Goal: Book appointment/travel/reservation

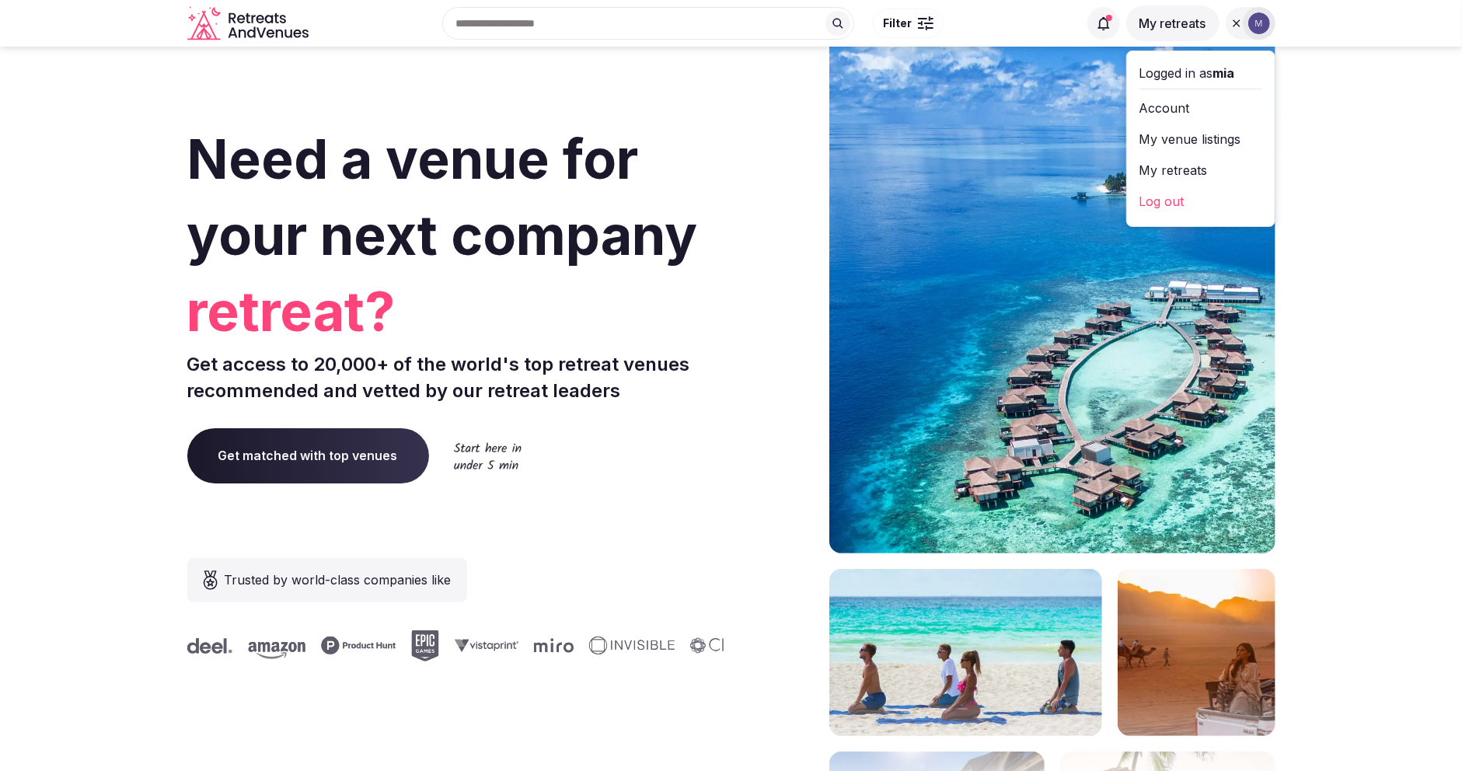
click at [1207, 165] on link "My retreats" at bounding box center [1201, 170] width 123 height 25
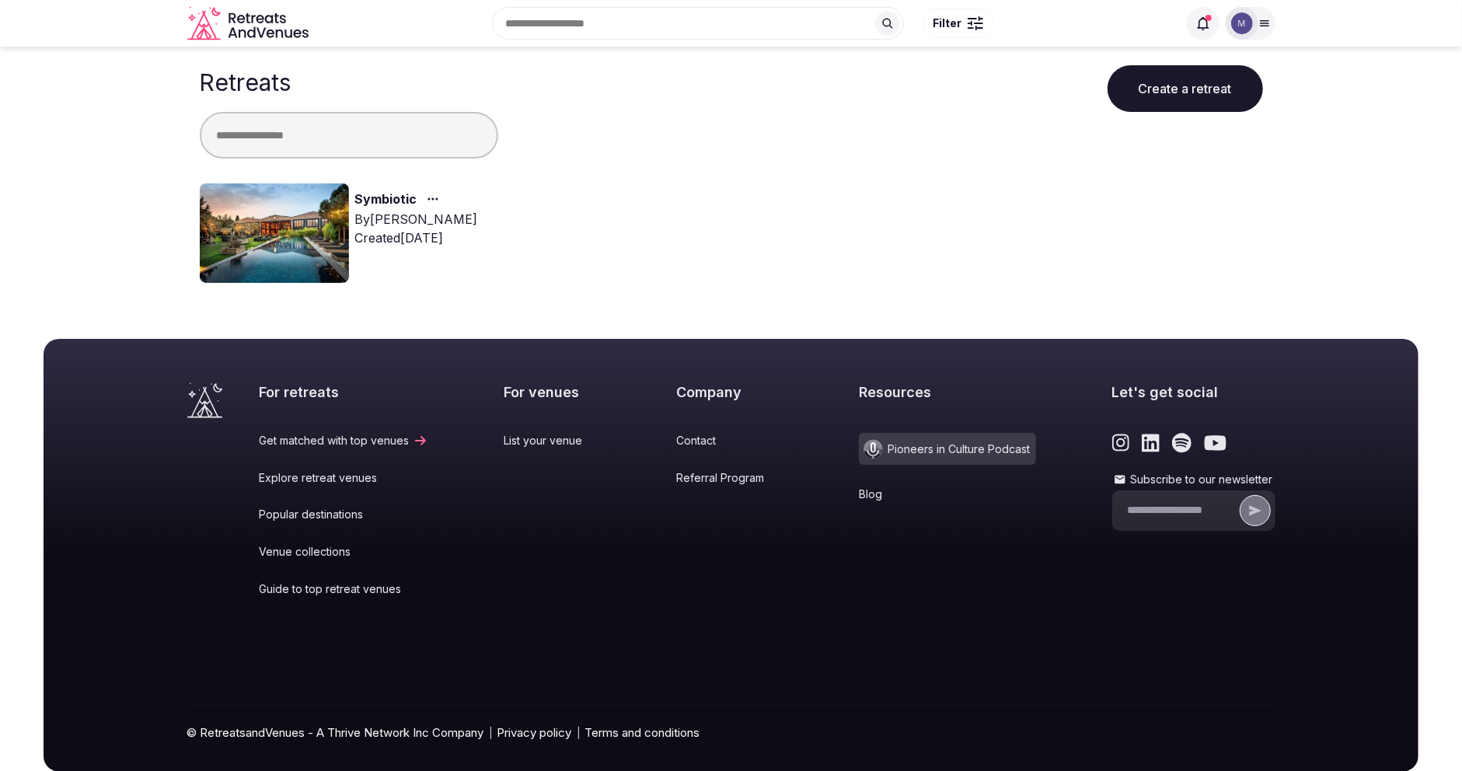
click at [384, 198] on link "Symbiotic" at bounding box center [386, 200] width 62 height 20
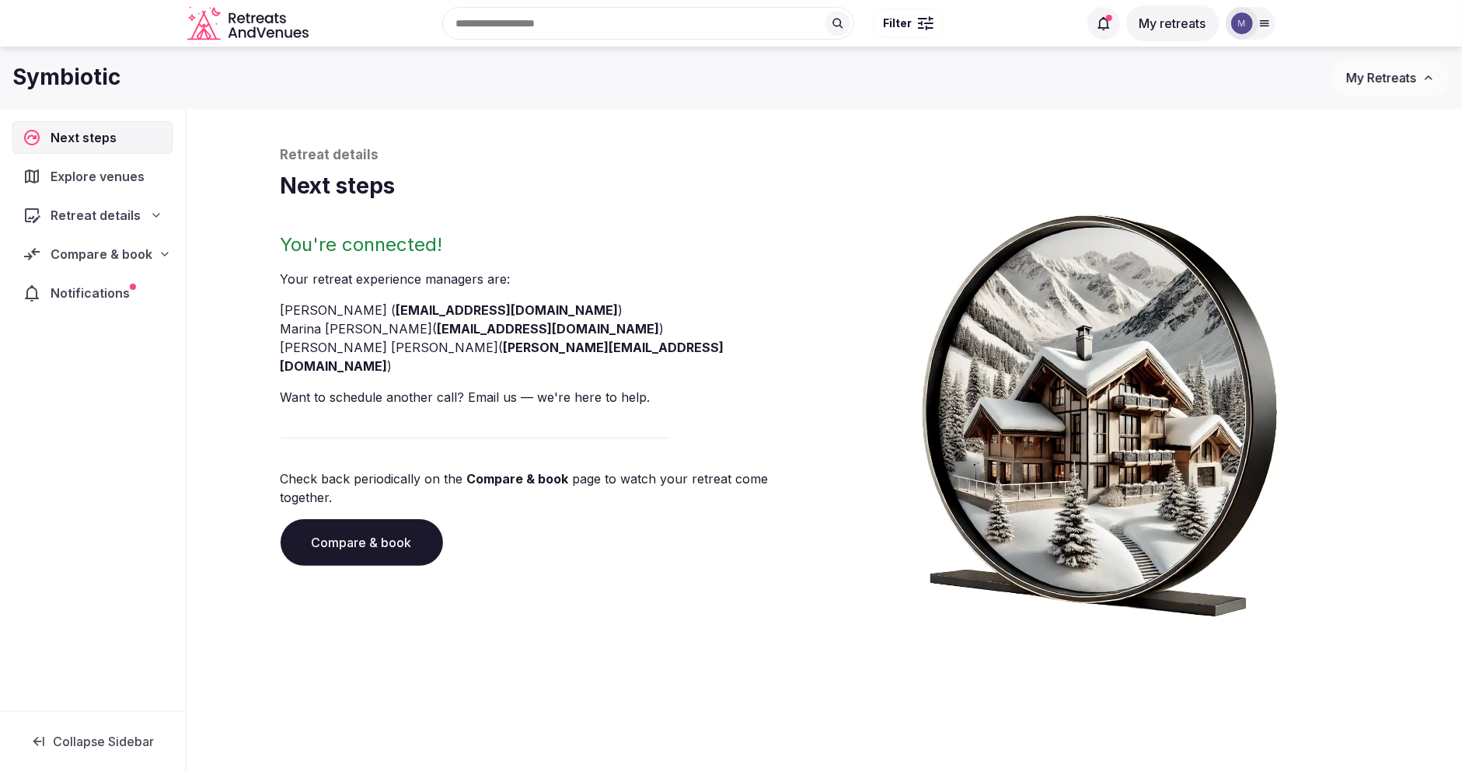
click at [138, 250] on span "Compare & book" at bounding box center [102, 254] width 102 height 19
click at [136, 279] on span "Shortlisted venues (11)" at bounding box center [98, 285] width 123 height 16
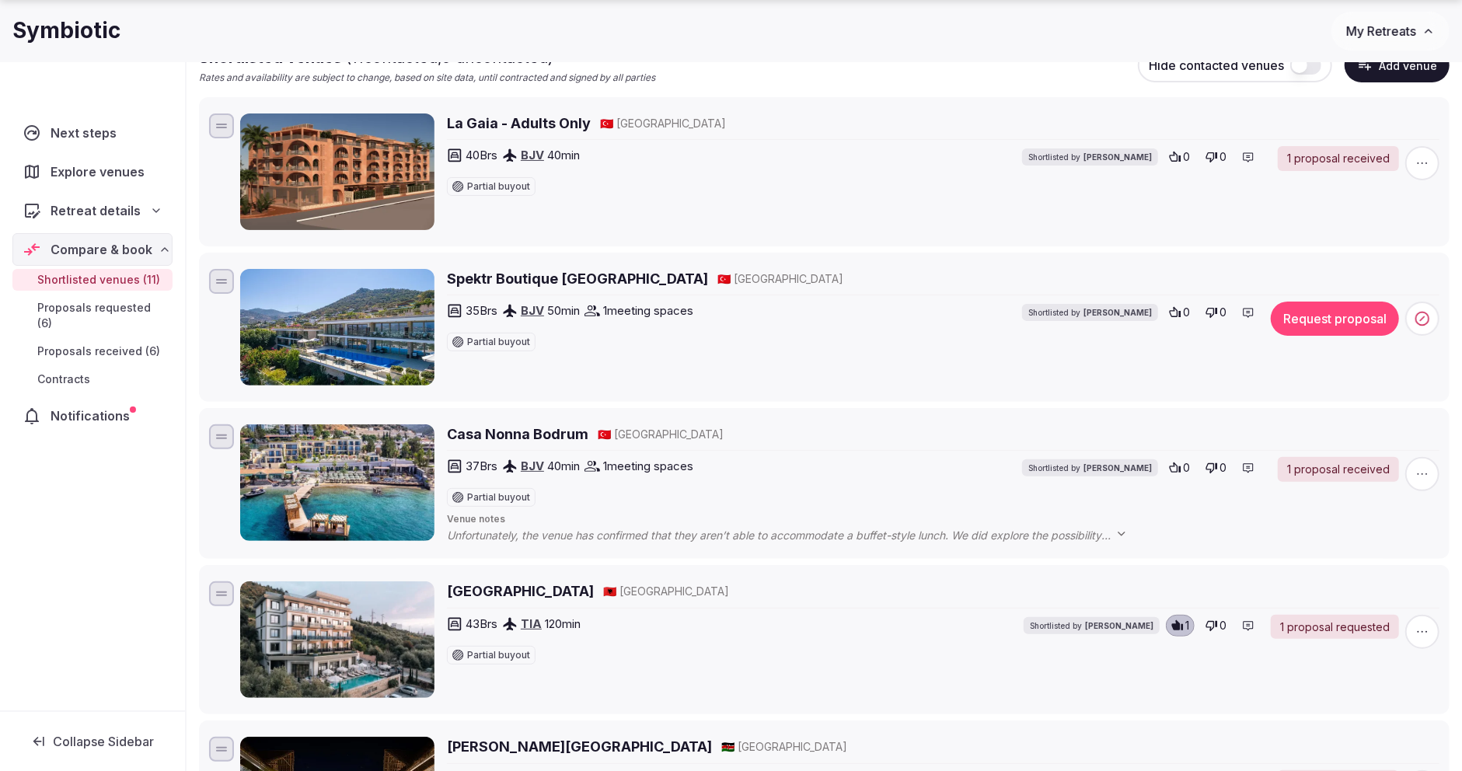
scroll to position [218, 0]
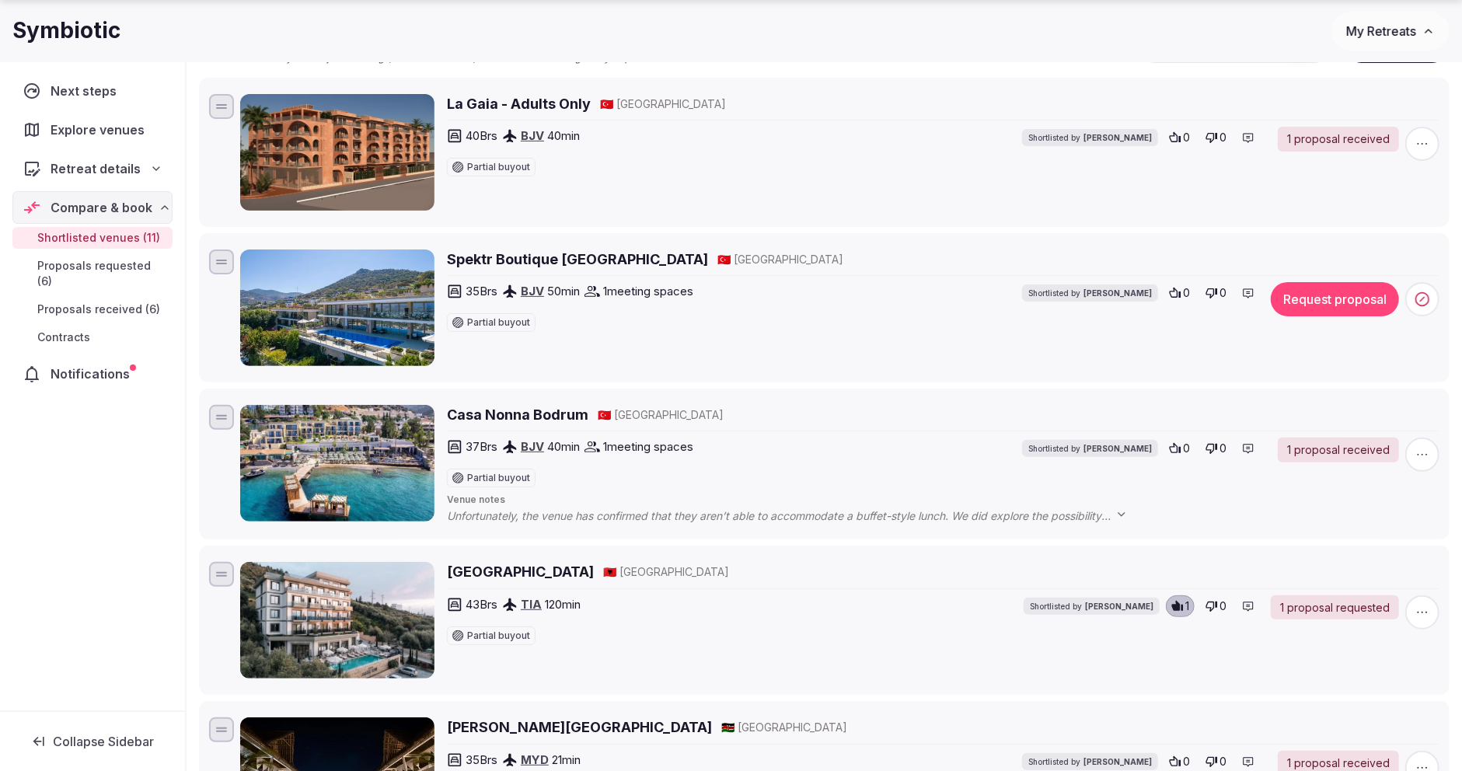
click at [1350, 303] on button "Request proposal" at bounding box center [1335, 299] width 128 height 34
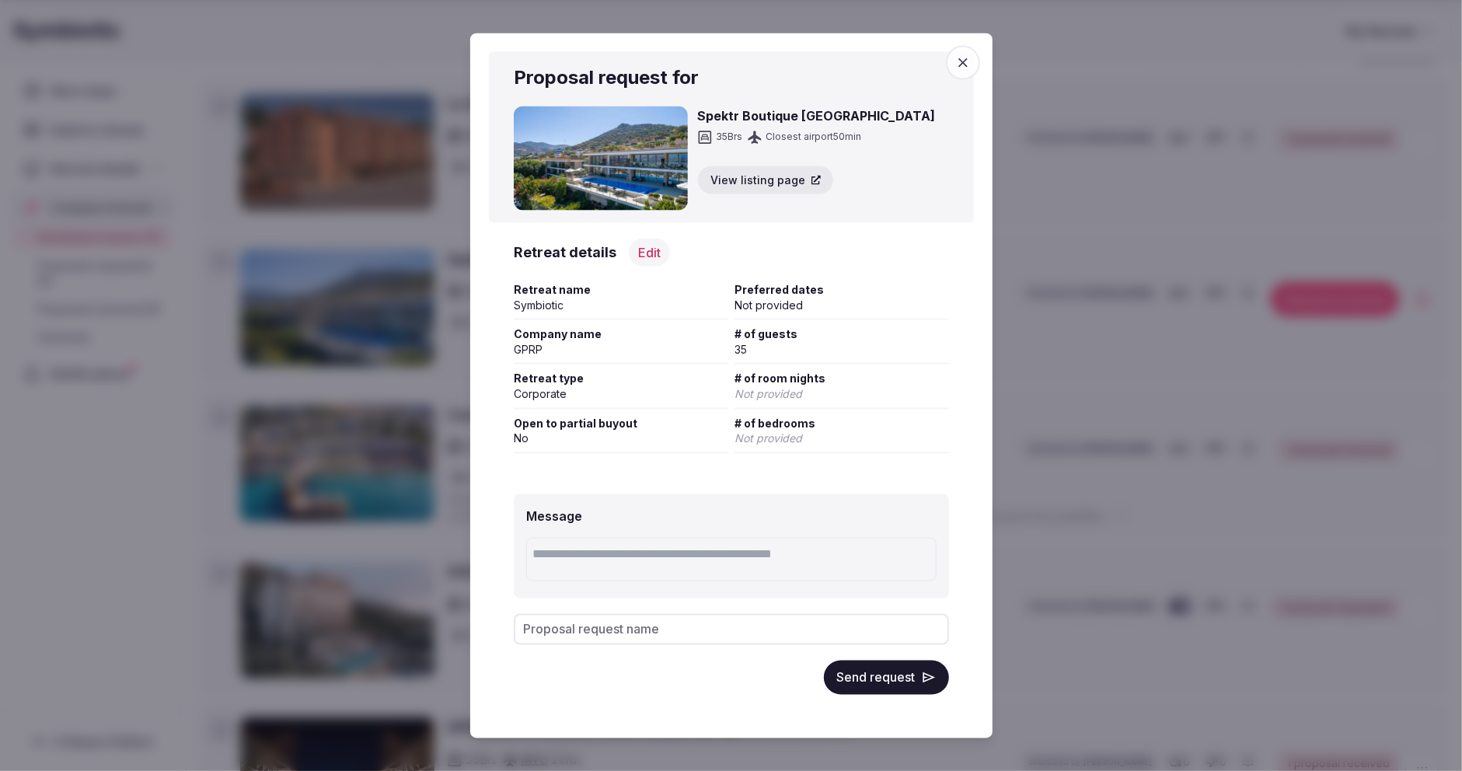
click at [879, 675] on button "Send request" at bounding box center [886, 677] width 125 height 34
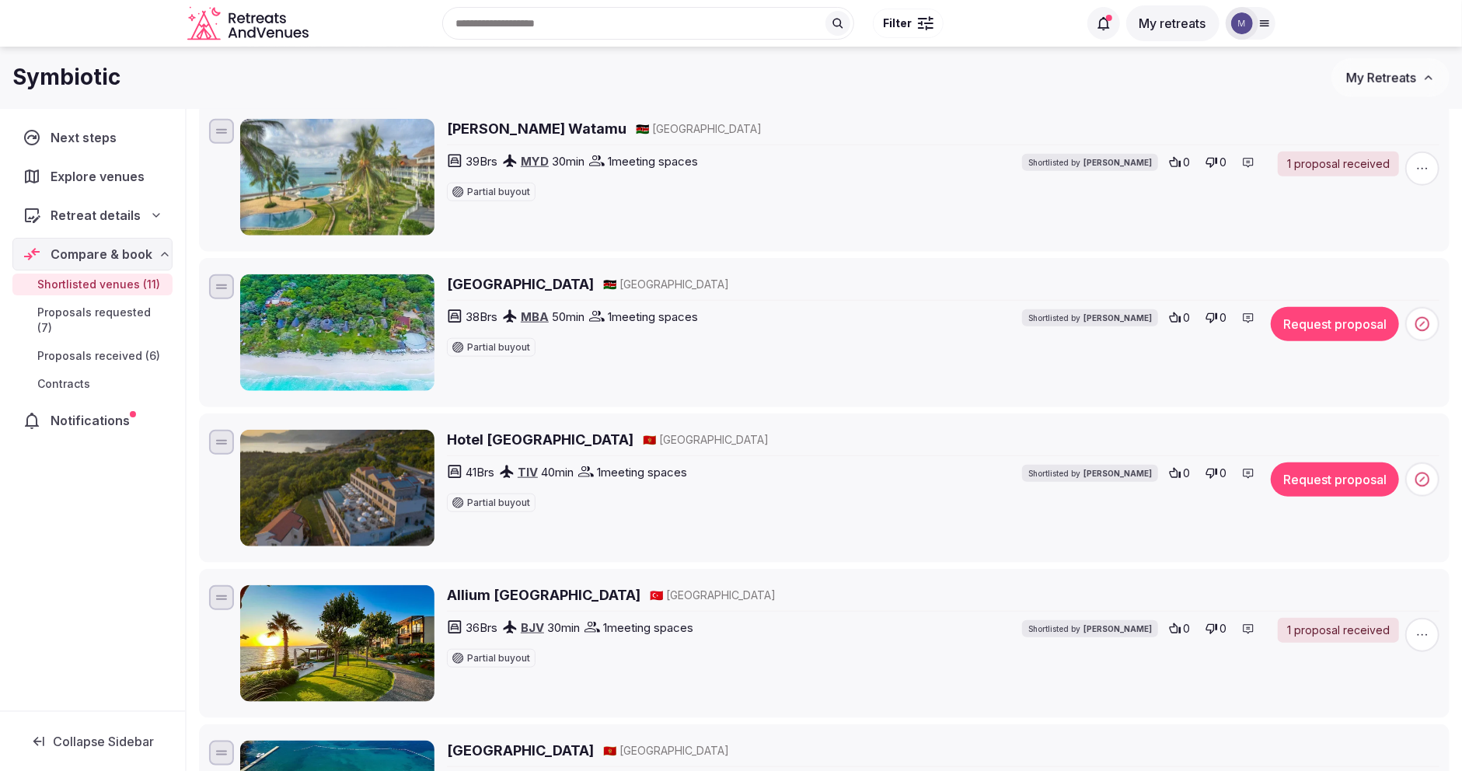
scroll to position [973, 0]
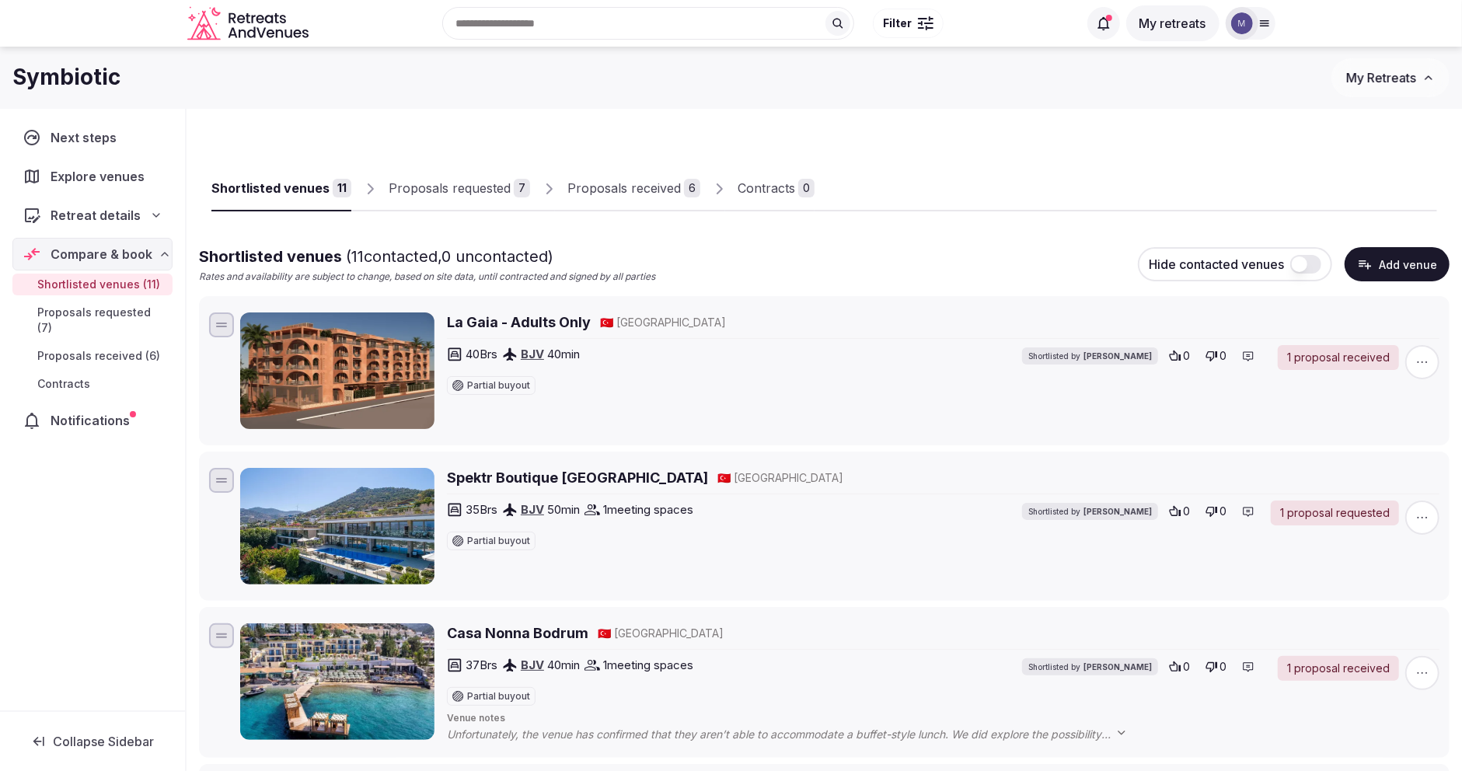
click at [436, 194] on div "Proposals requested" at bounding box center [450, 188] width 122 height 19
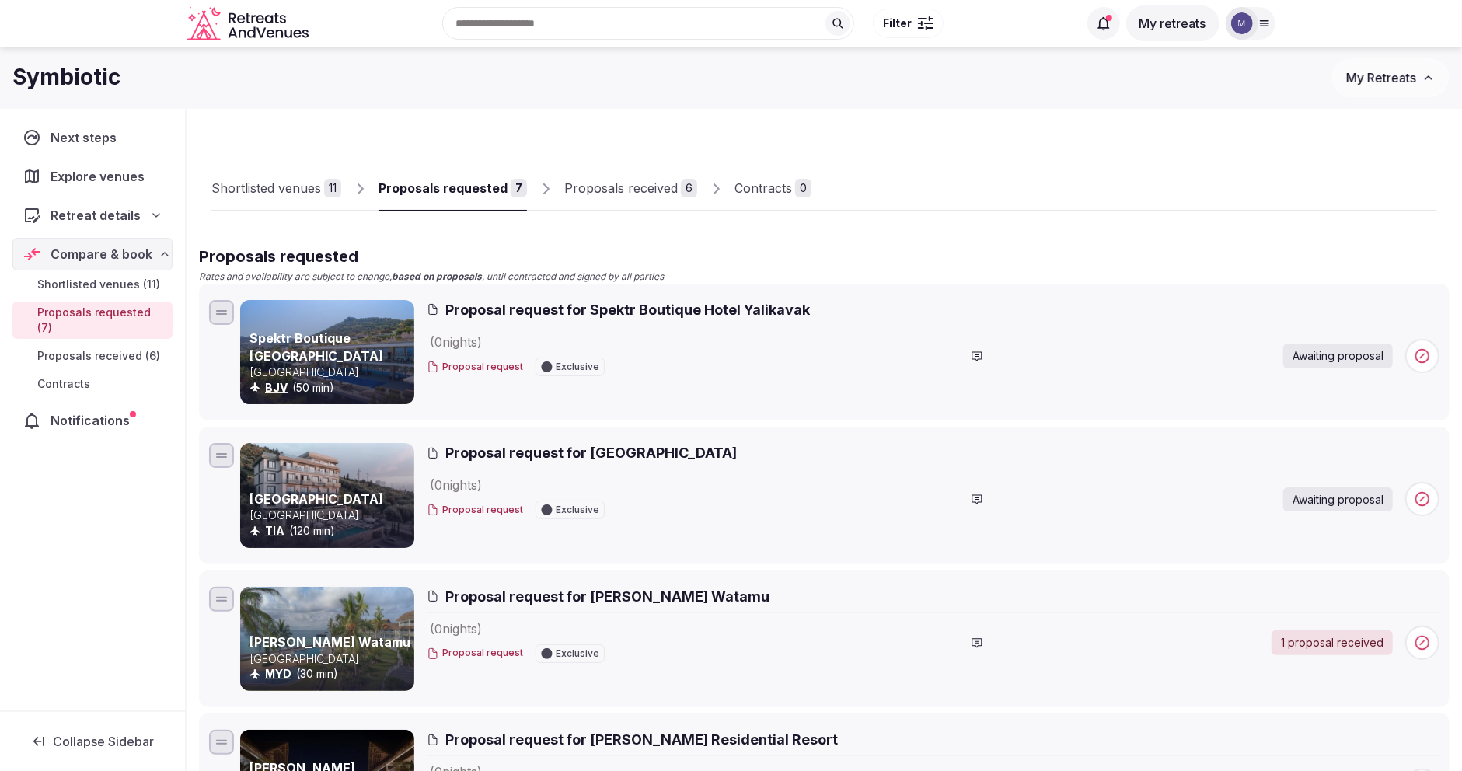
click at [260, 189] on div "Shortlisted venues" at bounding box center [266, 188] width 110 height 19
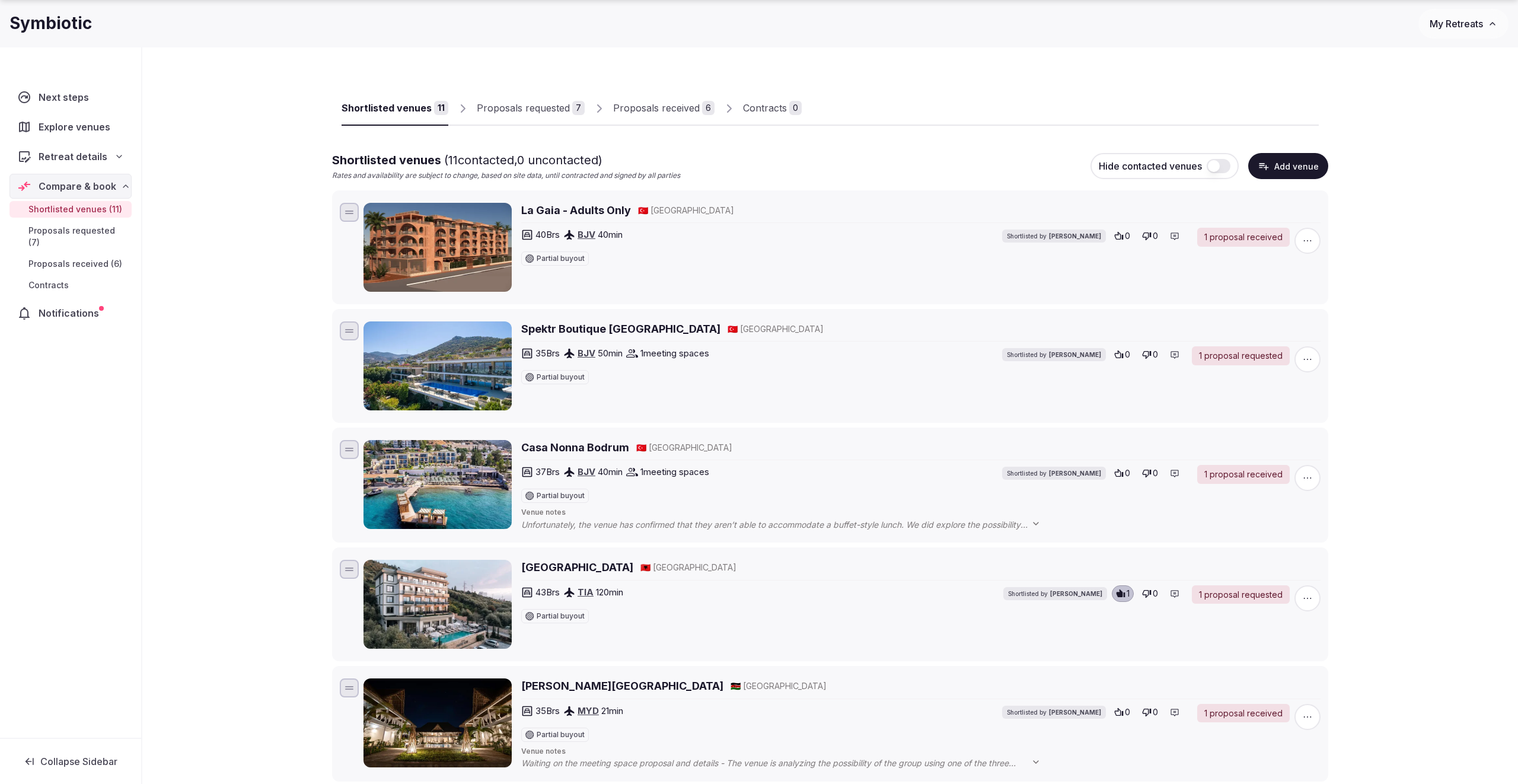
scroll to position [53, 0]
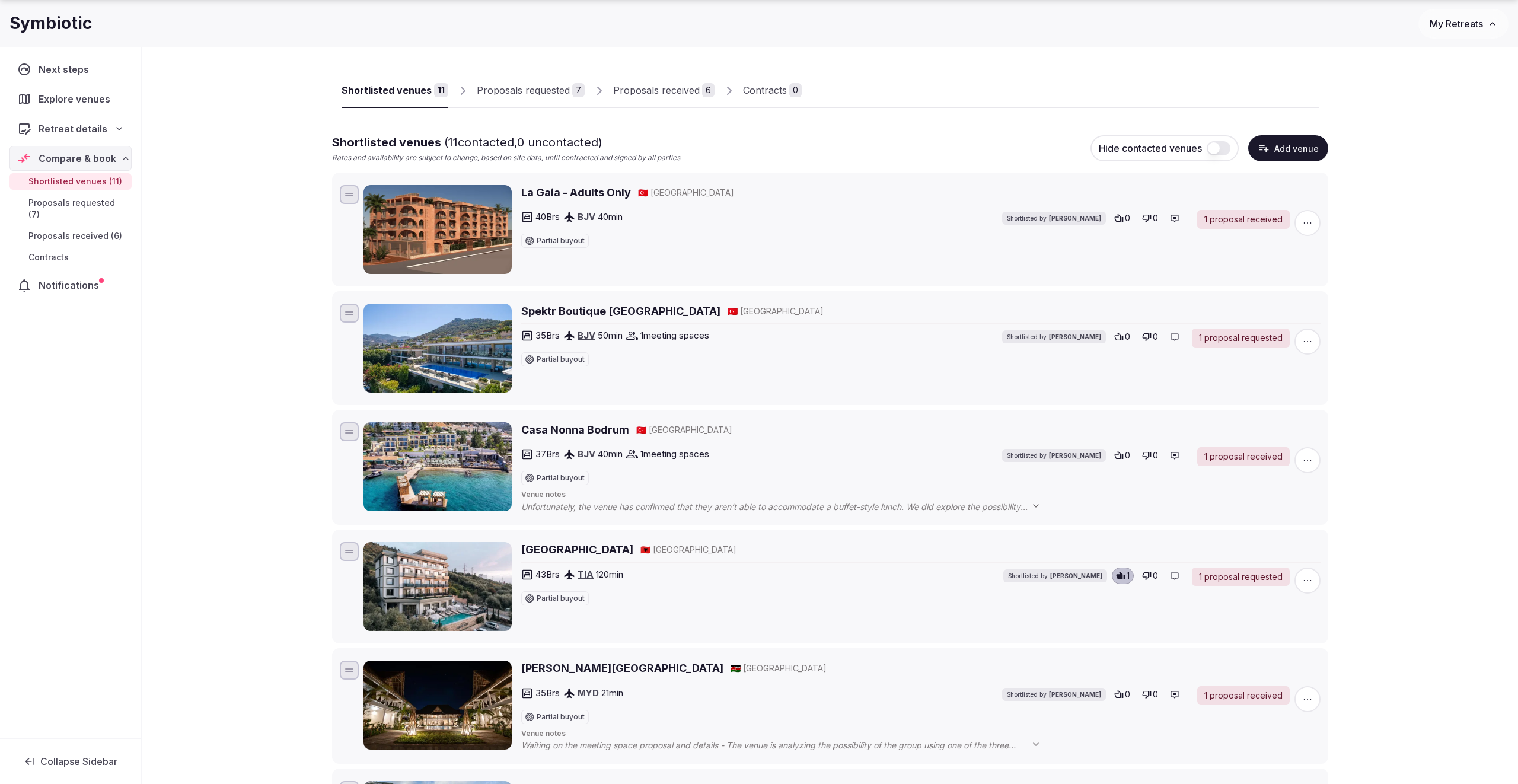
click at [498, 102] on link "Proposals requested 7" at bounding box center [530, 90] width 108 height 34
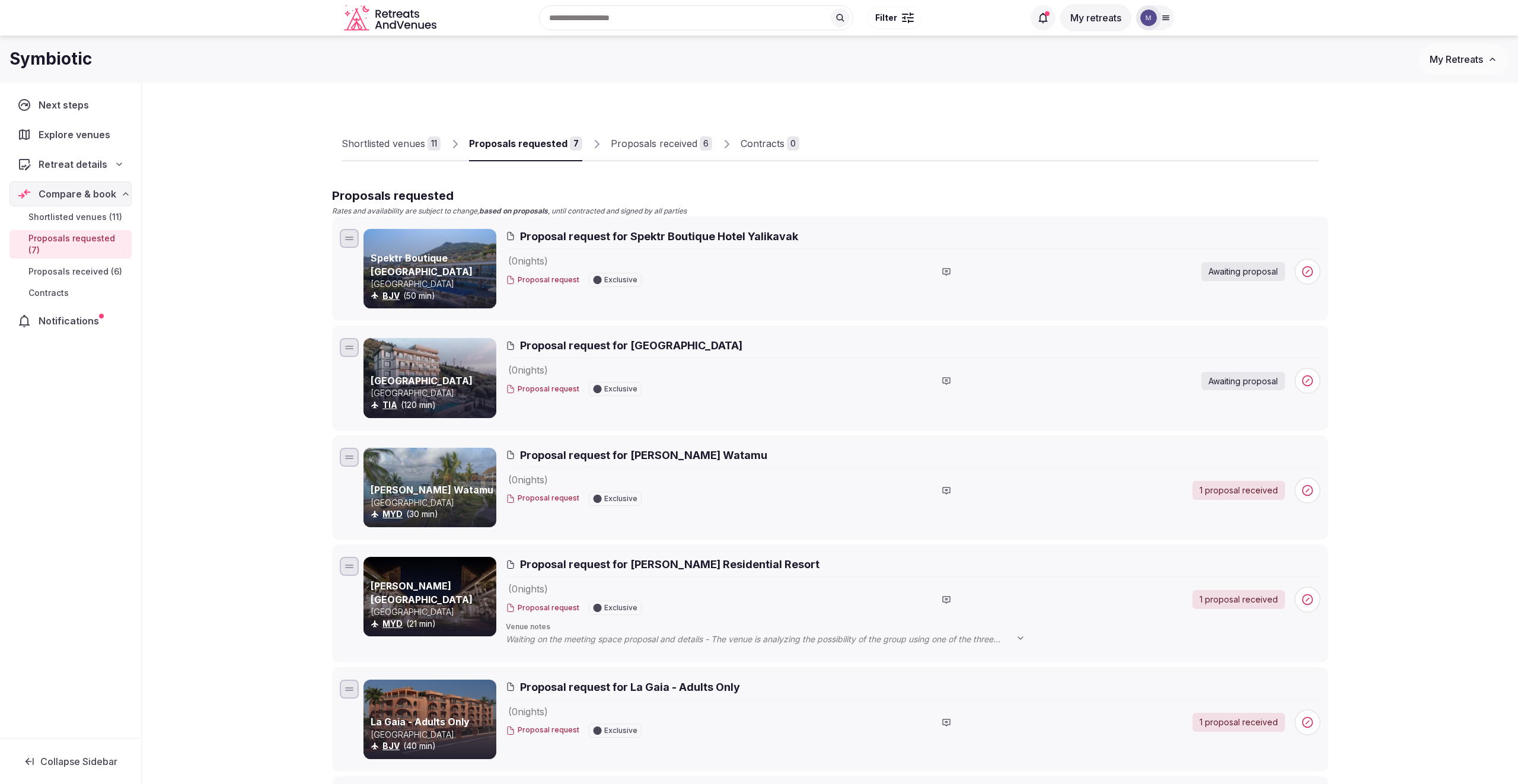
click at [681, 145] on div "Proposals received" at bounding box center [654, 143] width 87 height 14
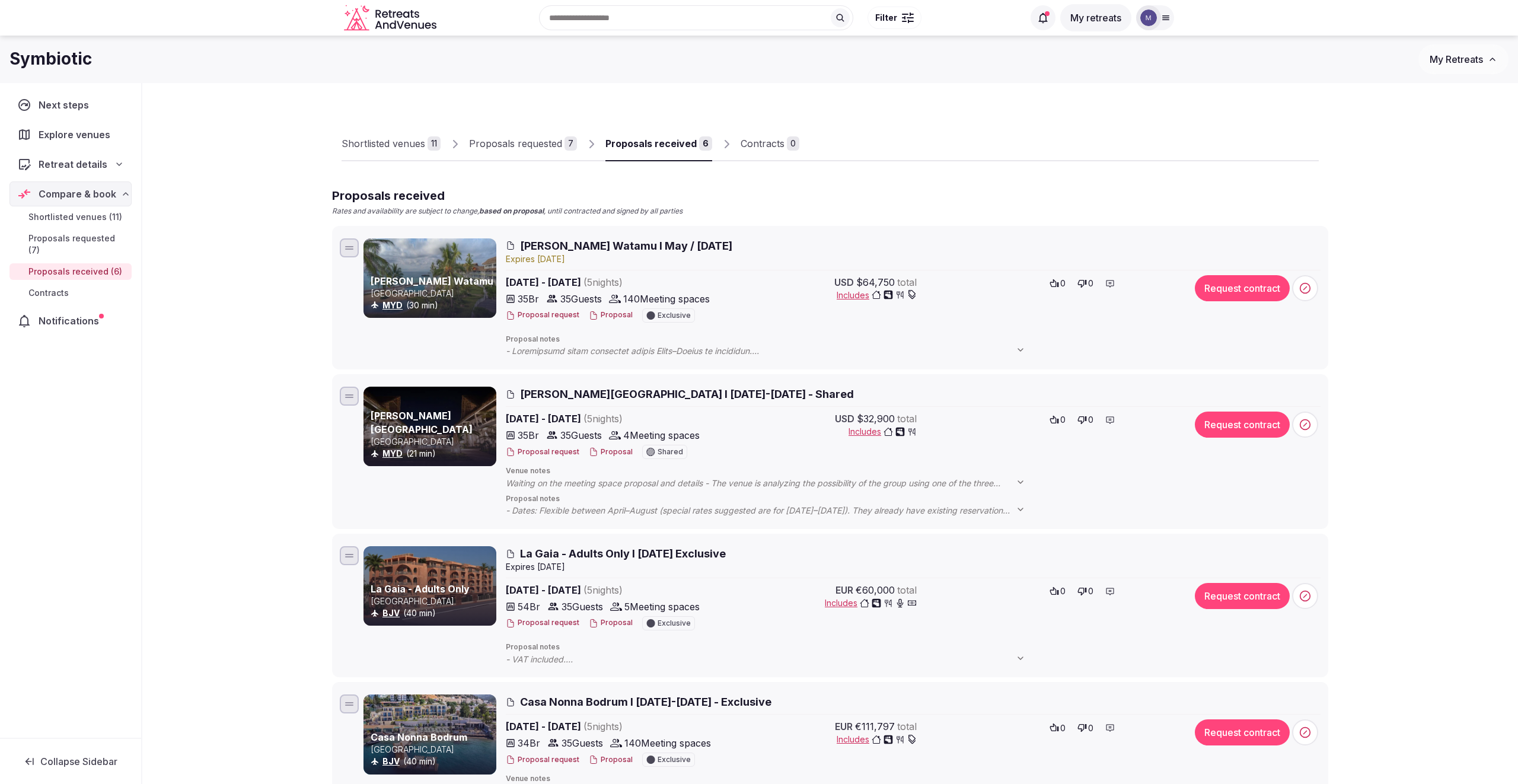
click at [394, 142] on div "Shortlisted venues" at bounding box center [384, 143] width 84 height 14
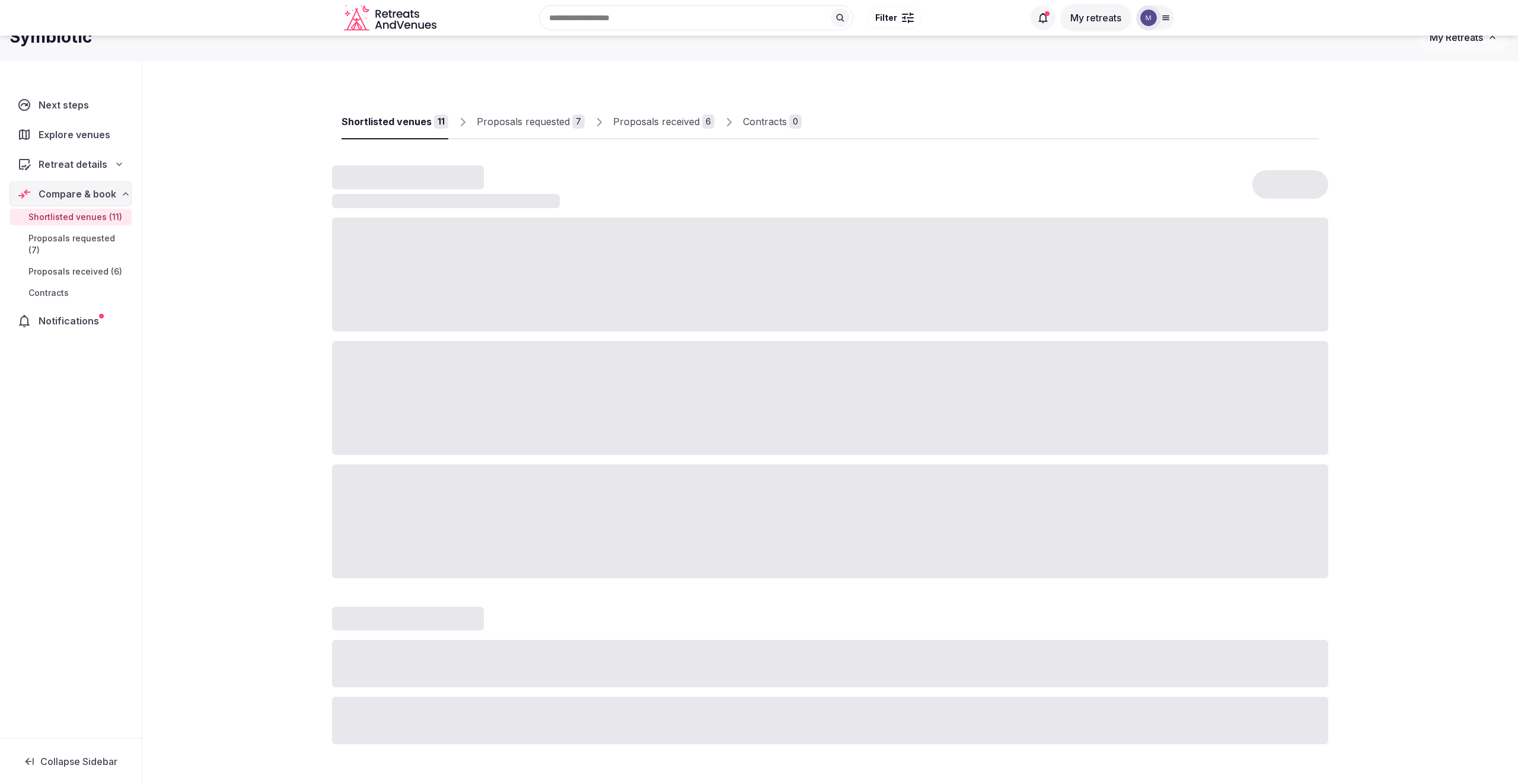
scroll to position [27, 0]
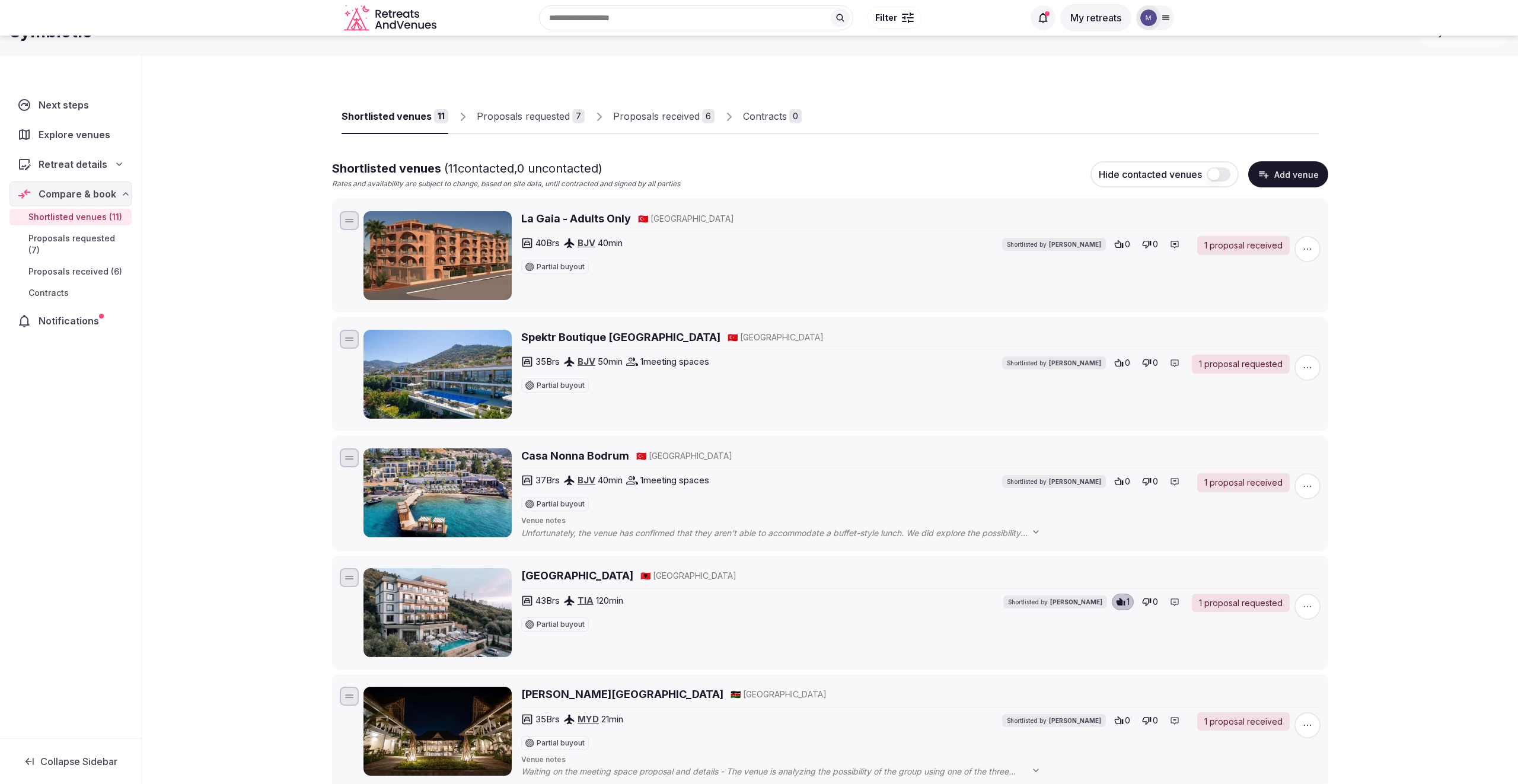
click at [598, 340] on h2 "Spektr Boutique Hotel Yalikavak" at bounding box center [620, 336] width 199 height 14
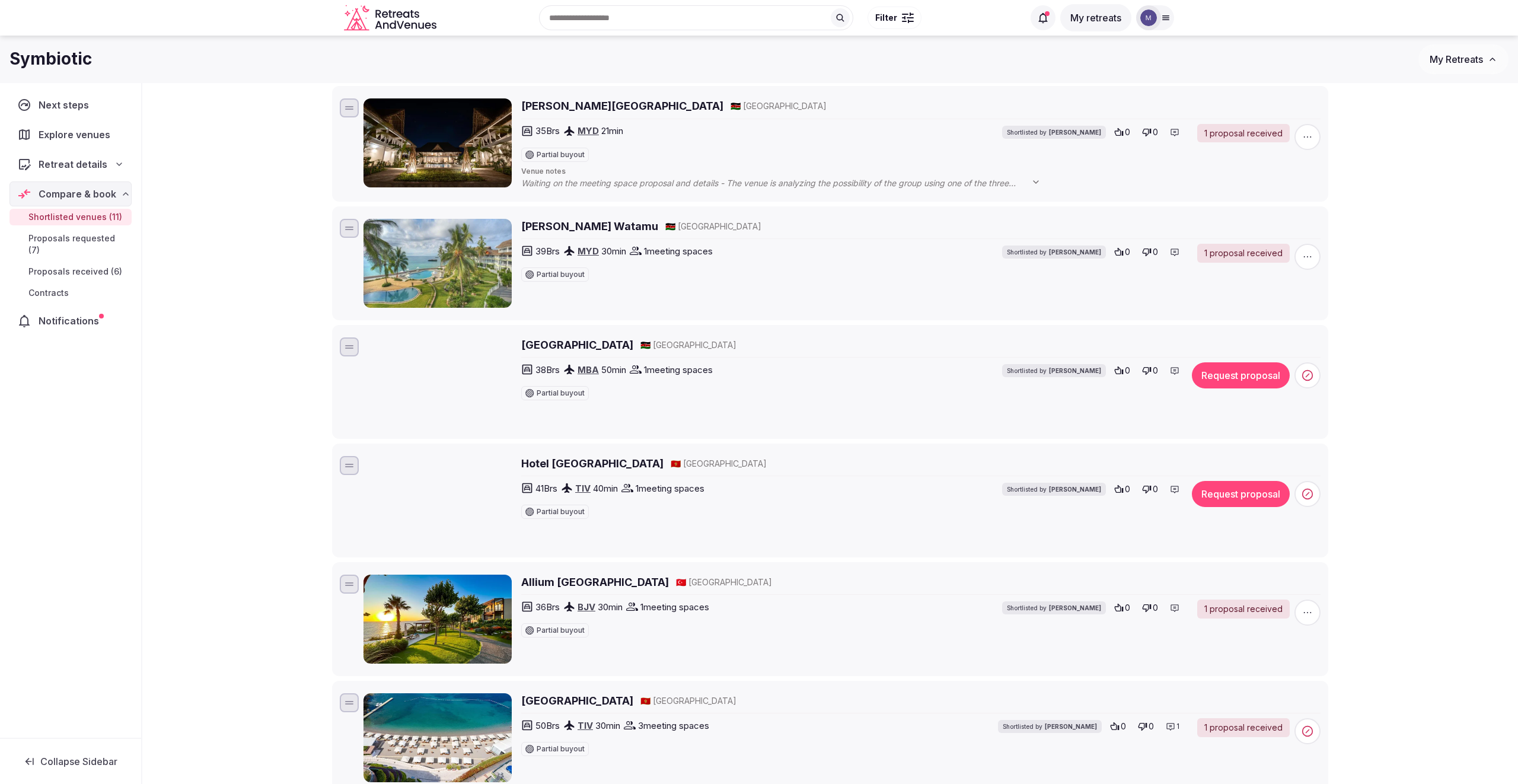
scroll to position [601, 0]
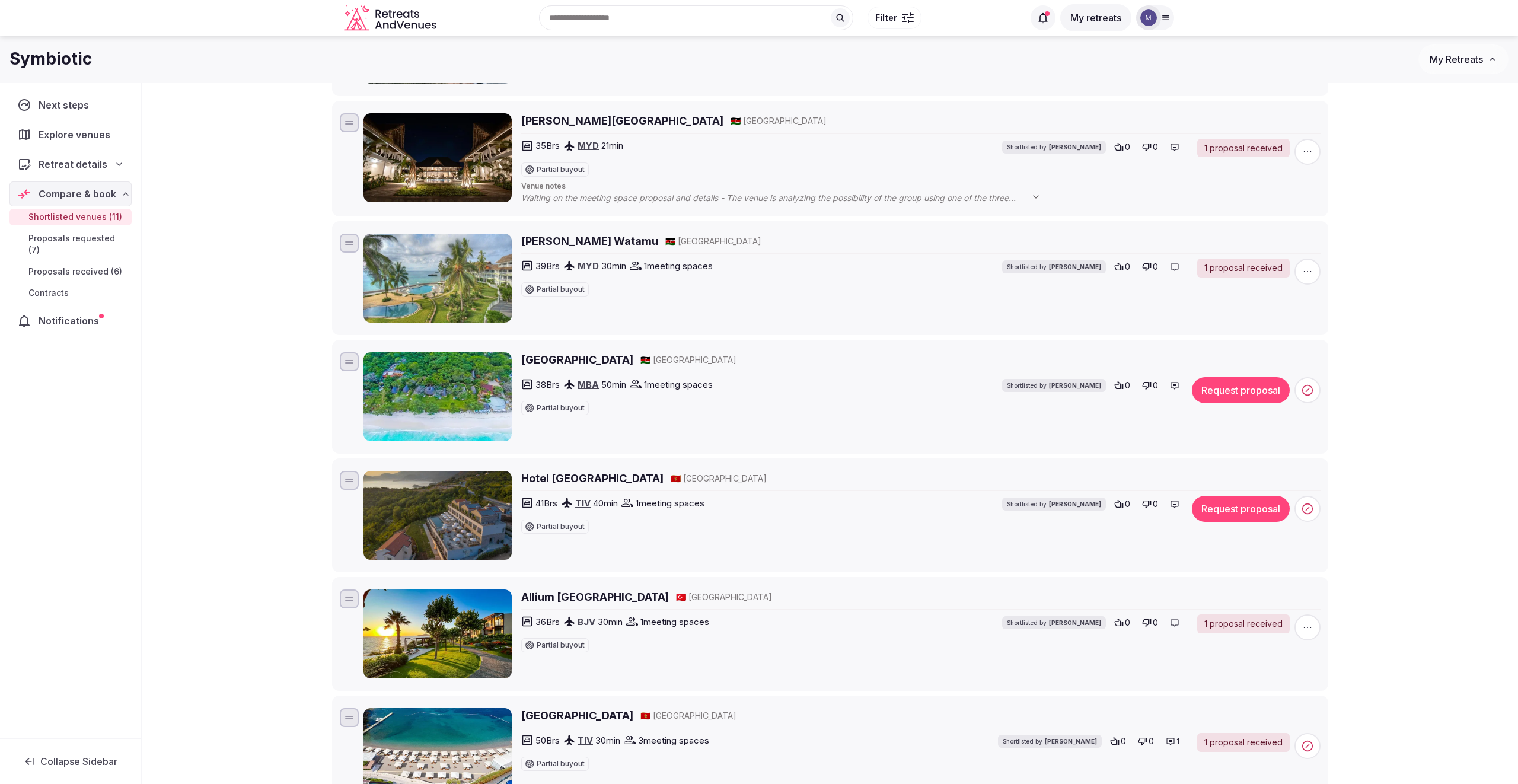
click at [610, 358] on h2 "Nomad Beach Resort" at bounding box center [577, 359] width 112 height 14
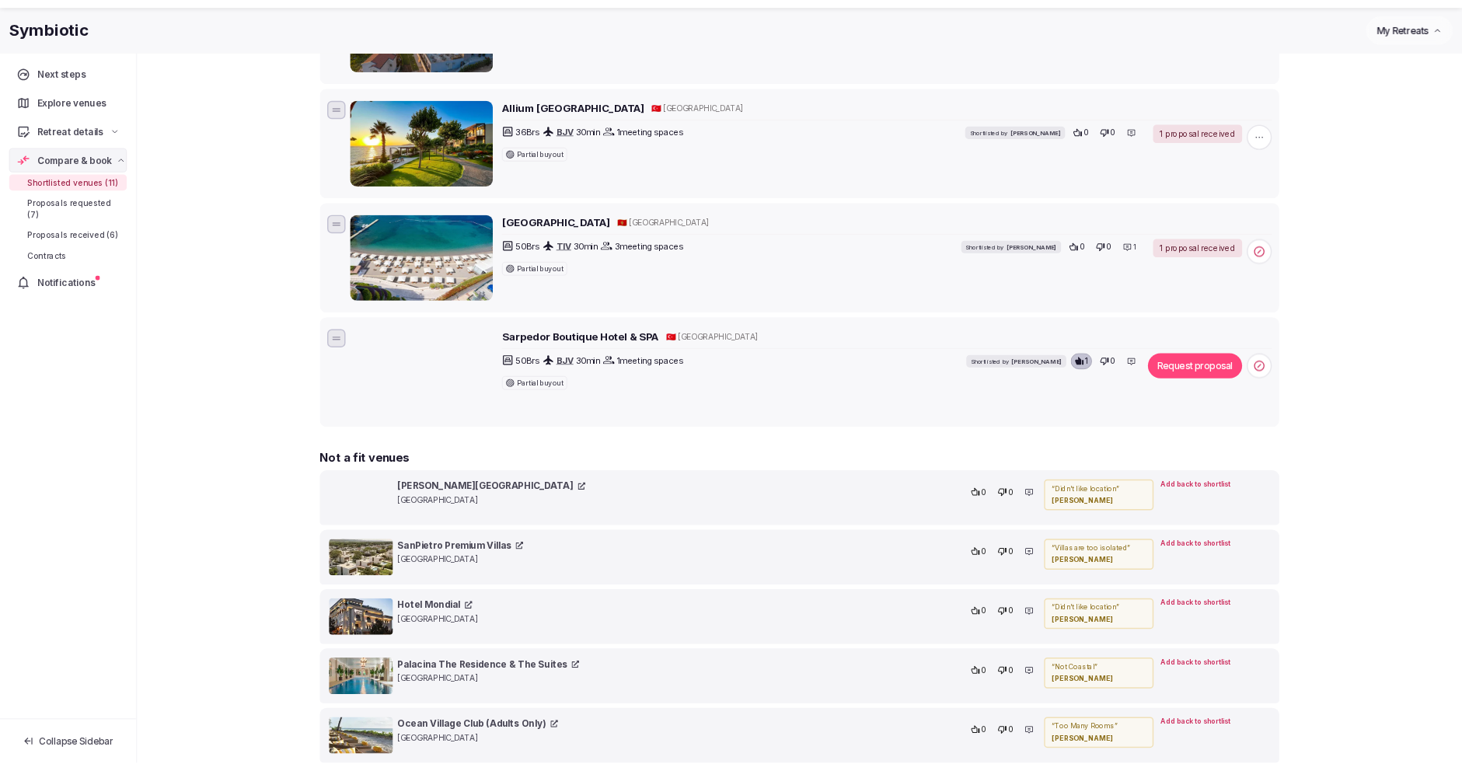
scroll to position [1441, 0]
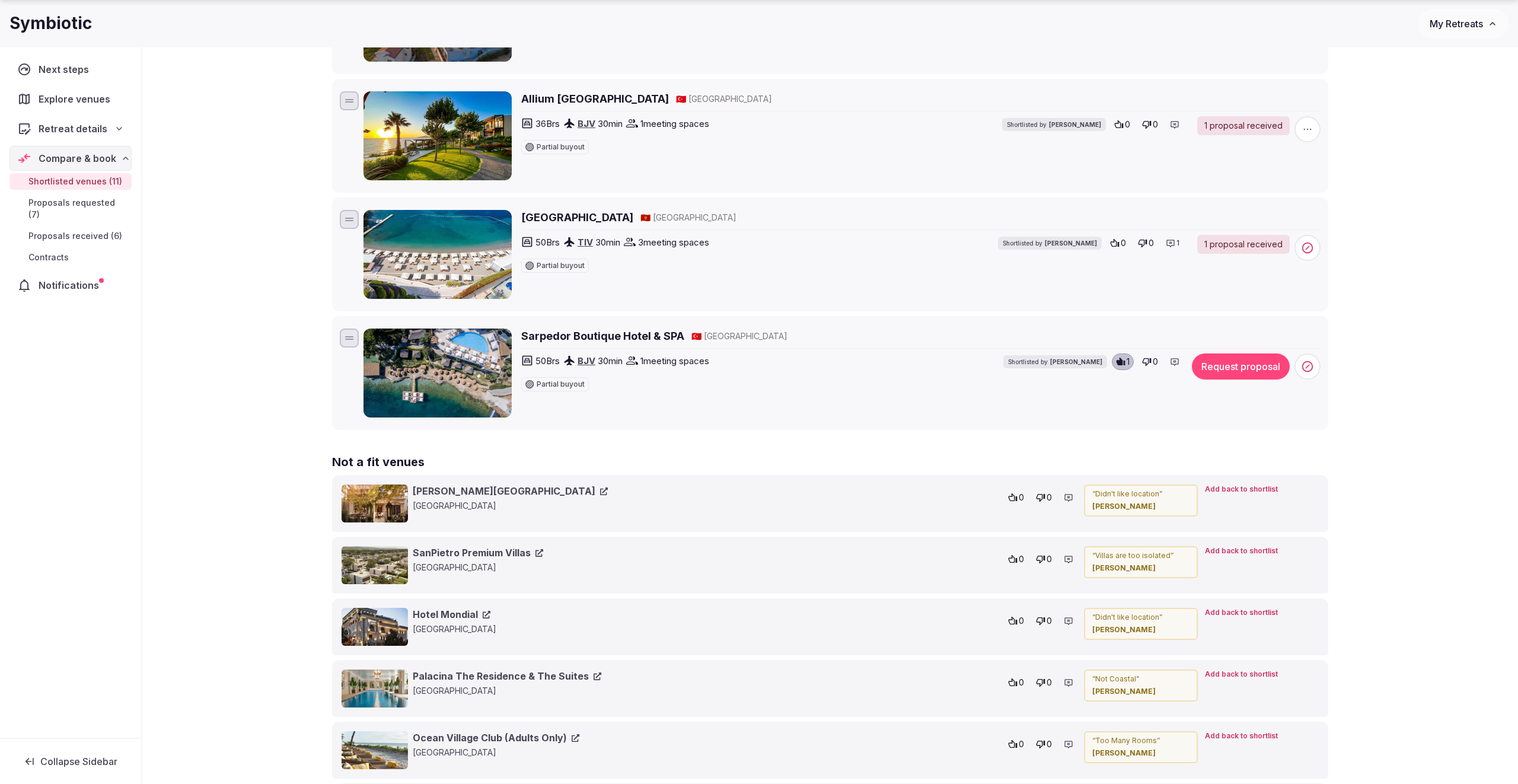
click at [582, 334] on h2 "Sarpedor Boutique Hotel & SPA" at bounding box center [603, 336] width 163 height 14
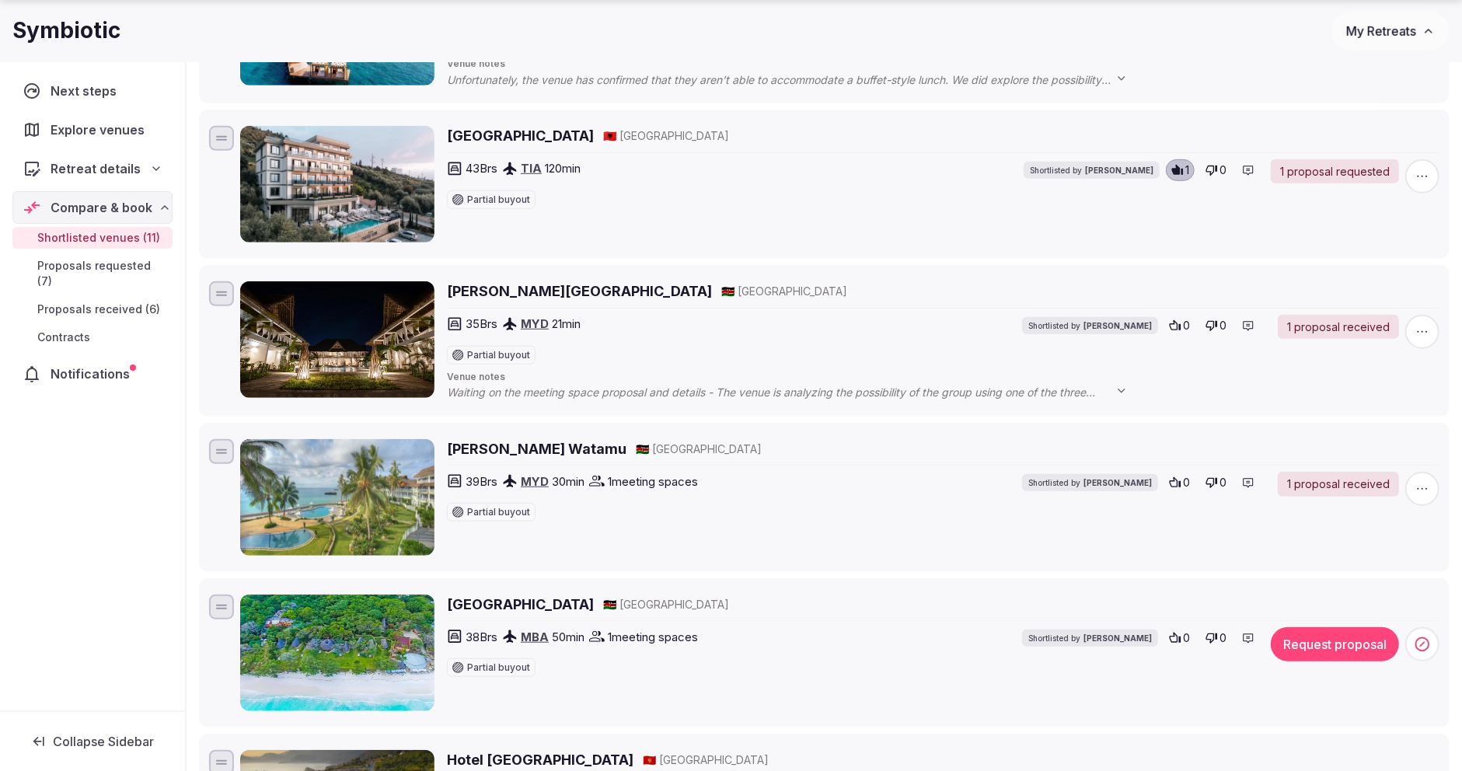
scroll to position [0, 0]
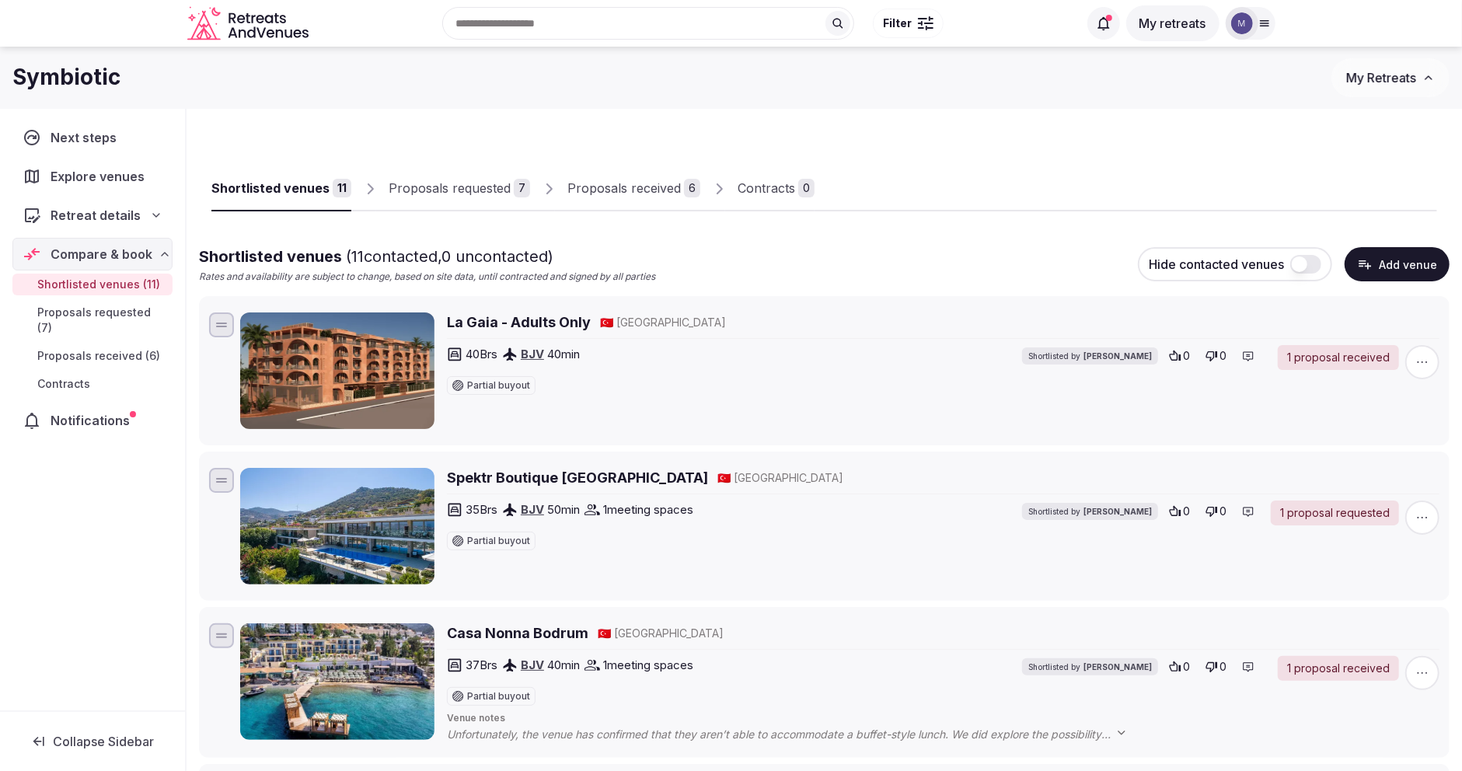
click at [469, 198] on link "Proposals requested 7" at bounding box center [459, 188] width 141 height 45
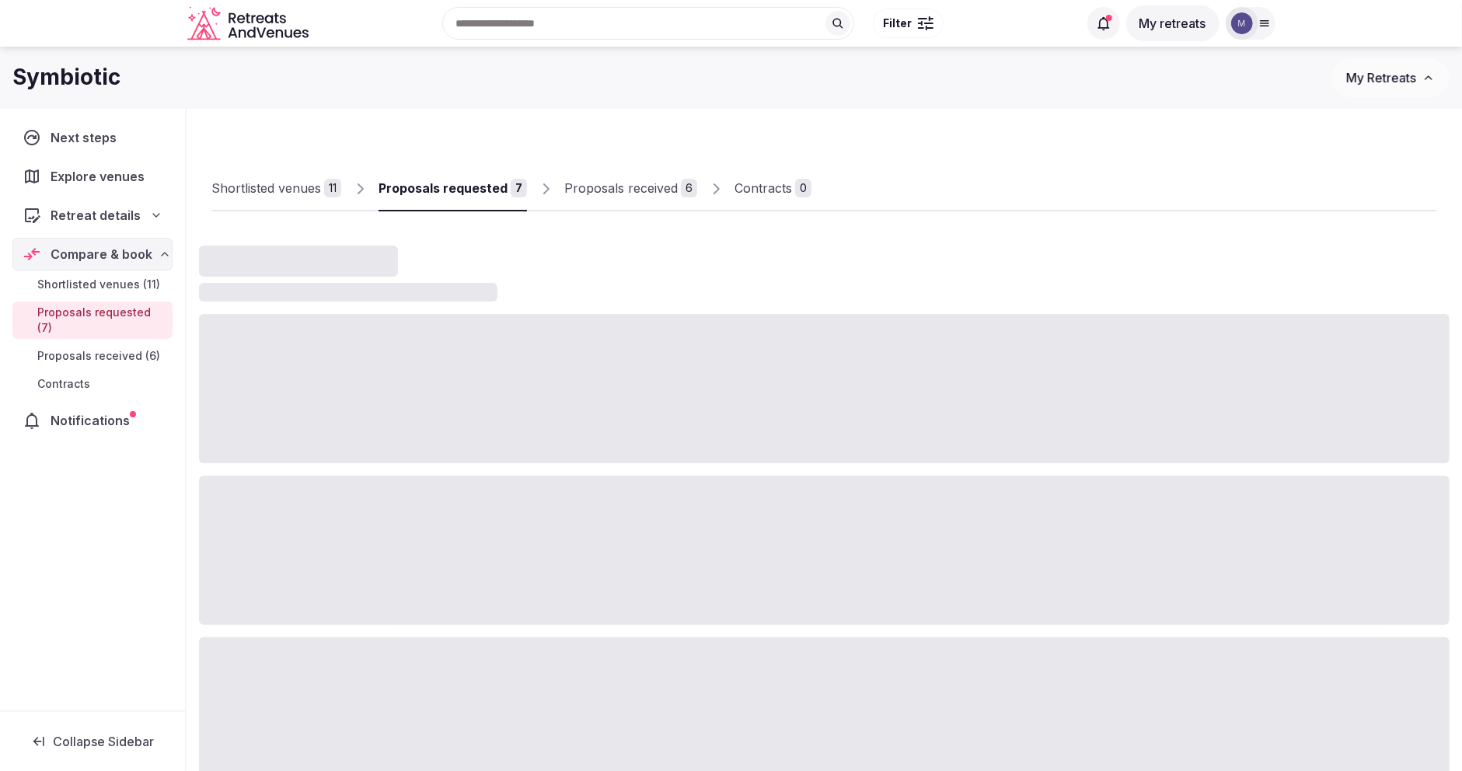
click at [618, 189] on div "Proposals received" at bounding box center [621, 188] width 114 height 19
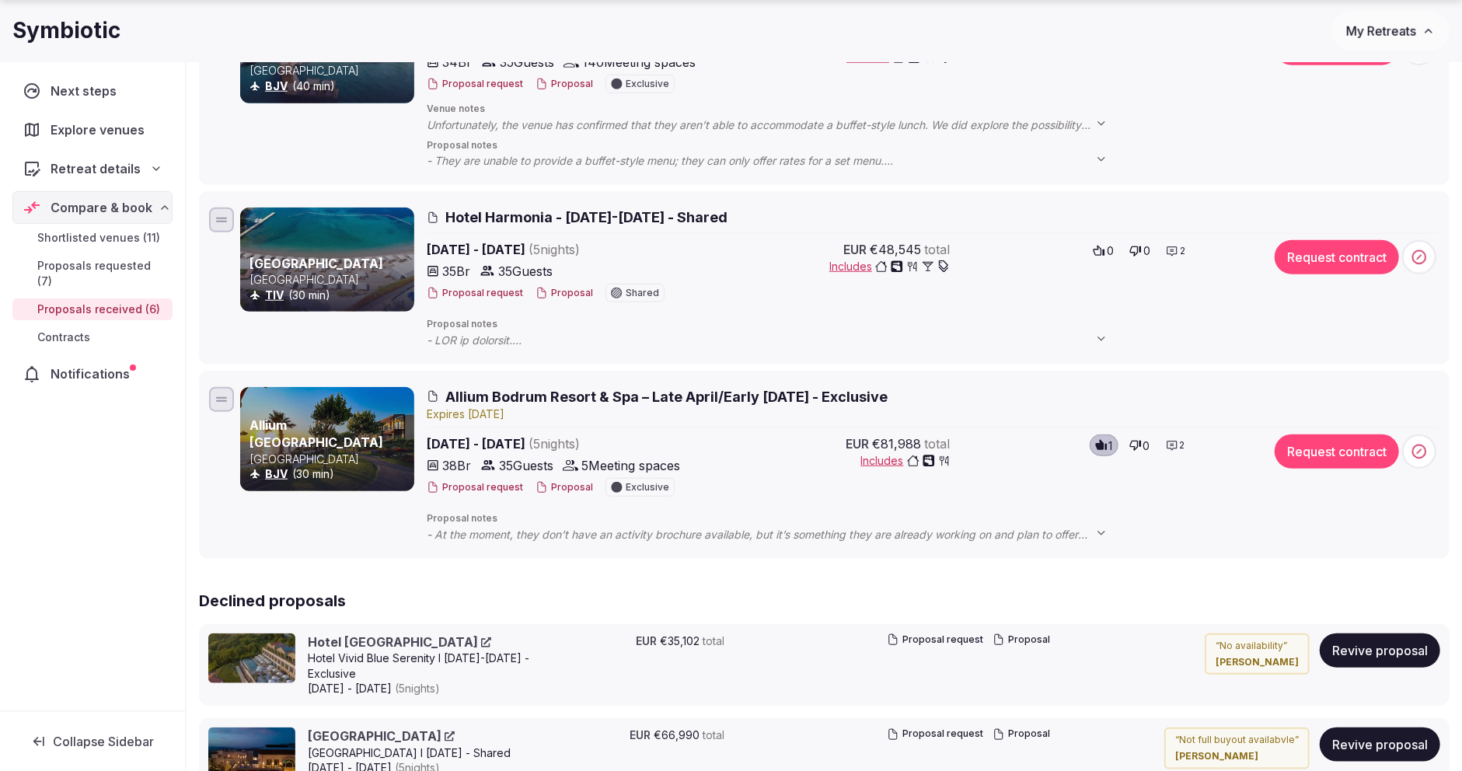
scroll to position [913, 0]
click at [530, 402] on span "Allium Bodrum Resort & Spa – Late April/Early May 2026 - Exclusive" at bounding box center [666, 395] width 442 height 19
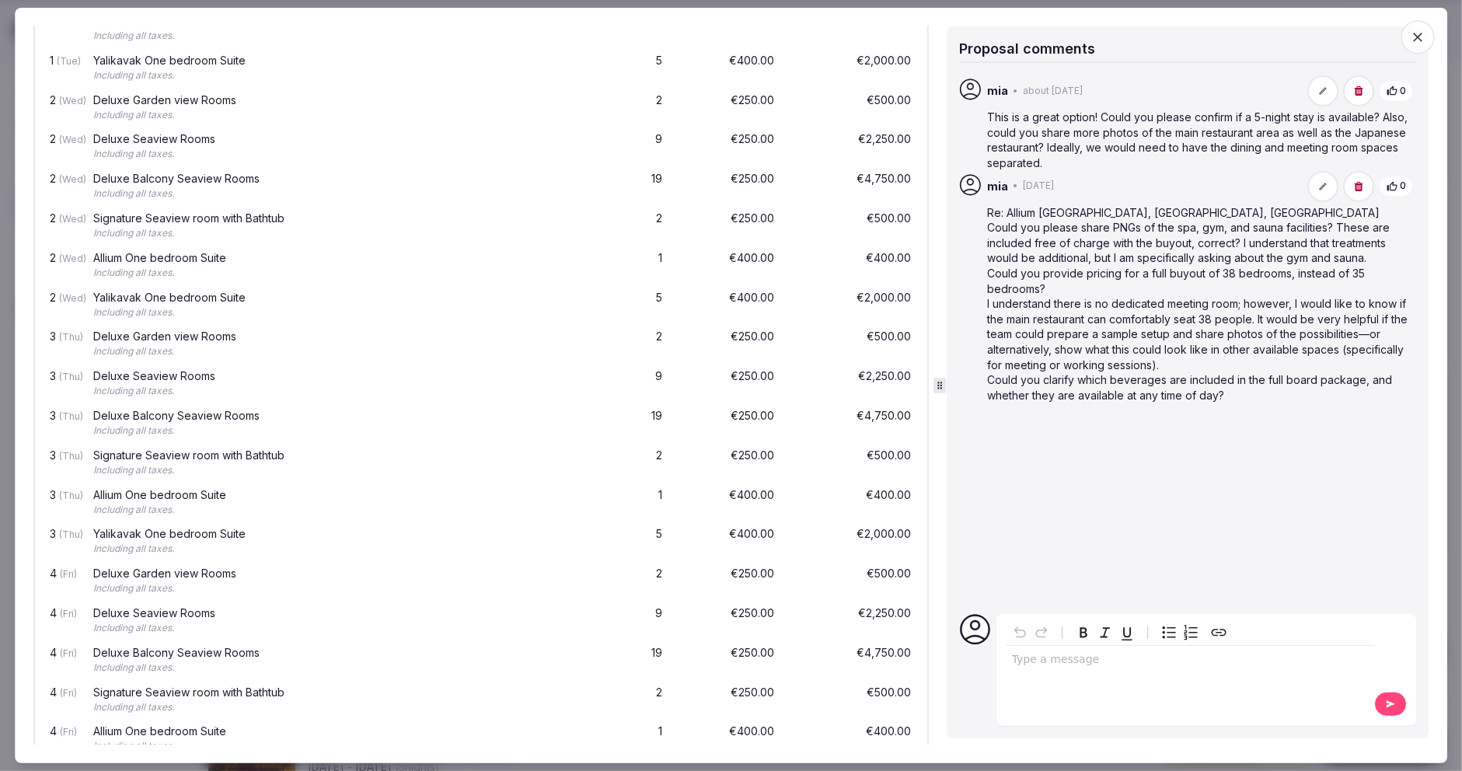
scroll to position [0, 0]
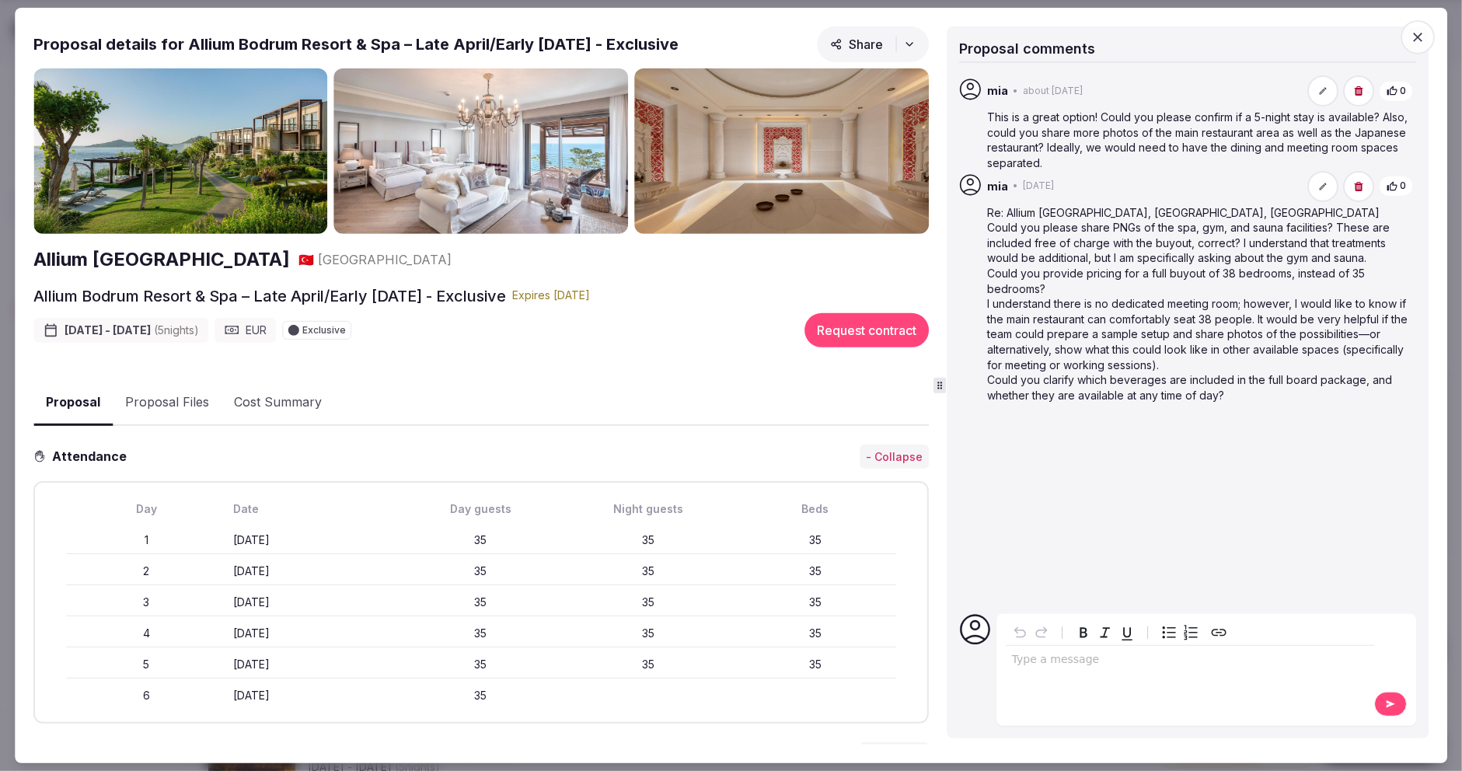
click at [184, 396] on button "Proposal Files" at bounding box center [167, 402] width 109 height 45
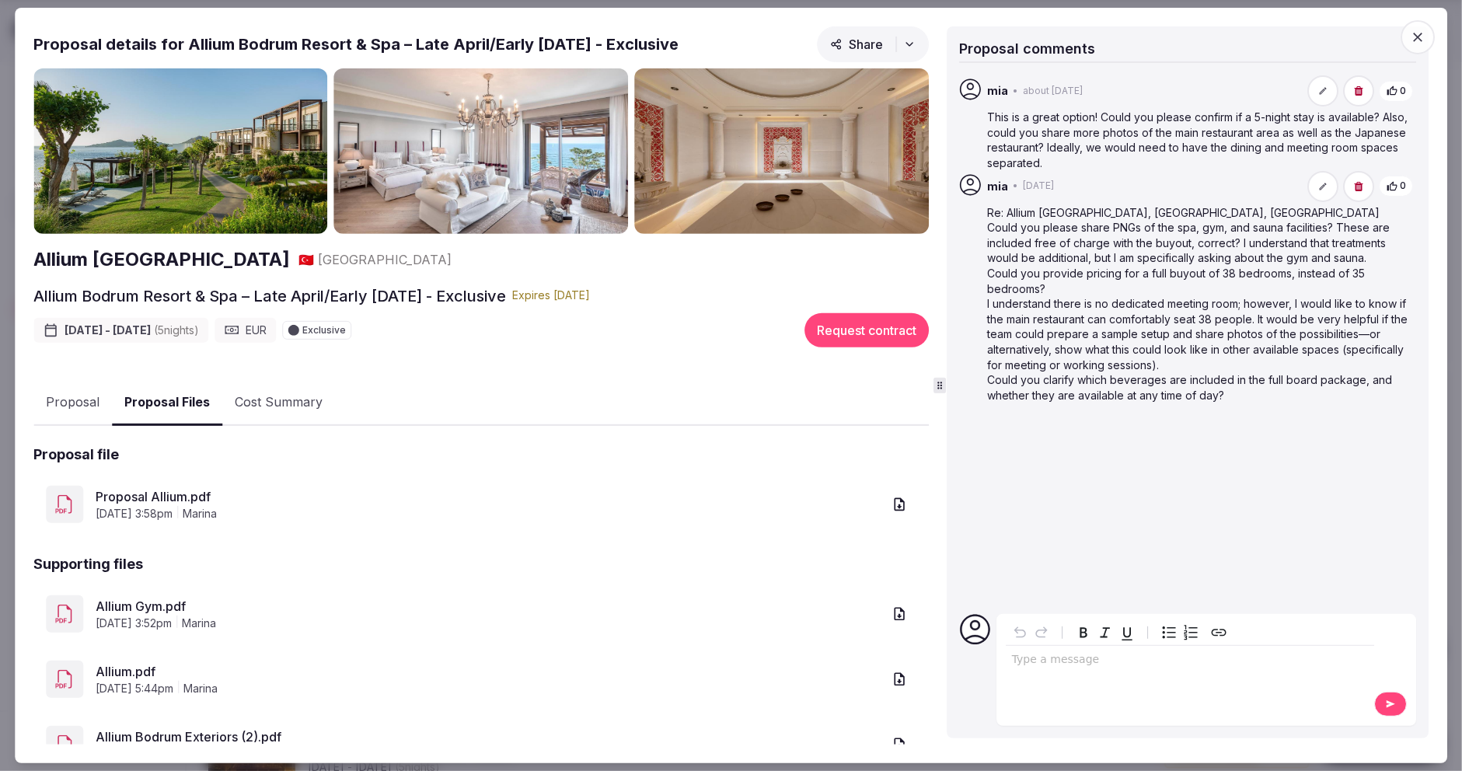
scroll to position [128, 0]
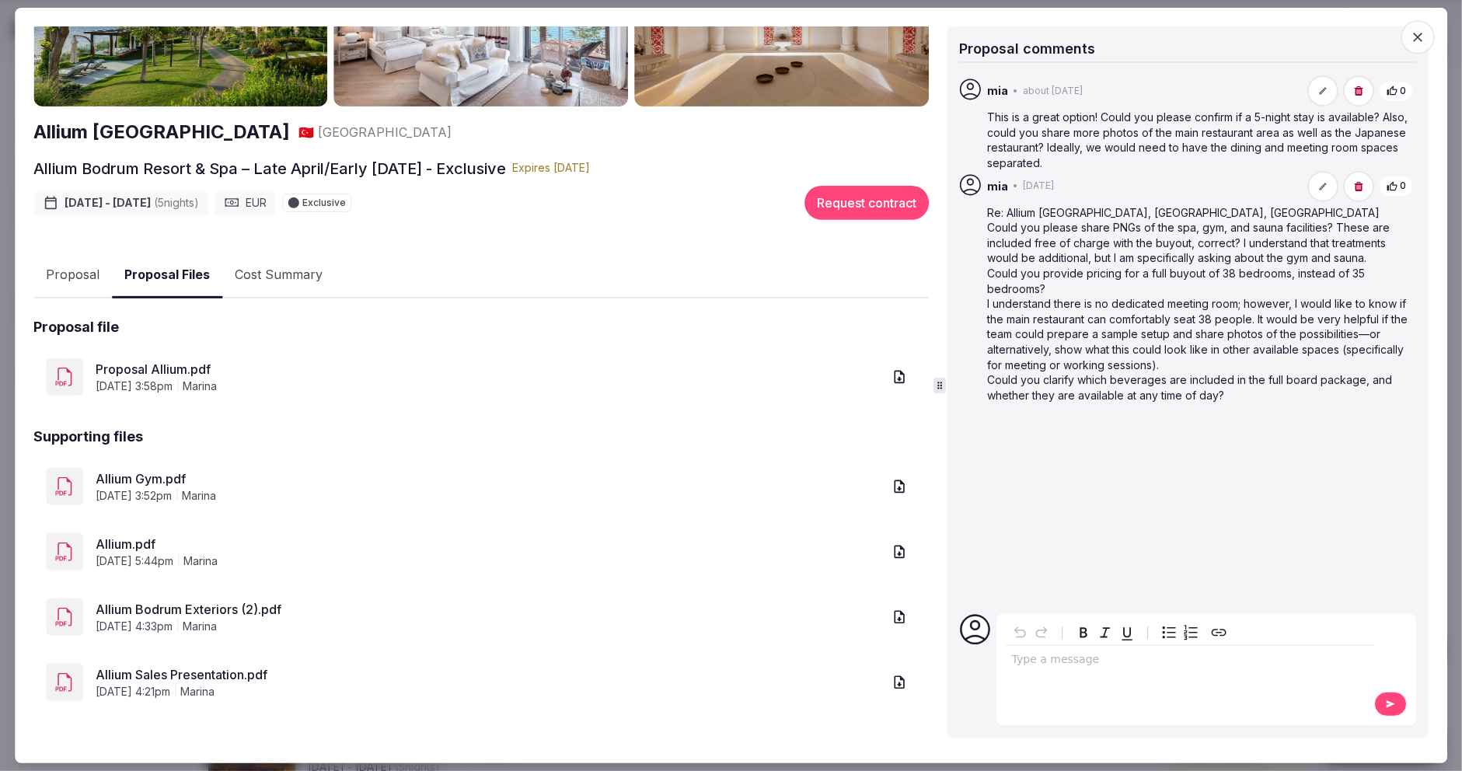
click at [181, 376] on link "Proposal Allium.pdf" at bounding box center [489, 369] width 787 height 19
click at [291, 269] on div "Allium Bodrum Resort & Spa 🇹🇷 Turkey Allium Bodrum Resort & Spa – Late April/Ea…" at bounding box center [481, 343] width 896 height 804
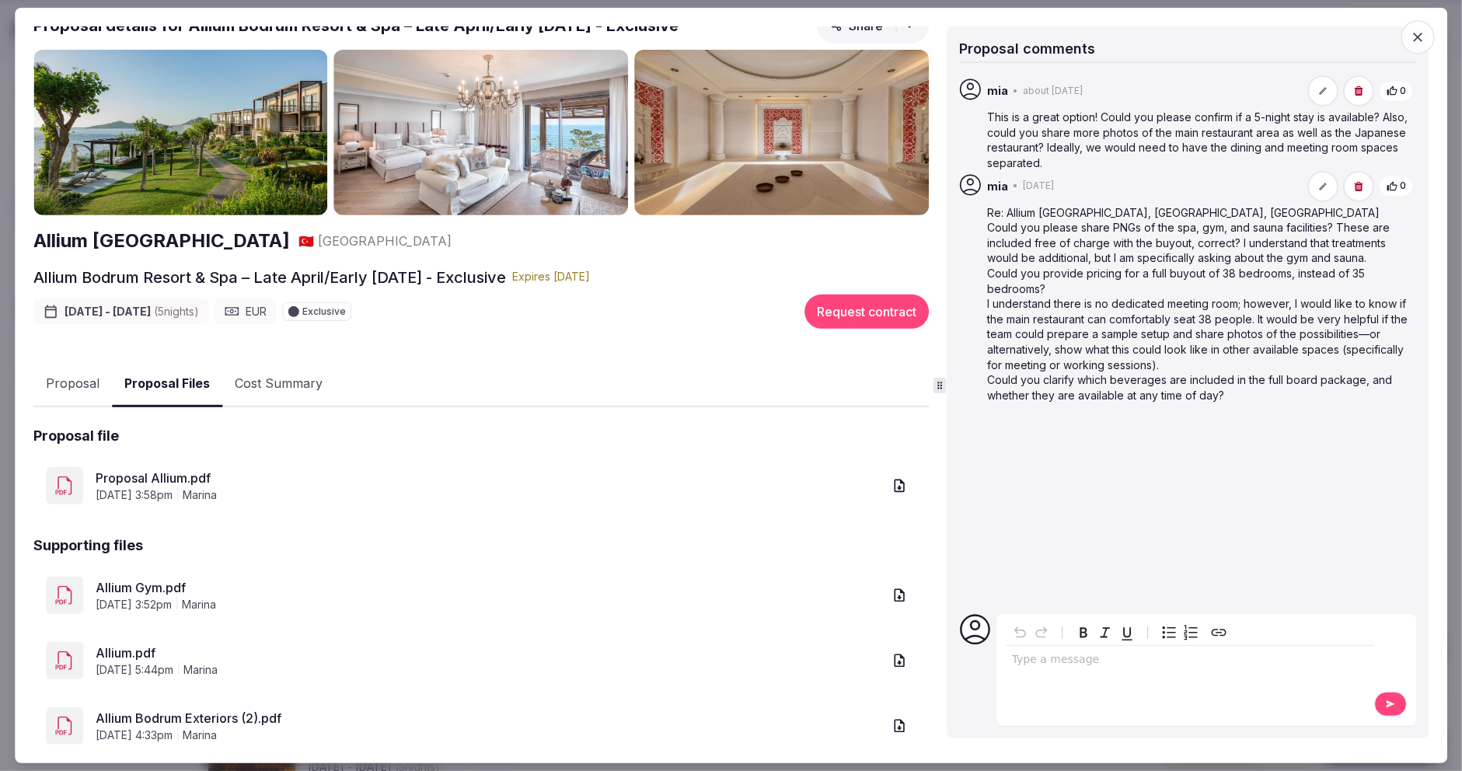
click at [177, 392] on button "Proposal Files" at bounding box center [167, 385] width 110 height 46
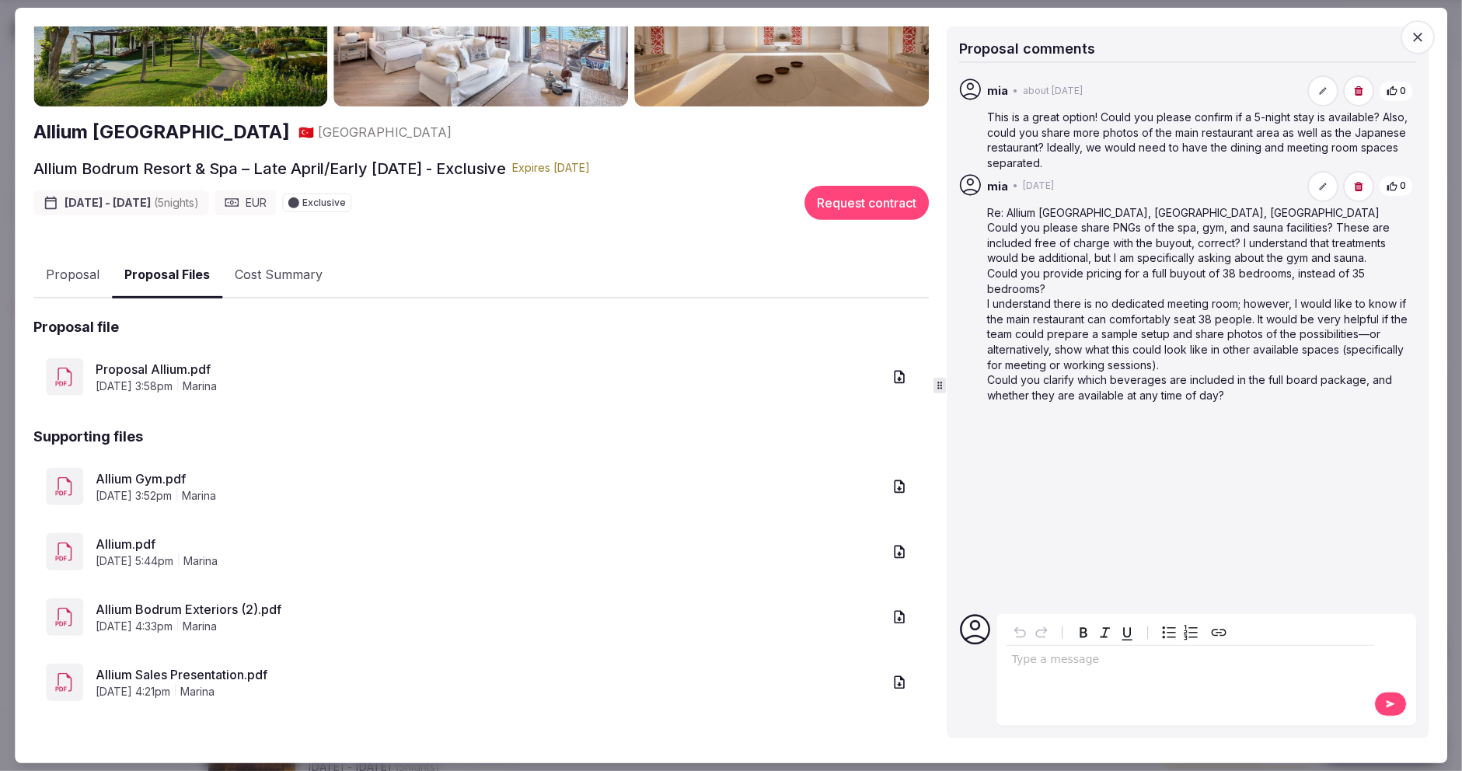
click at [170, 369] on link "Proposal Allium.pdf" at bounding box center [489, 369] width 787 height 19
click at [123, 540] on link "Allium.pdf" at bounding box center [489, 544] width 787 height 19
click at [155, 606] on link "Allium Bodrum Exteriors (2).pdf" at bounding box center [489, 609] width 787 height 19
click at [225, 682] on link "Allium Sales Presentation.pdf" at bounding box center [489, 674] width 787 height 19
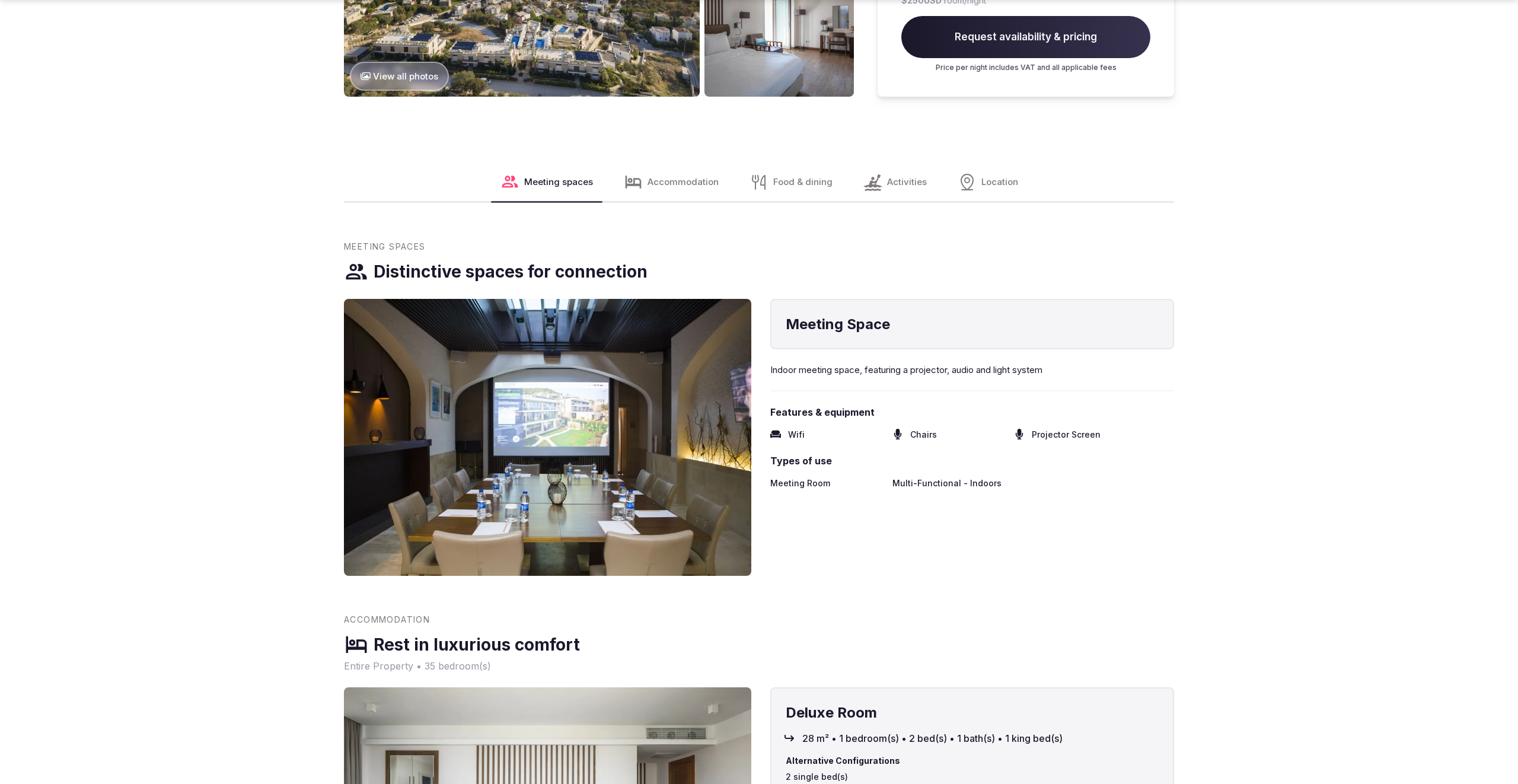
scroll to position [1198, 0]
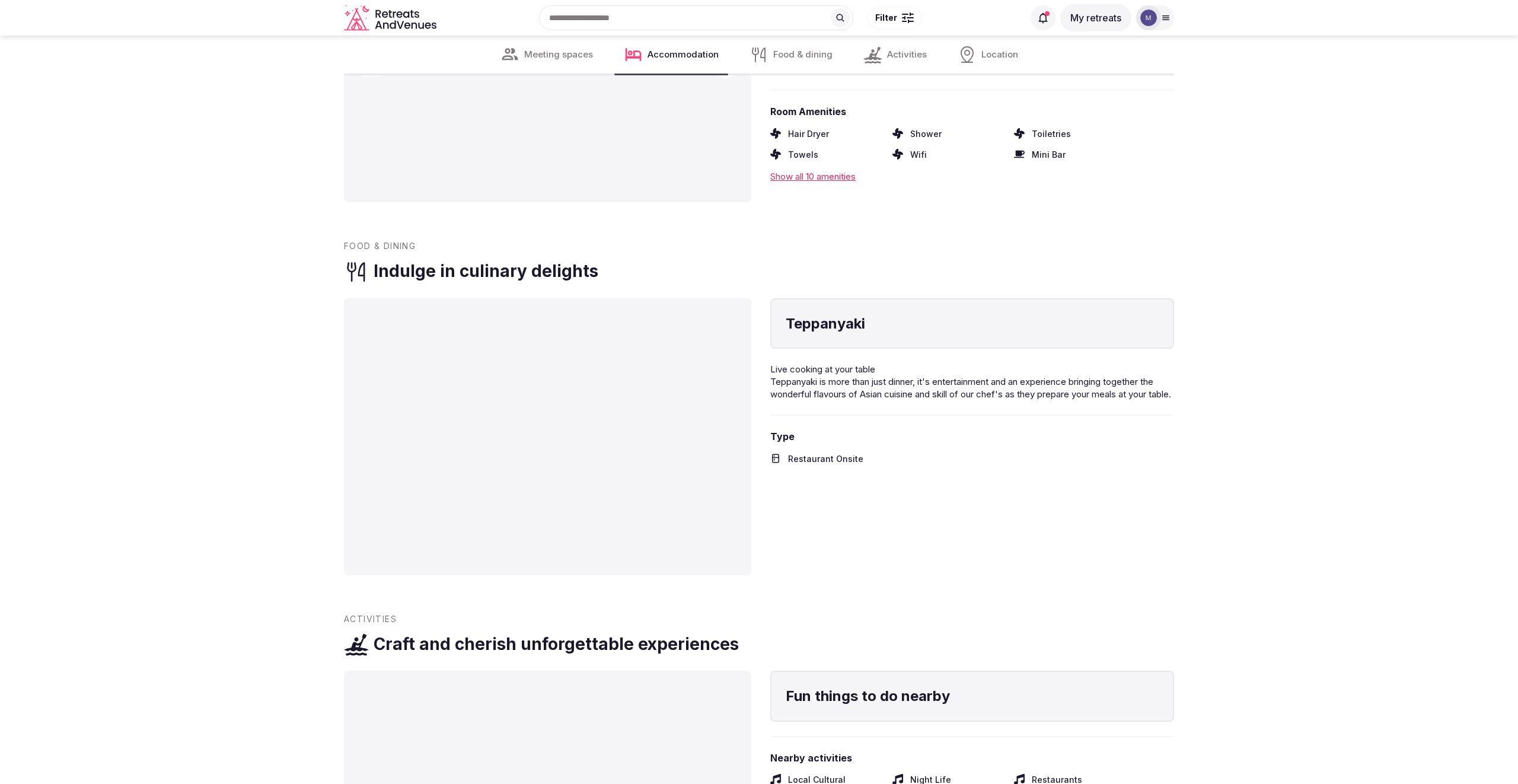
scroll to position [1781, 0]
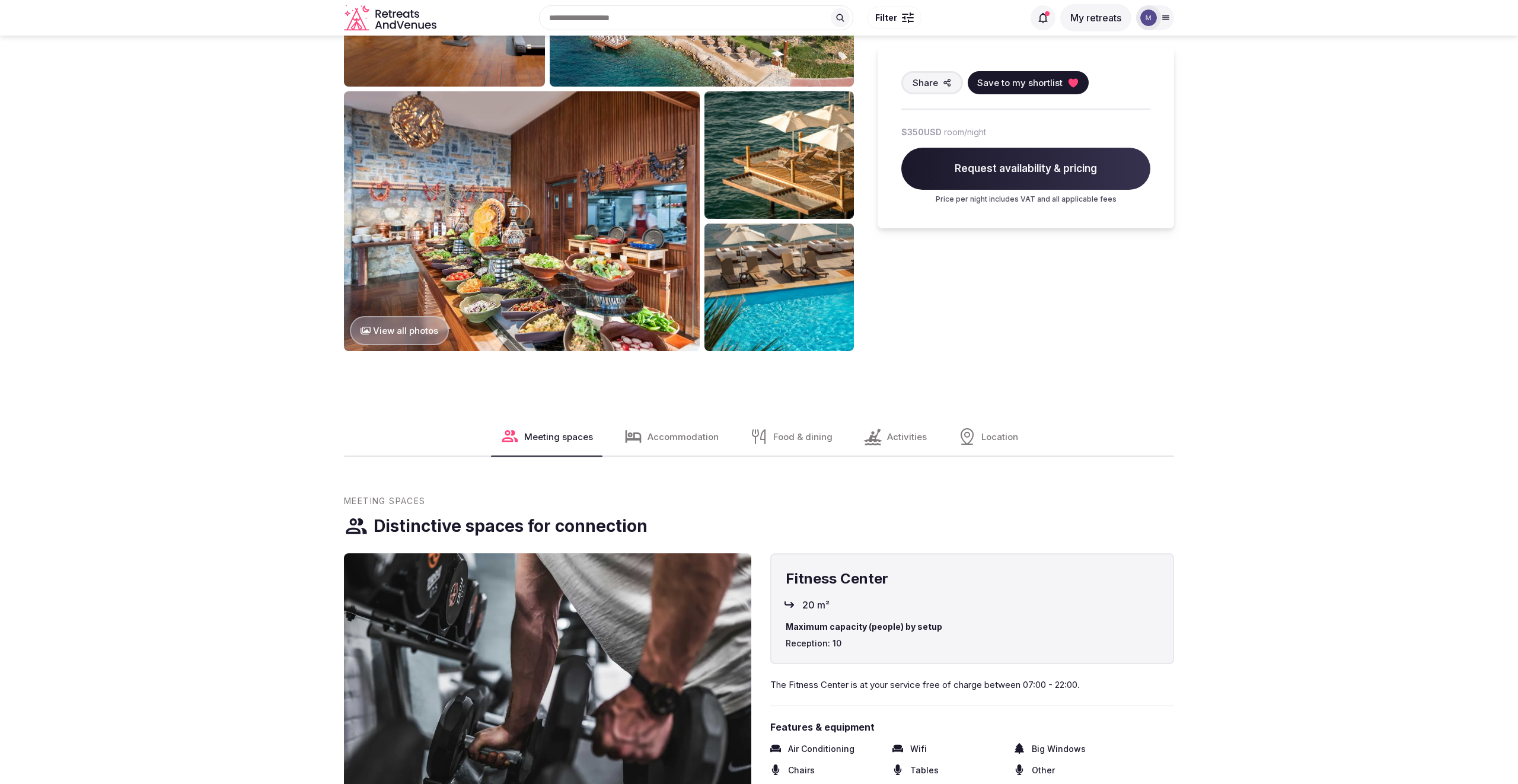
scroll to position [748, 0]
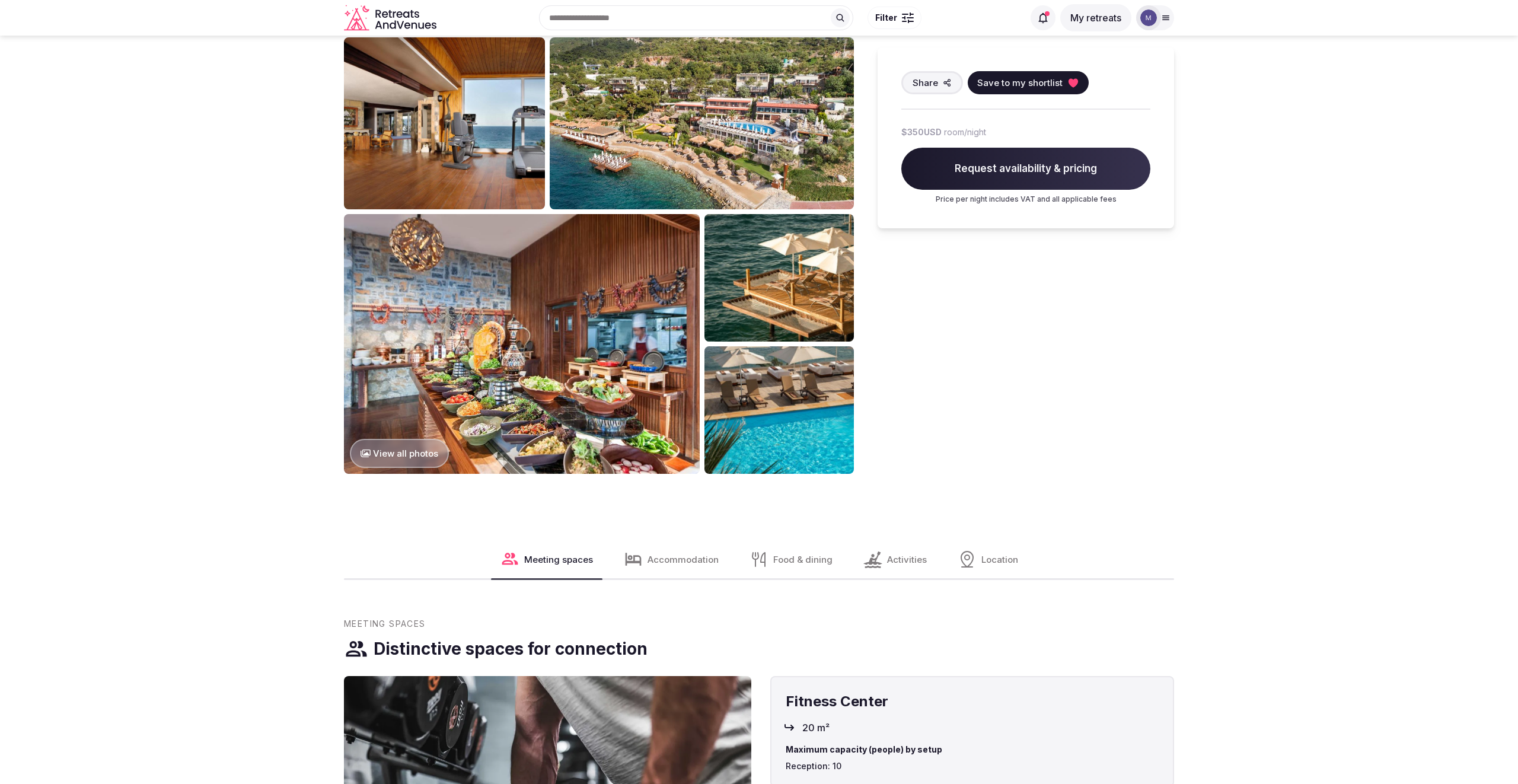
click at [424, 455] on button "View all photos" at bounding box center [400, 453] width 99 height 29
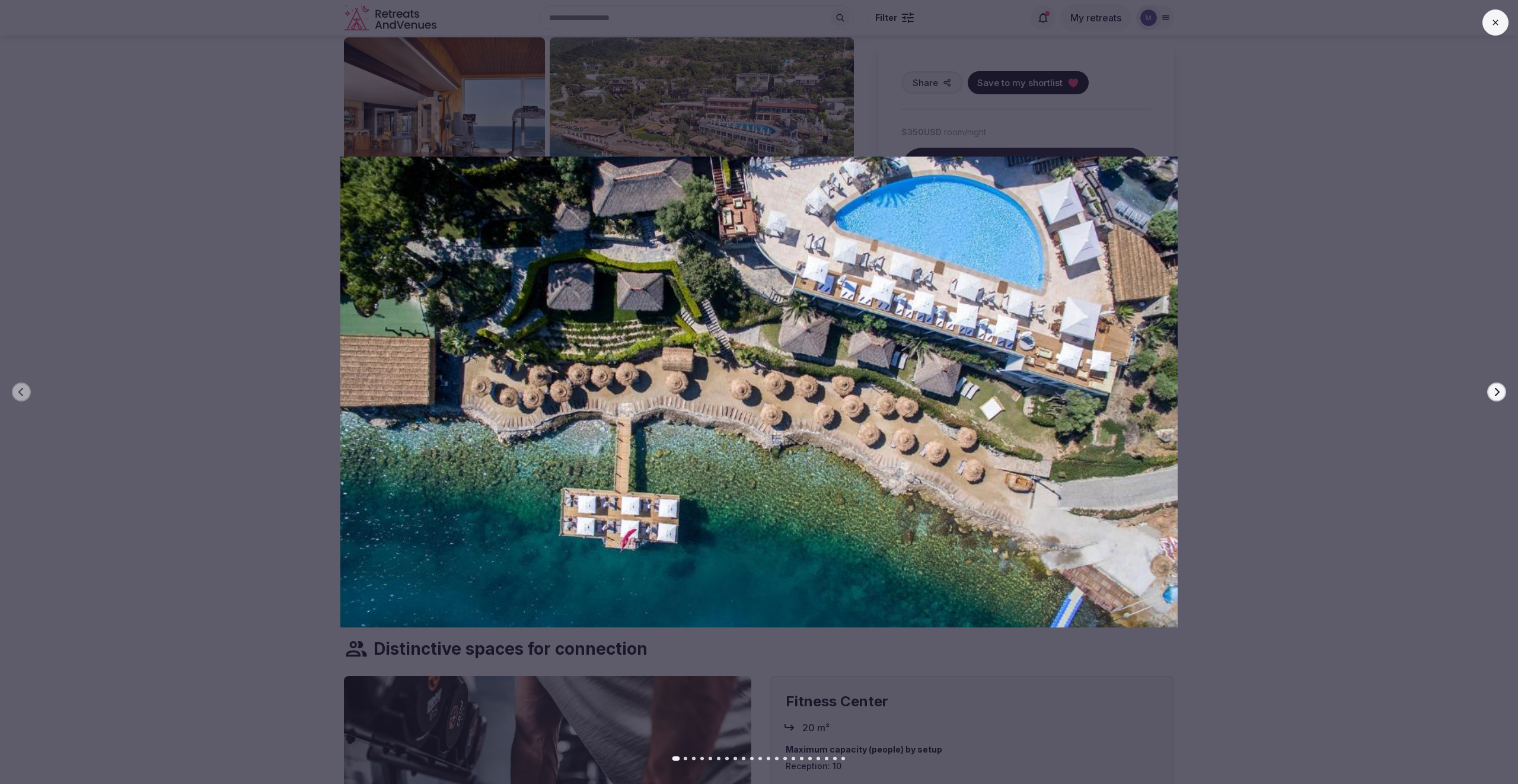
click at [1498, 393] on icon "button" at bounding box center [1497, 391] width 5 height 8
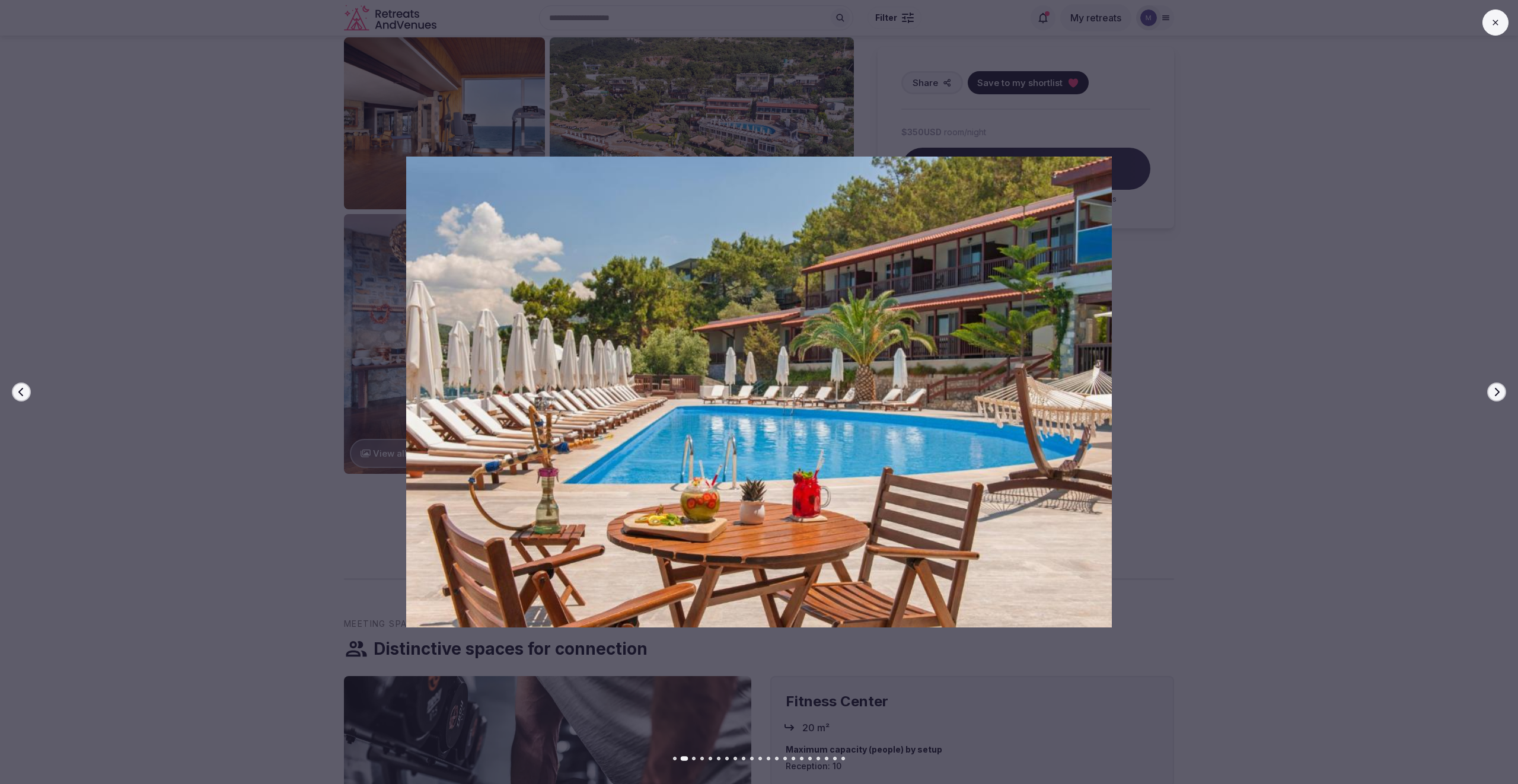
click at [1498, 393] on icon "button" at bounding box center [1497, 391] width 5 height 8
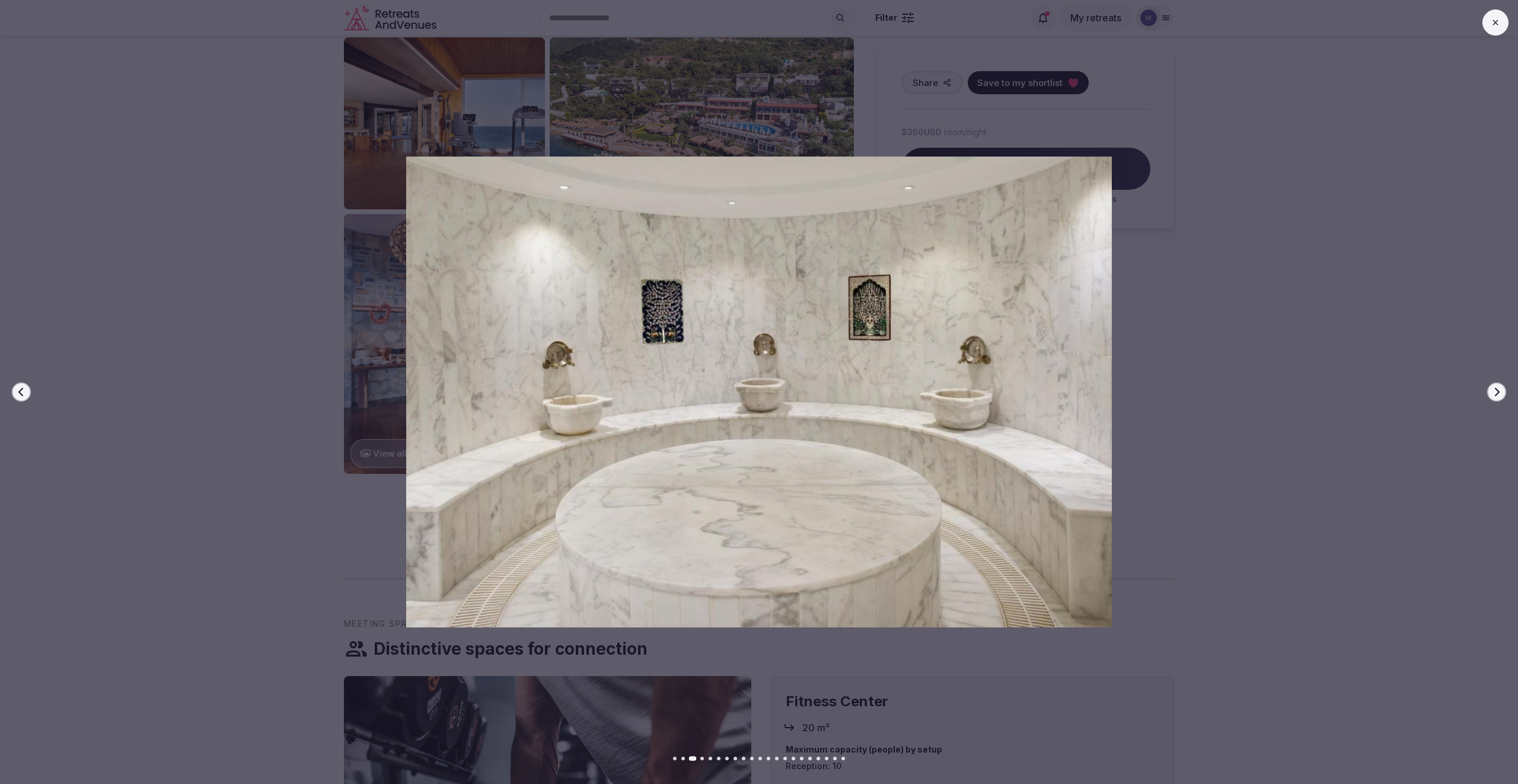
click at [1498, 393] on icon "button" at bounding box center [1497, 391] width 5 height 8
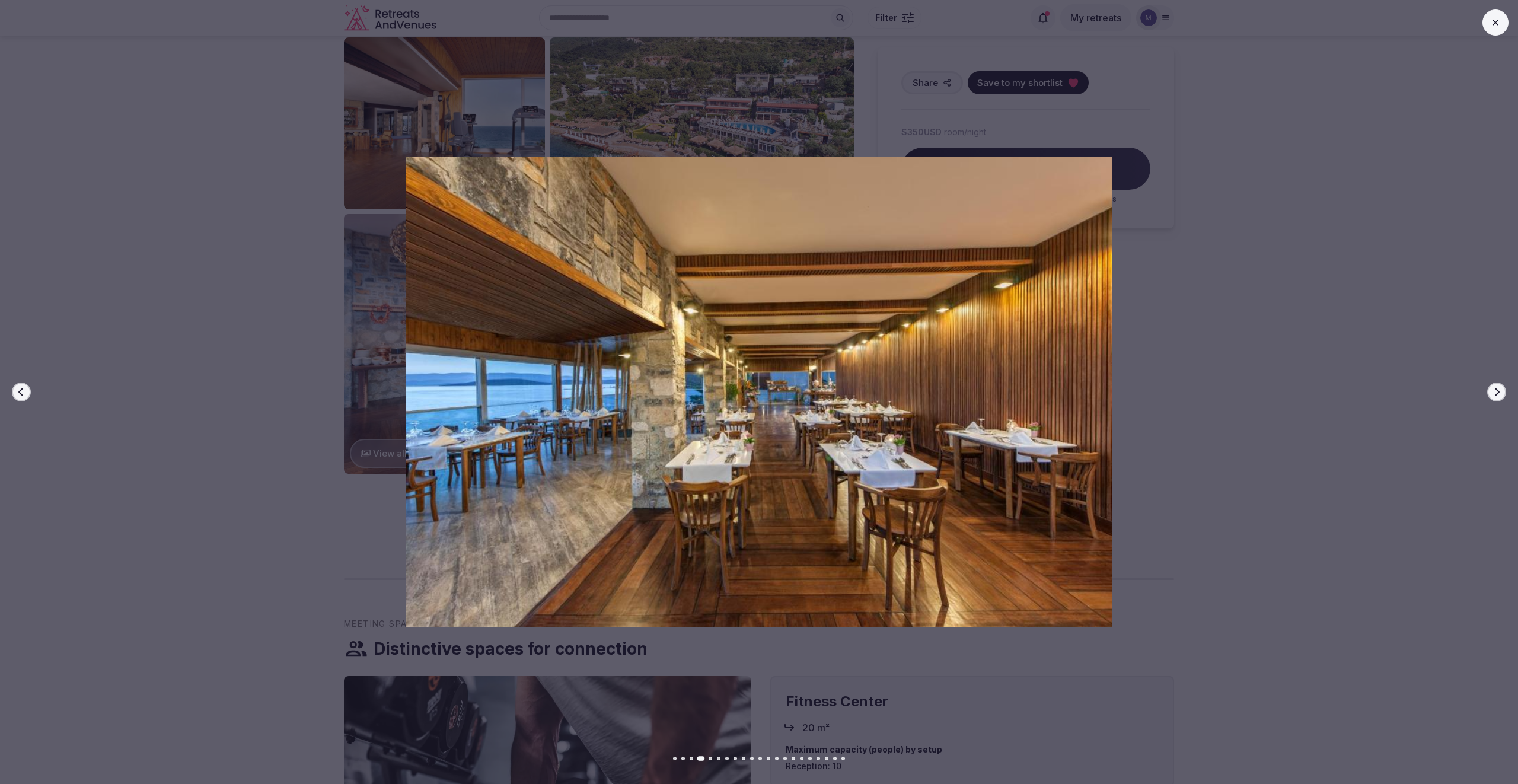
click at [1498, 393] on icon "button" at bounding box center [1497, 391] width 5 height 8
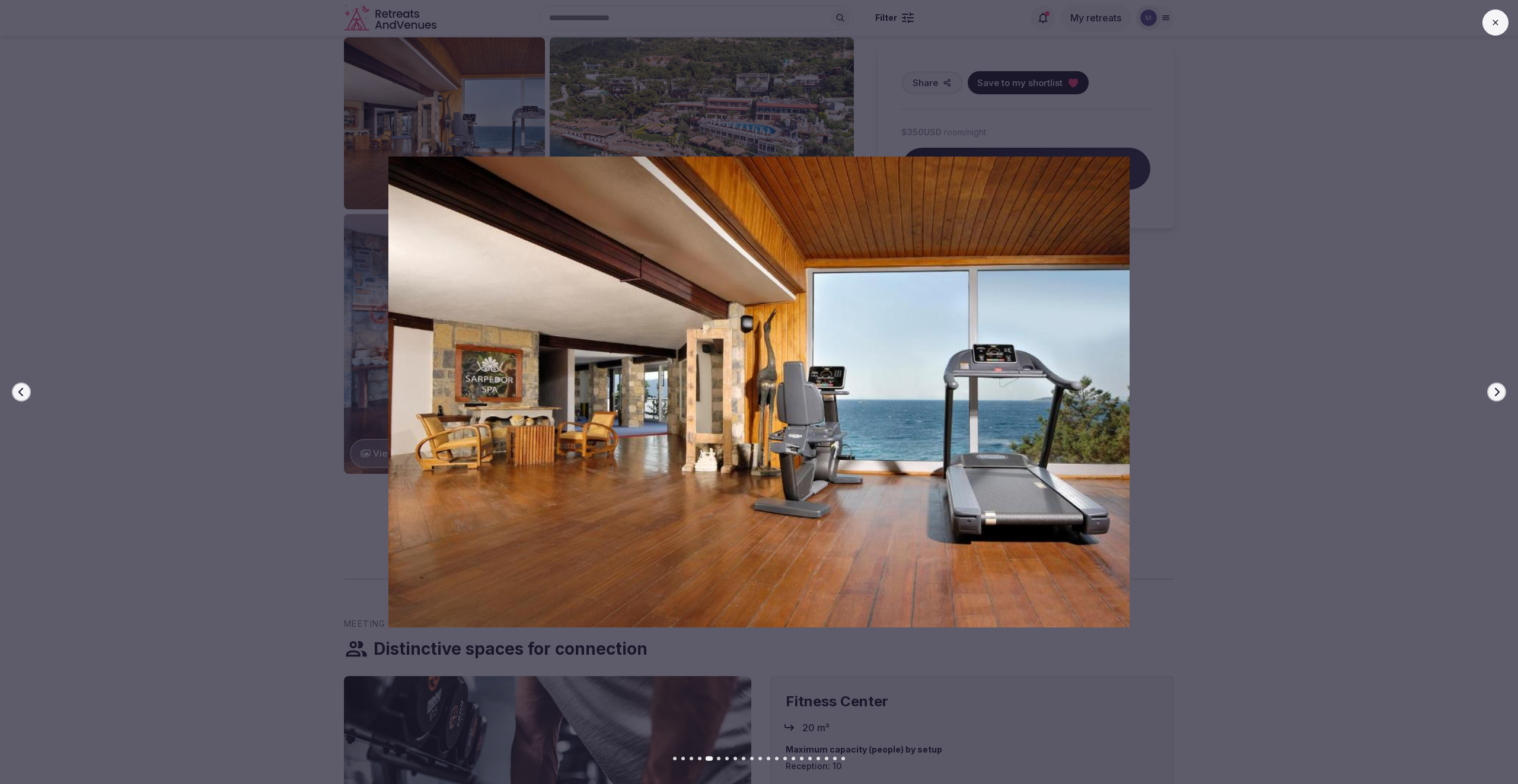
click at [1498, 393] on icon "button" at bounding box center [1497, 391] width 5 height 8
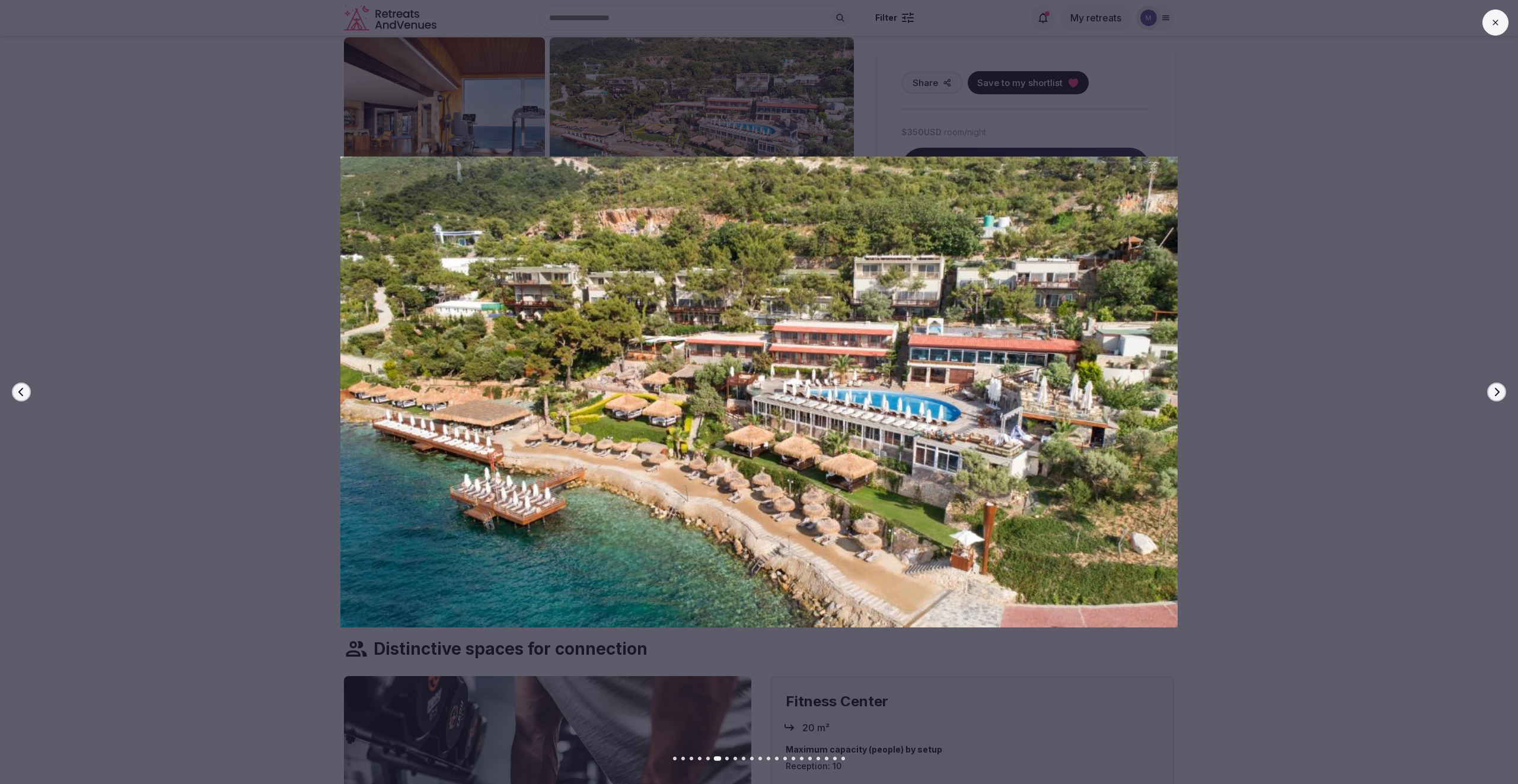
click at [1498, 393] on icon "button" at bounding box center [1497, 391] width 5 height 8
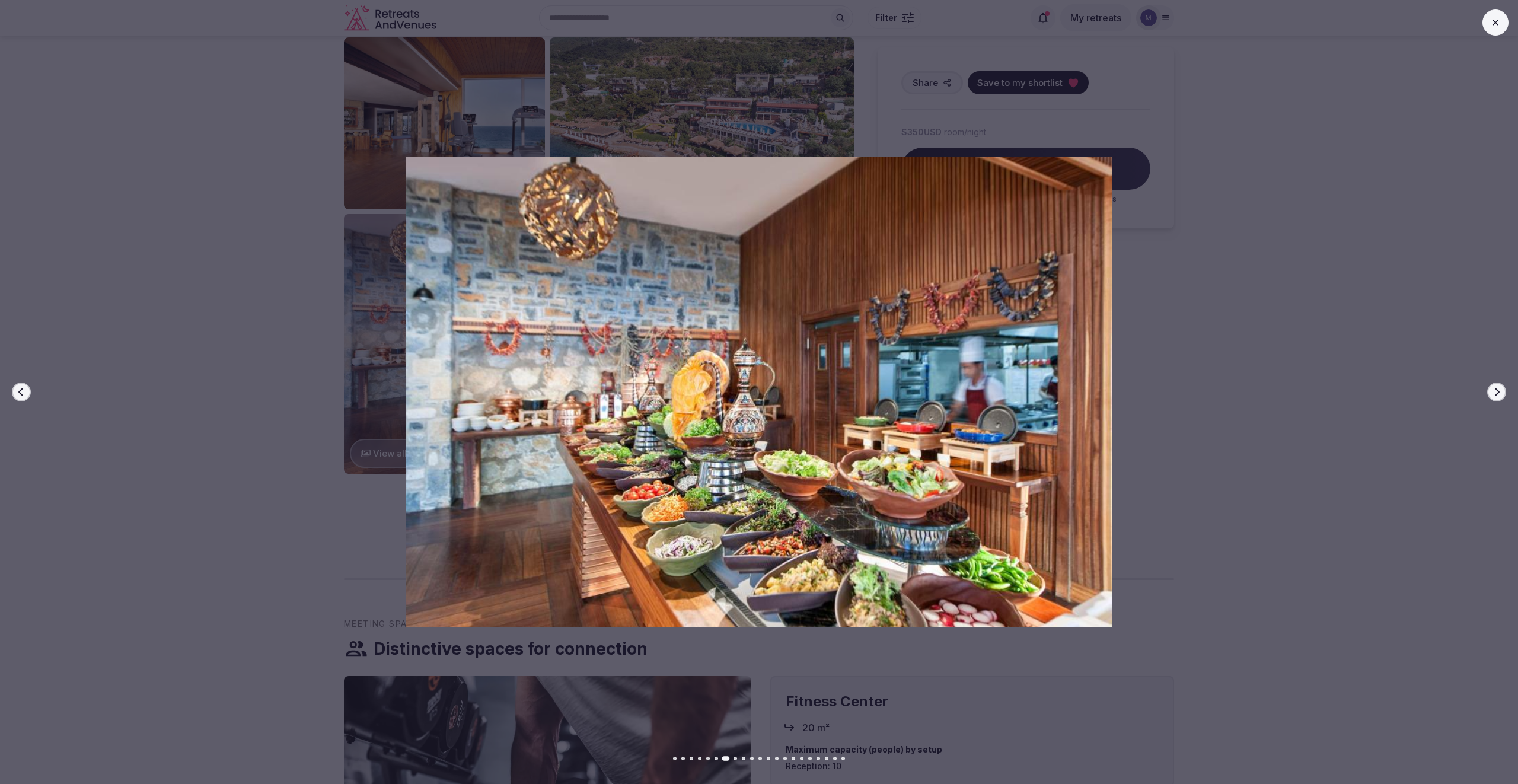
click at [1498, 393] on icon "button" at bounding box center [1497, 391] width 5 height 8
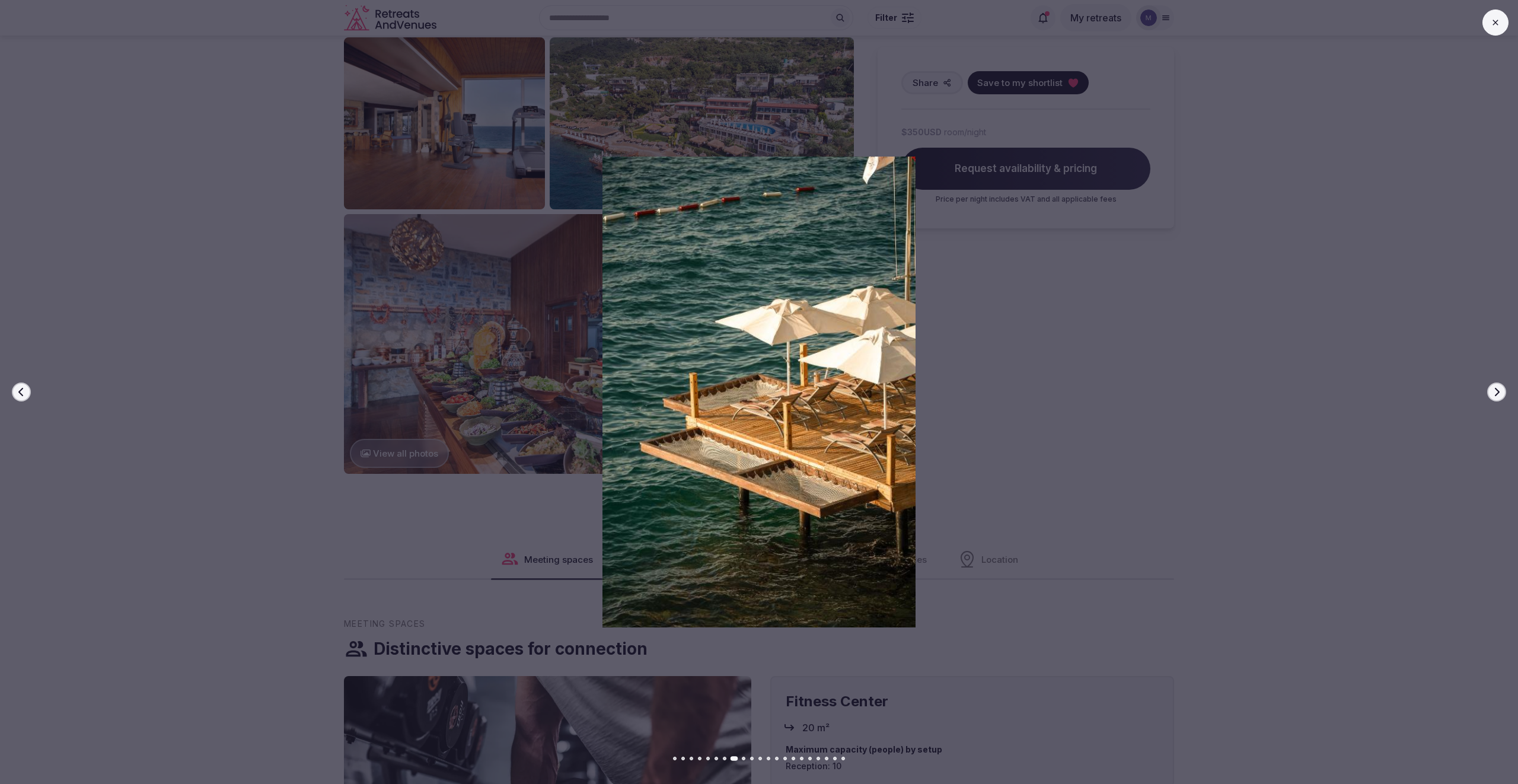
click at [1499, 393] on icon "button" at bounding box center [1497, 391] width 5 height 8
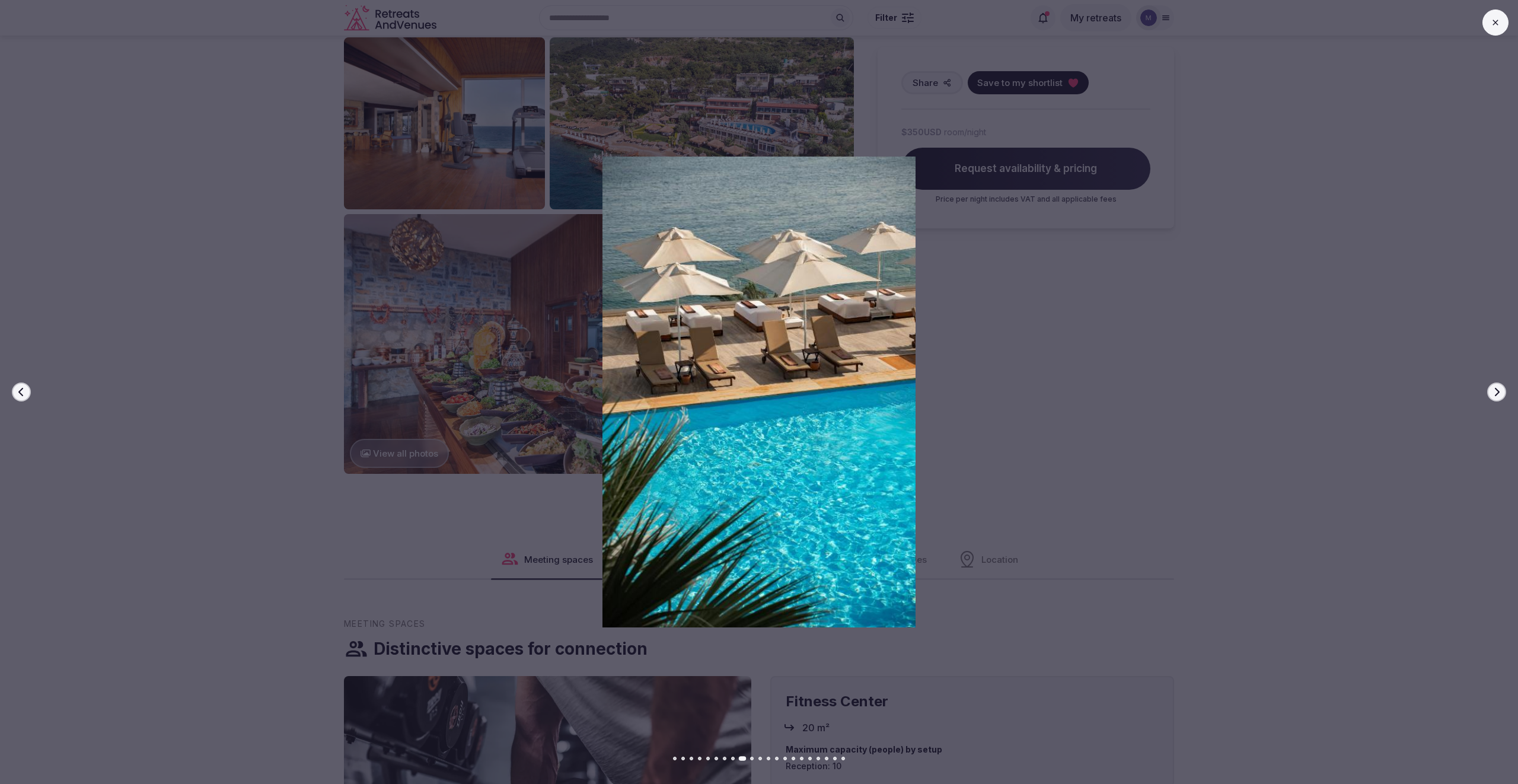
click at [1499, 393] on icon "button" at bounding box center [1497, 391] width 5 height 8
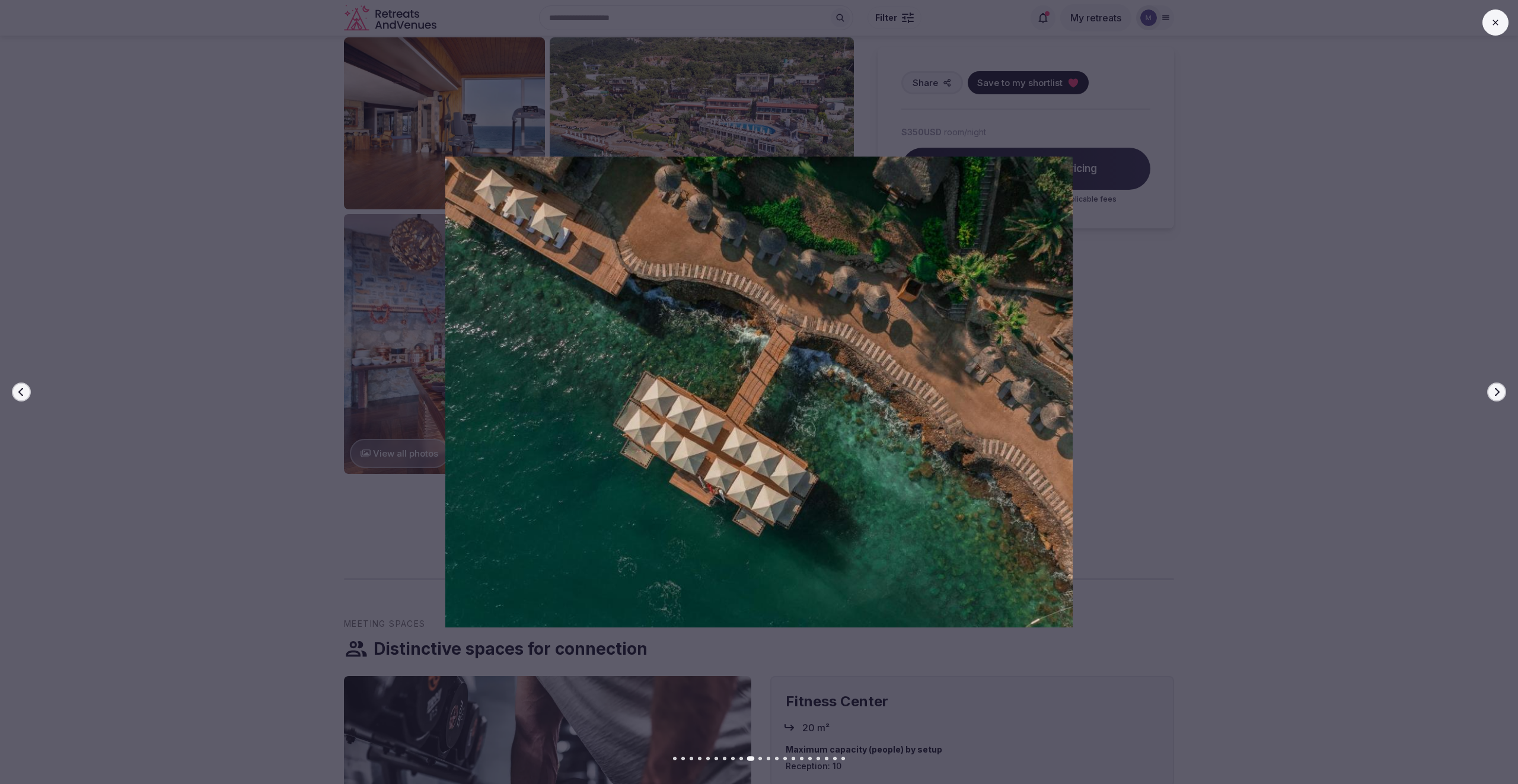
click at [1499, 393] on icon "button" at bounding box center [1497, 391] width 5 height 8
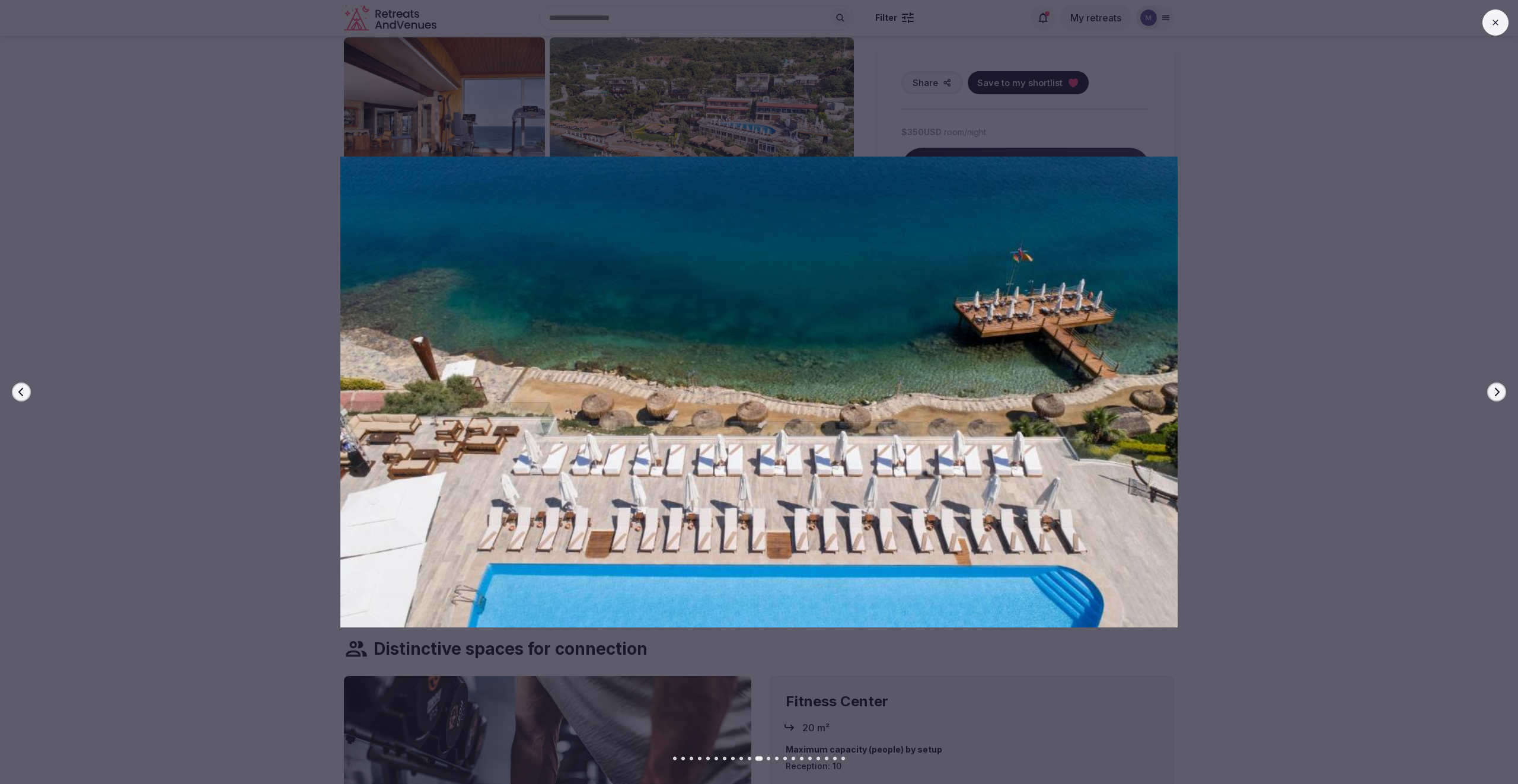
click at [1500, 393] on icon "button" at bounding box center [1497, 392] width 9 height 9
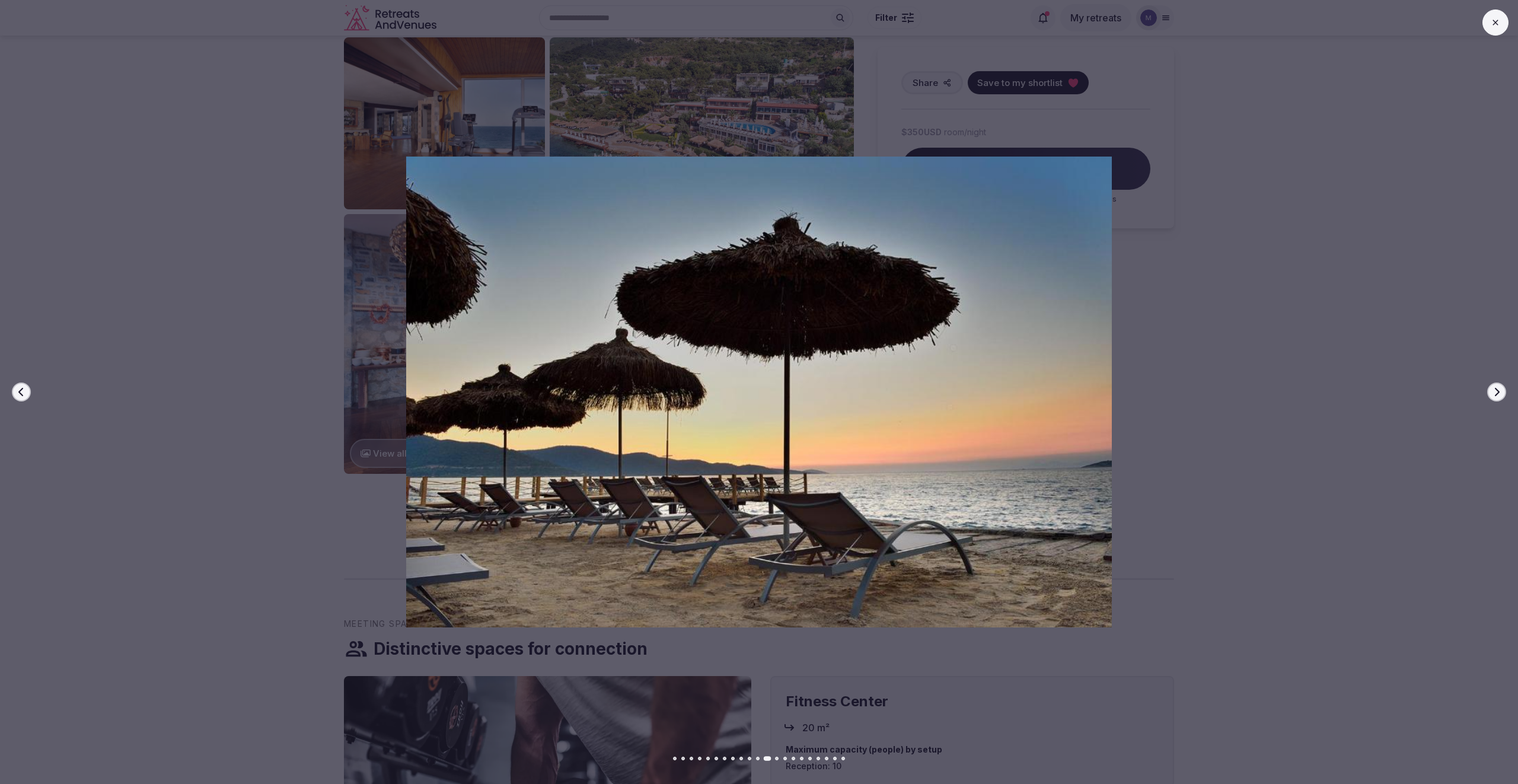
click at [1500, 393] on icon "button" at bounding box center [1497, 392] width 9 height 9
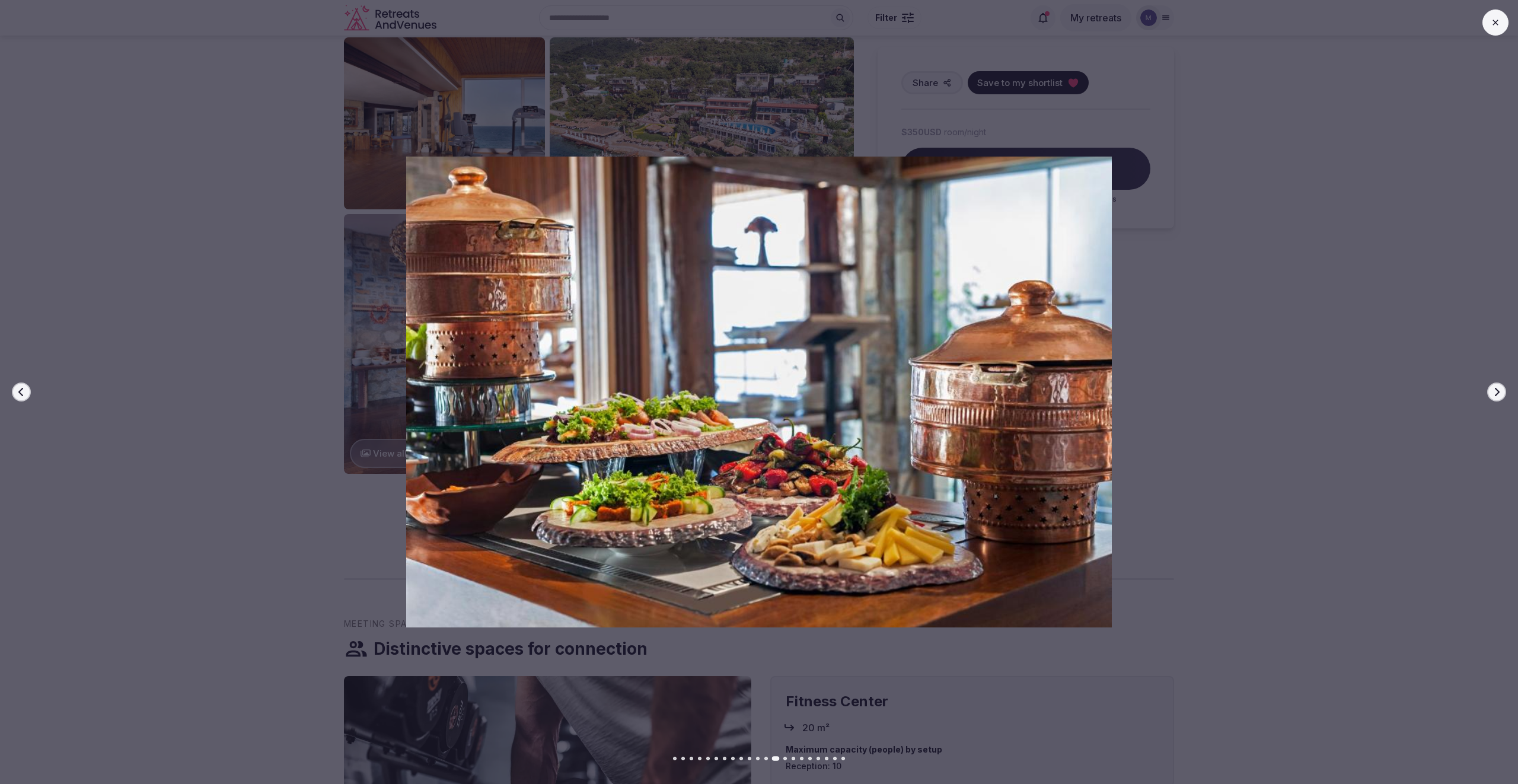
click at [1500, 393] on icon "button" at bounding box center [1497, 392] width 9 height 9
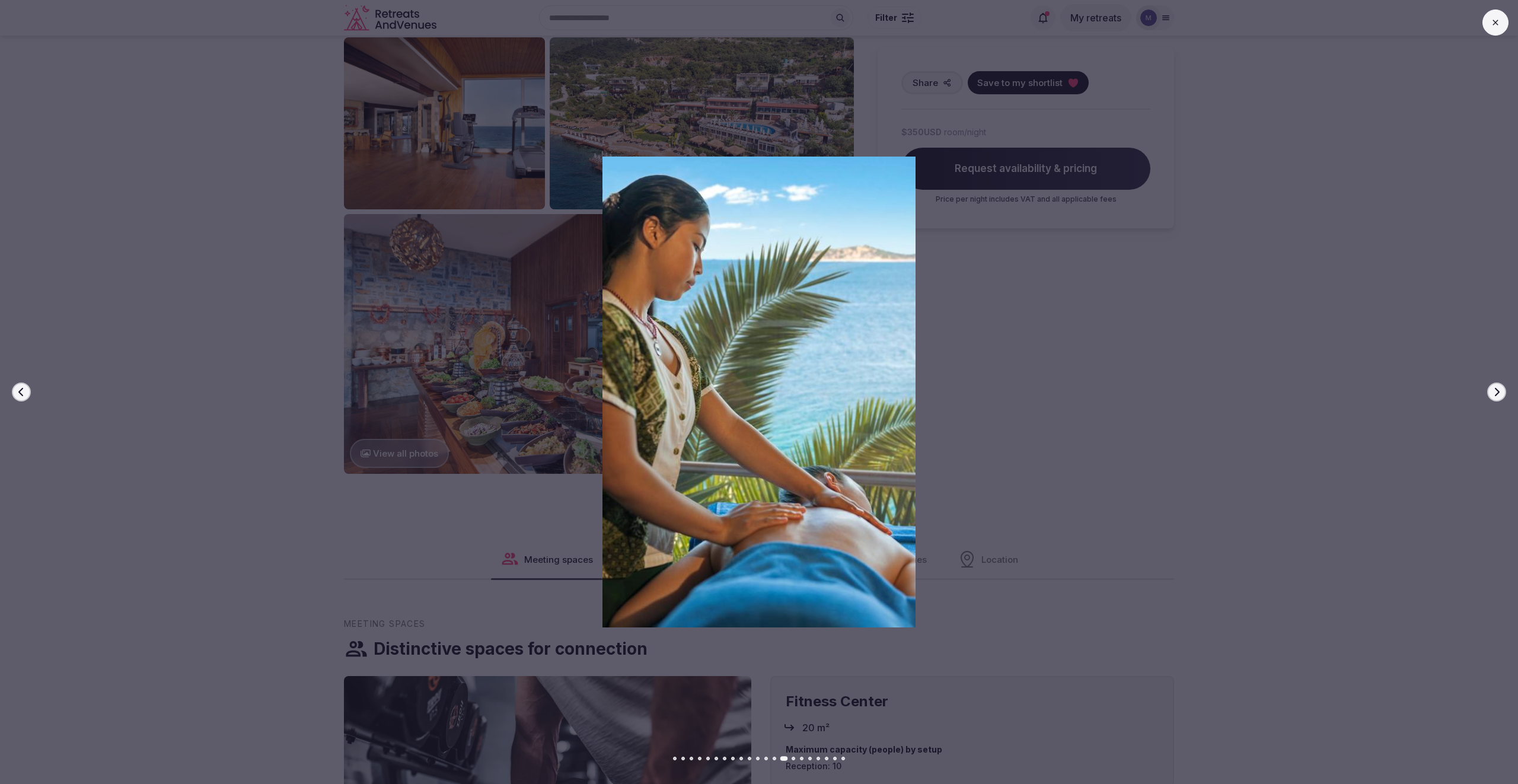
click at [1500, 393] on icon "button" at bounding box center [1497, 392] width 9 height 9
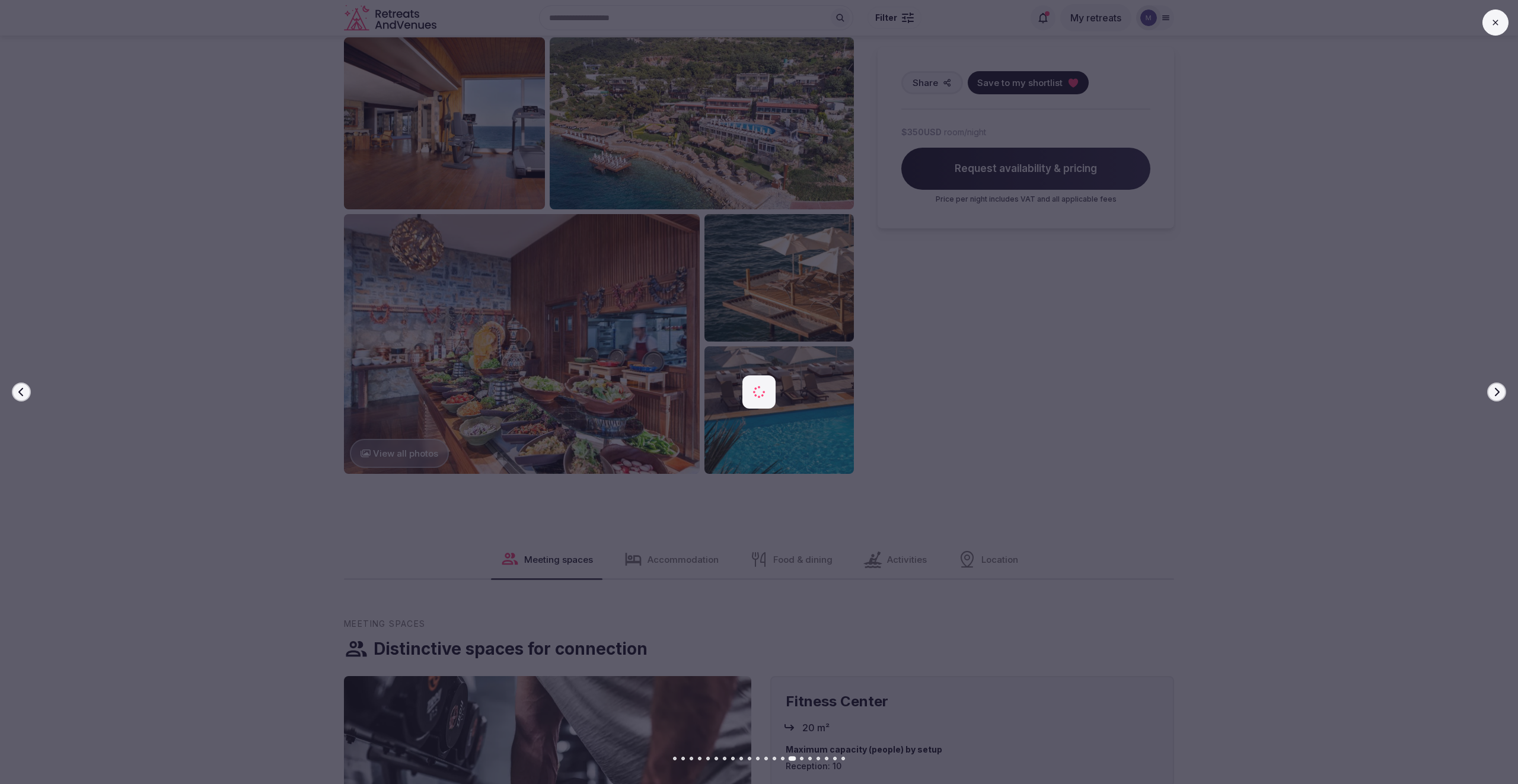
click at [1500, 393] on icon "button" at bounding box center [1497, 392] width 9 height 9
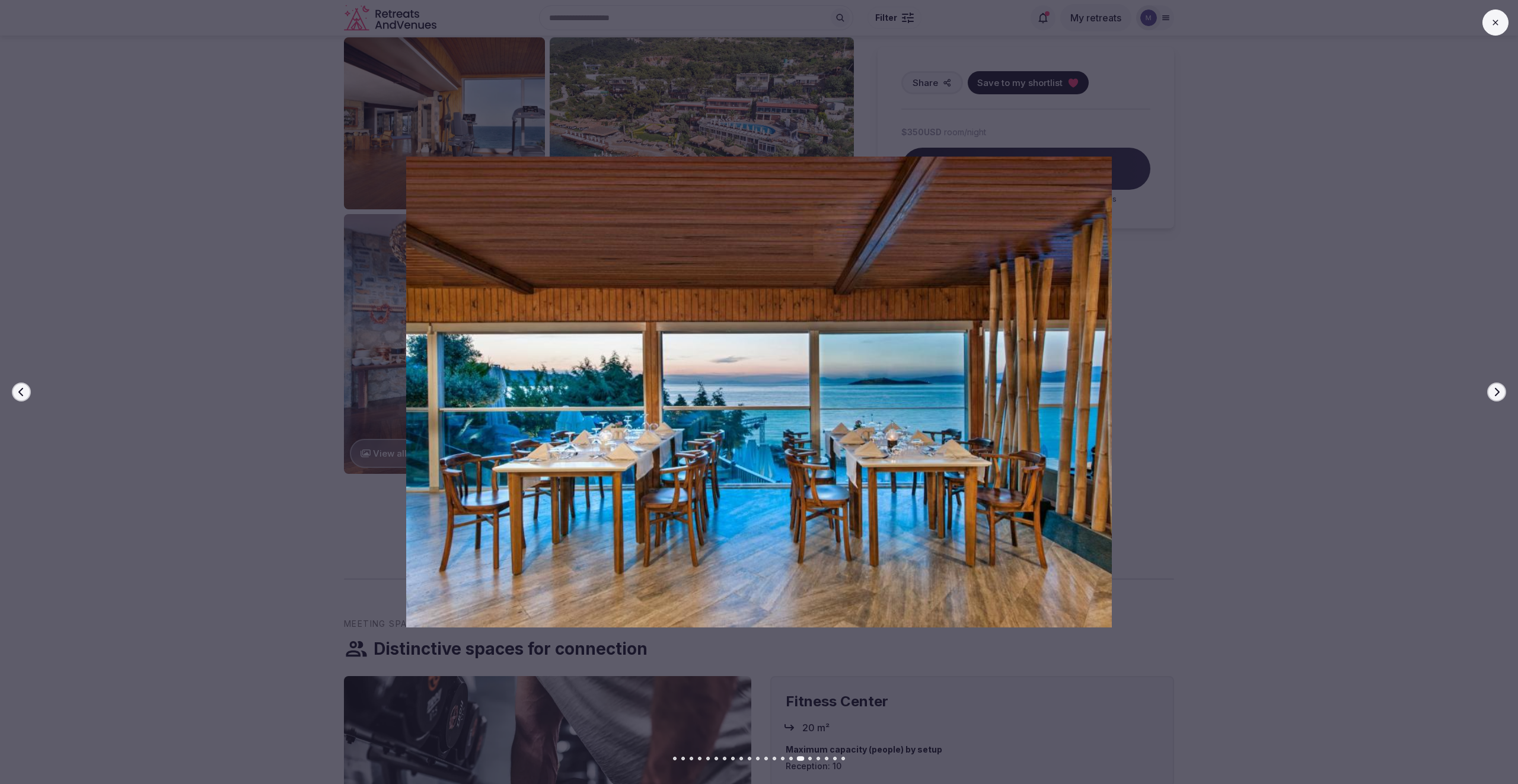
click at [1500, 393] on icon "button" at bounding box center [1497, 392] width 9 height 9
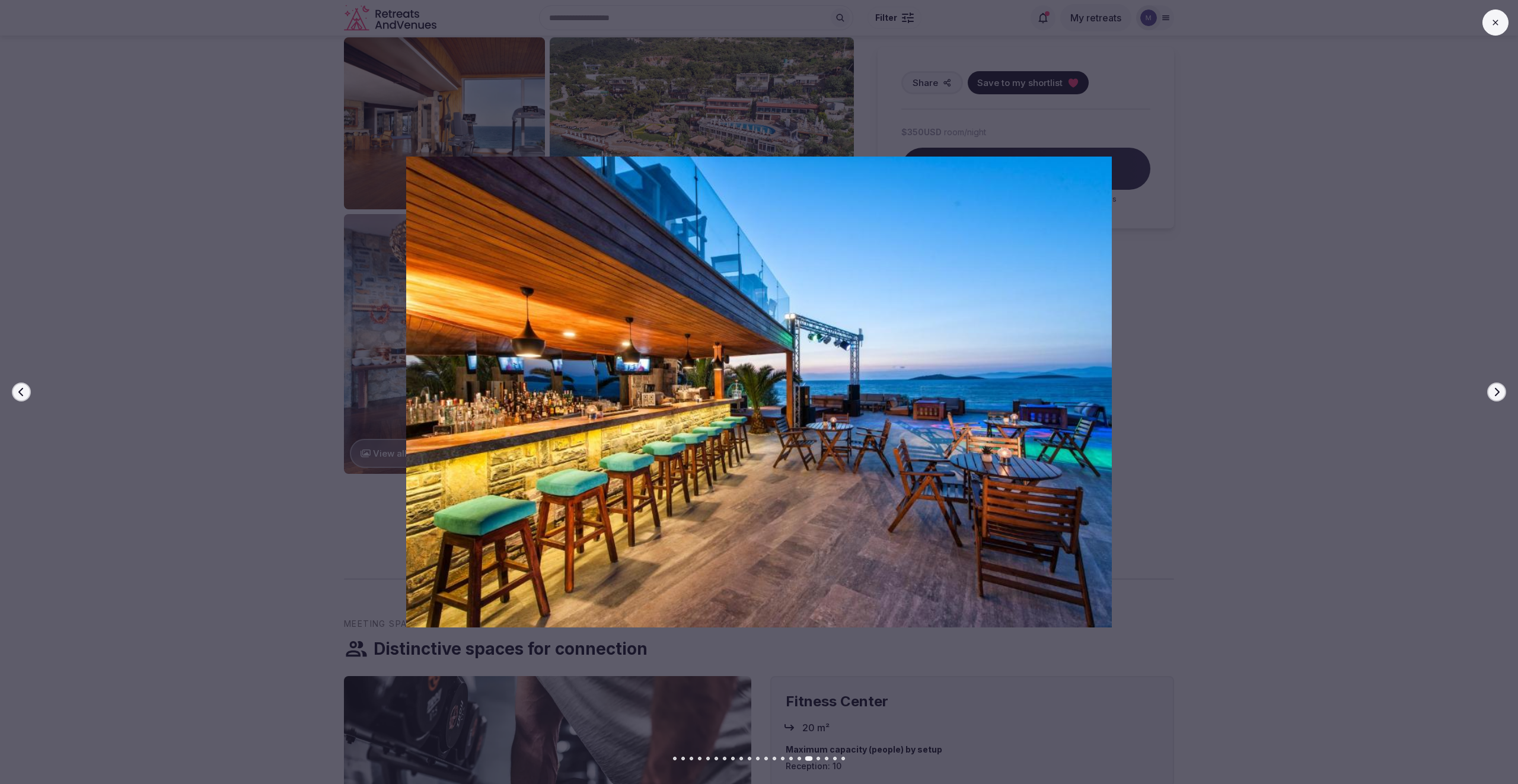
click at [1500, 393] on icon "button" at bounding box center [1497, 392] width 9 height 9
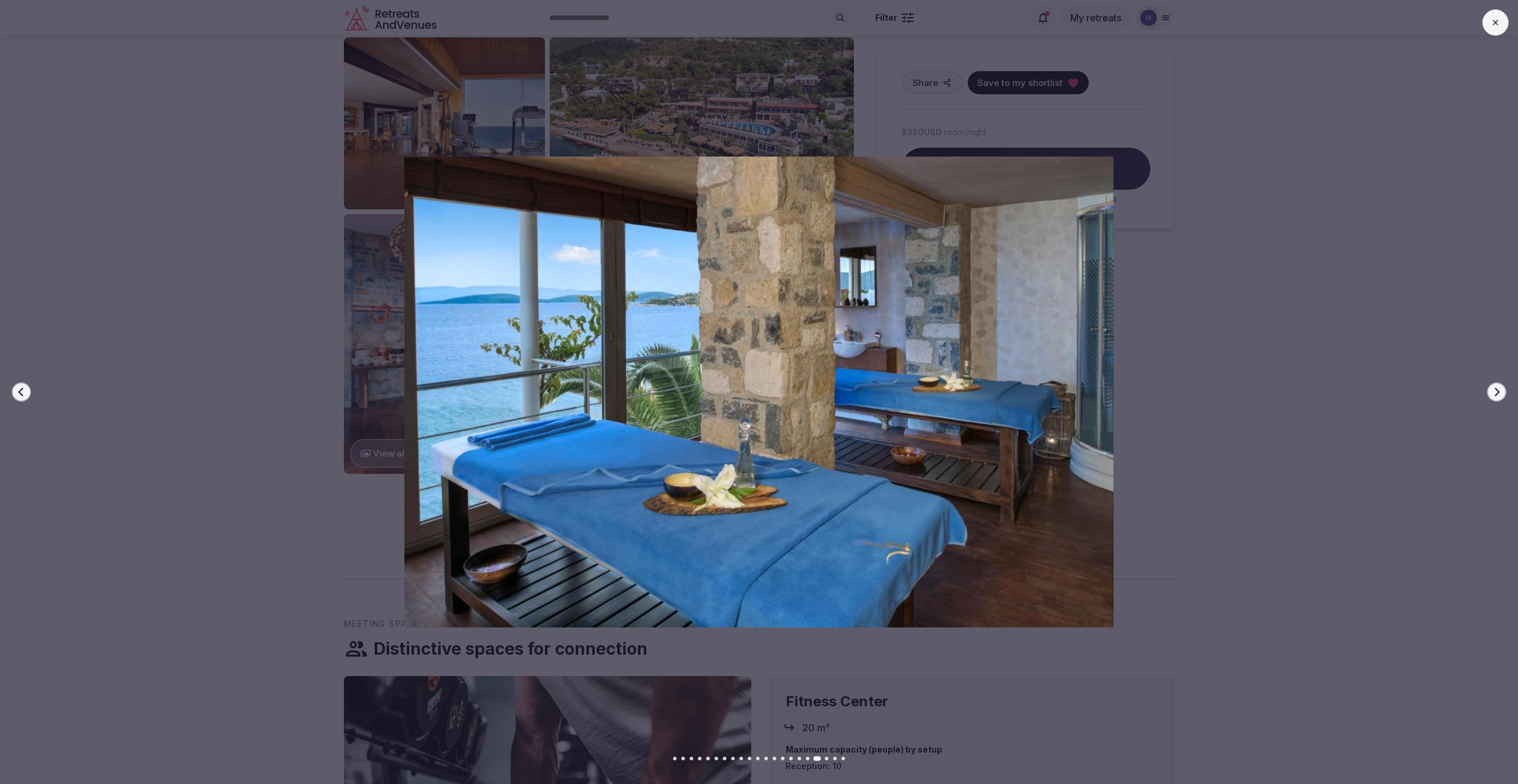
click at [1500, 393] on icon "button" at bounding box center [1497, 392] width 9 height 9
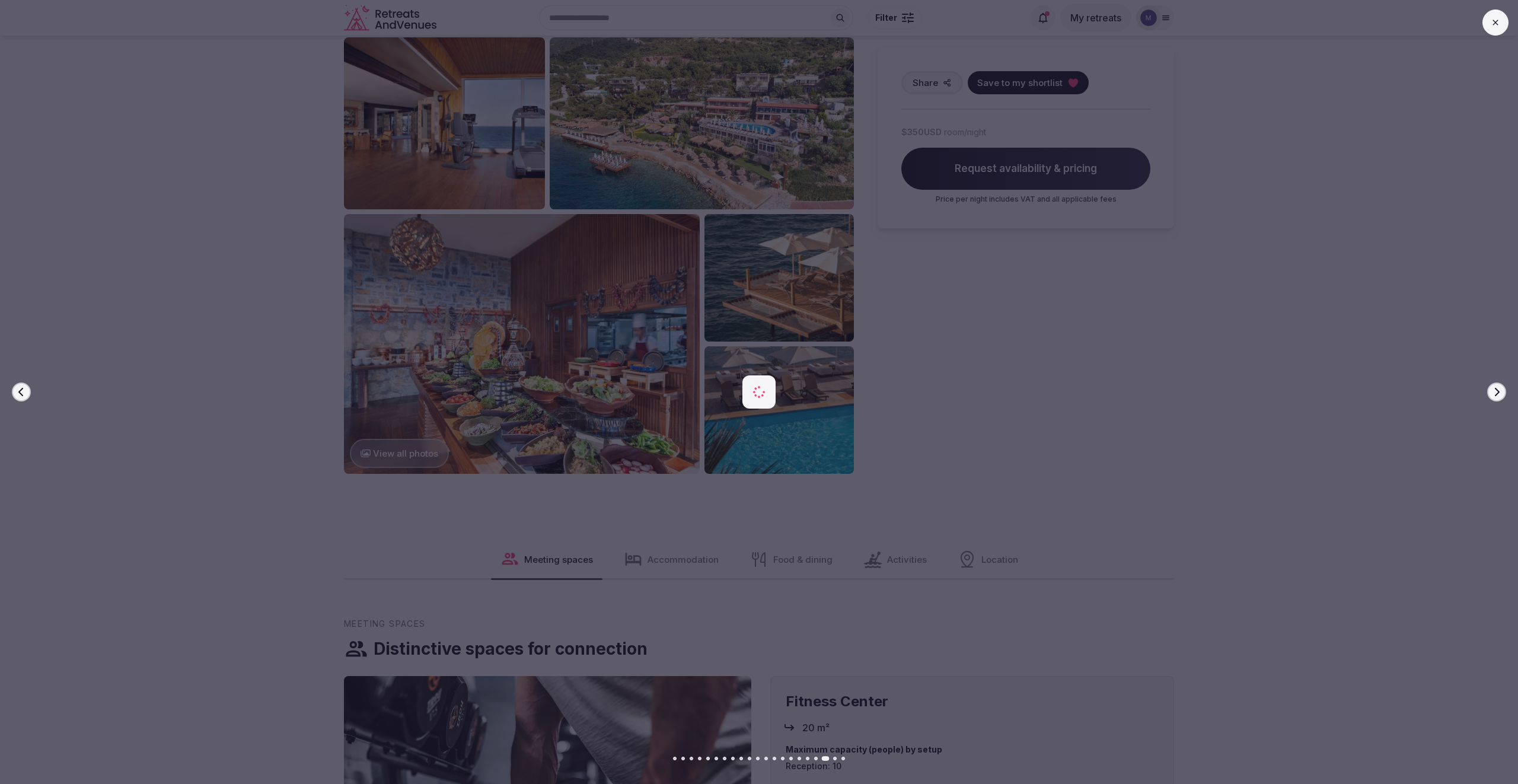
click at [1500, 393] on icon "button" at bounding box center [1497, 392] width 9 height 9
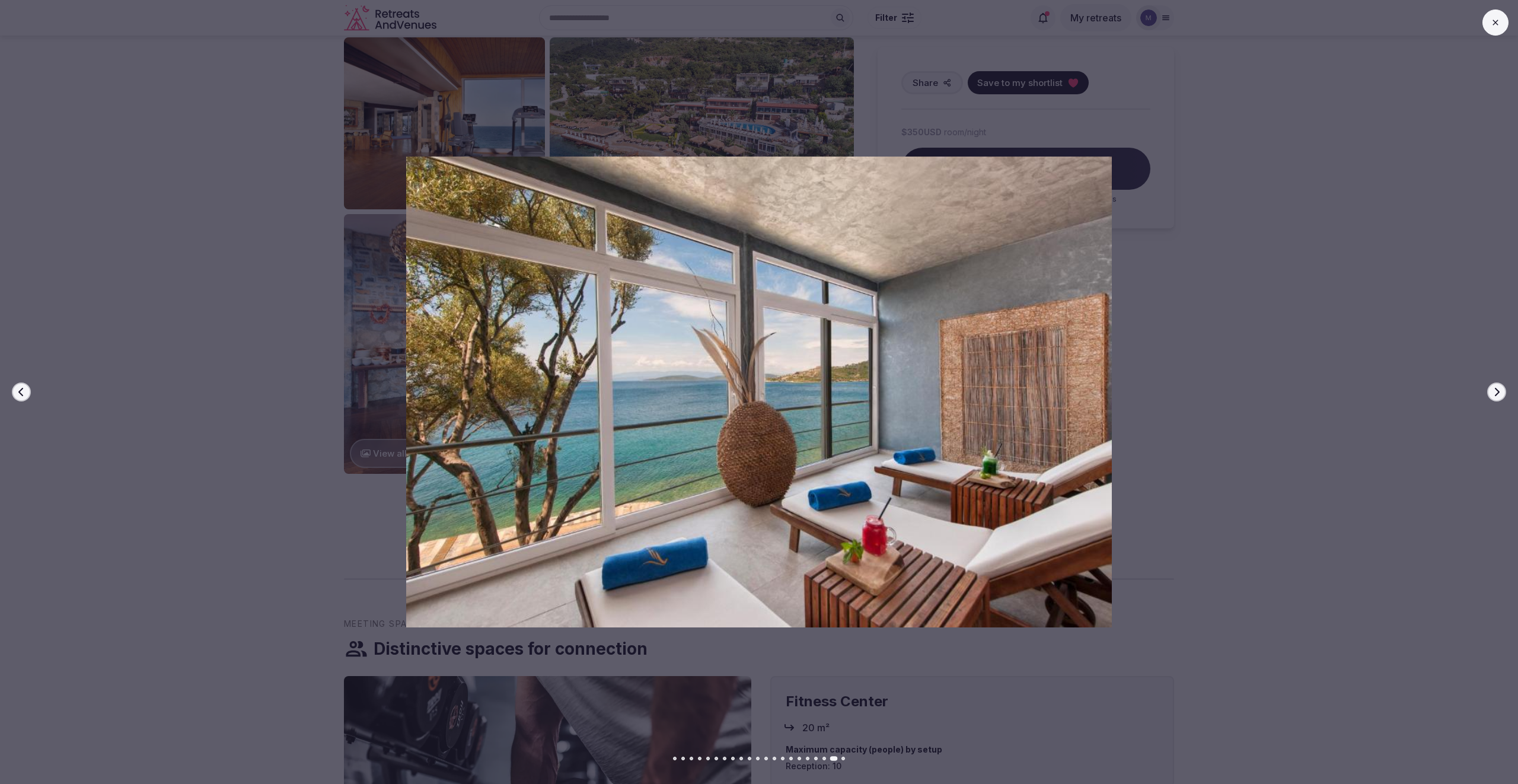
click at [1500, 393] on icon "button" at bounding box center [1497, 392] width 9 height 9
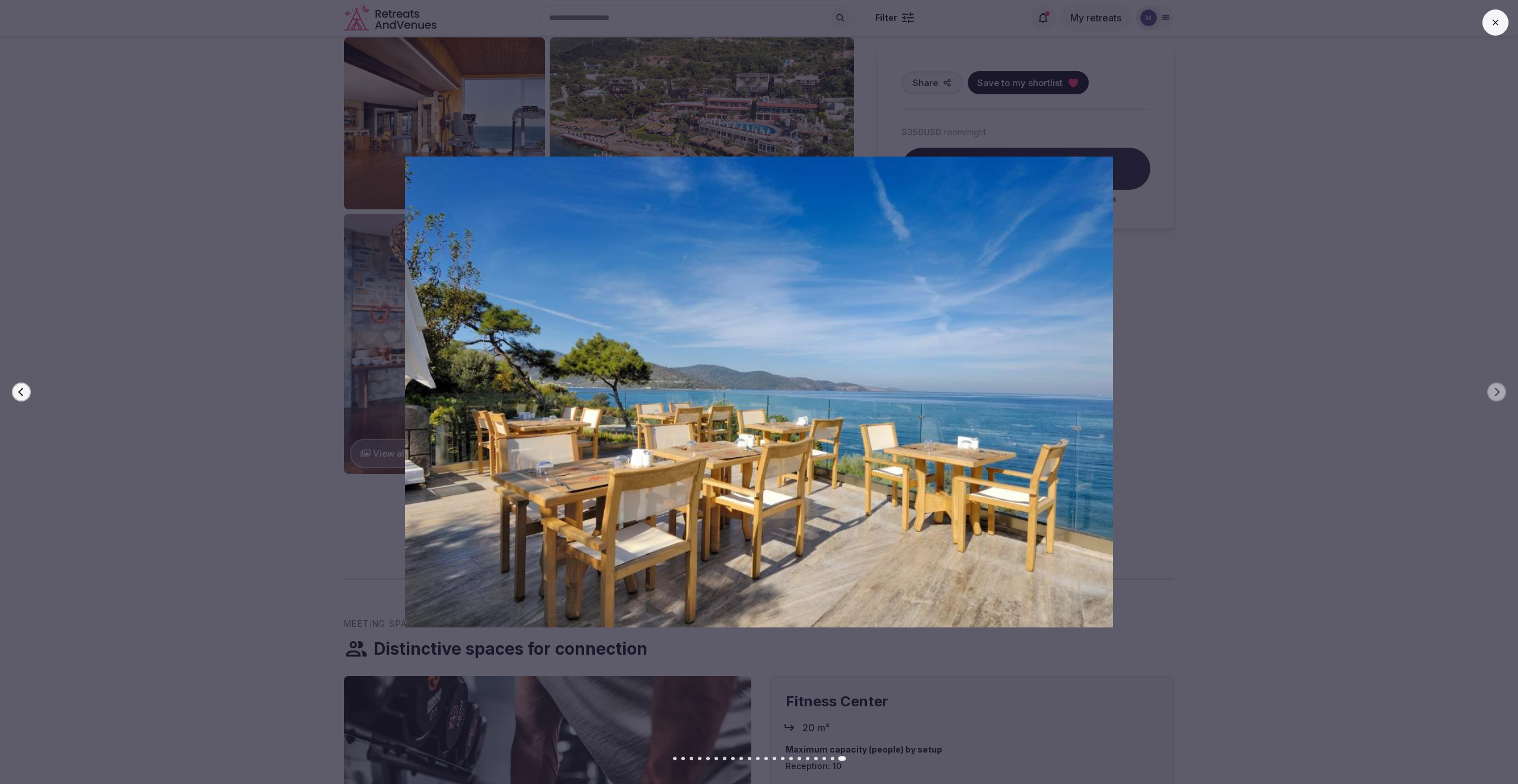
click at [1494, 29] on button at bounding box center [1496, 22] width 26 height 26
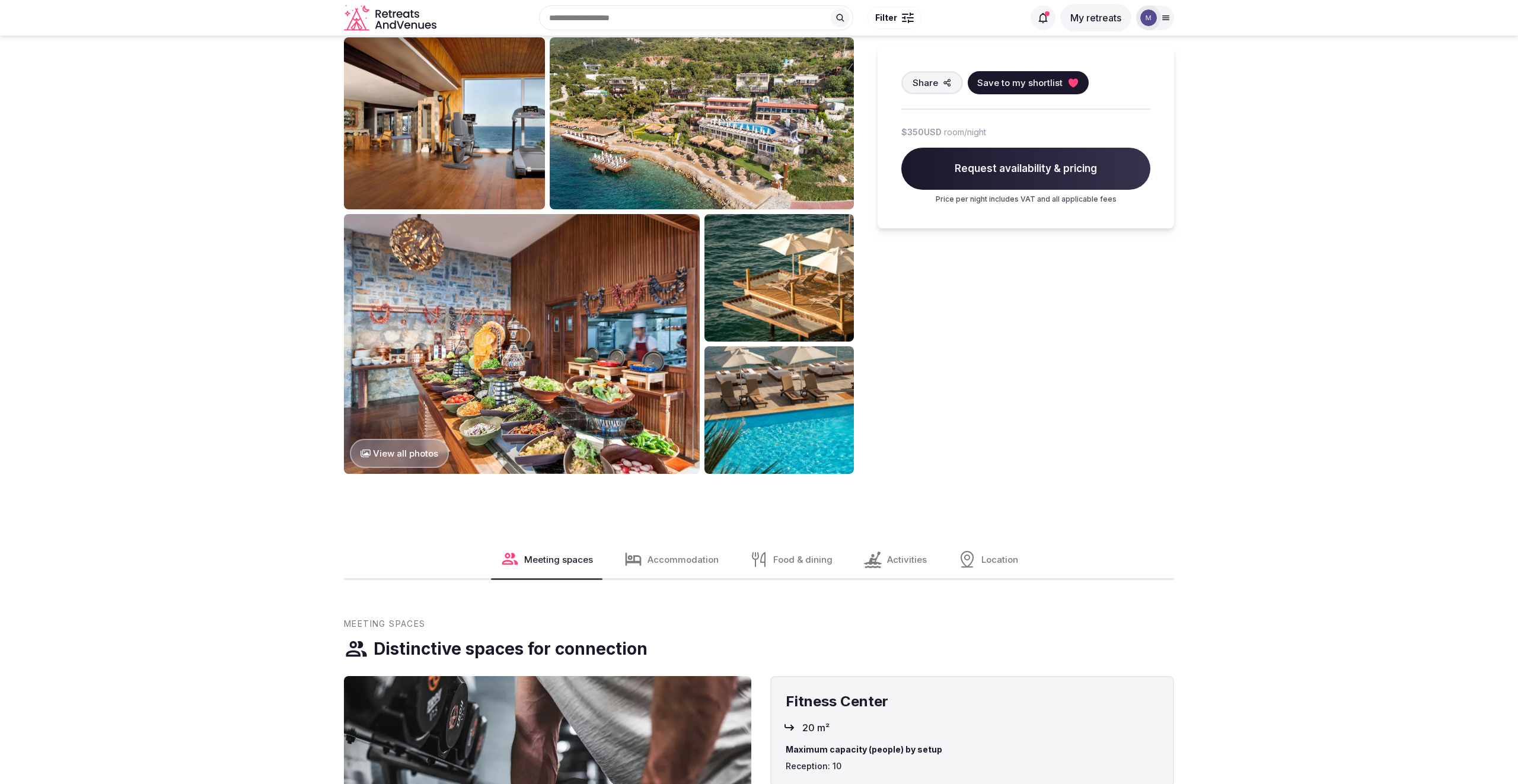
click at [408, 455] on button "View all photos" at bounding box center [400, 453] width 99 height 29
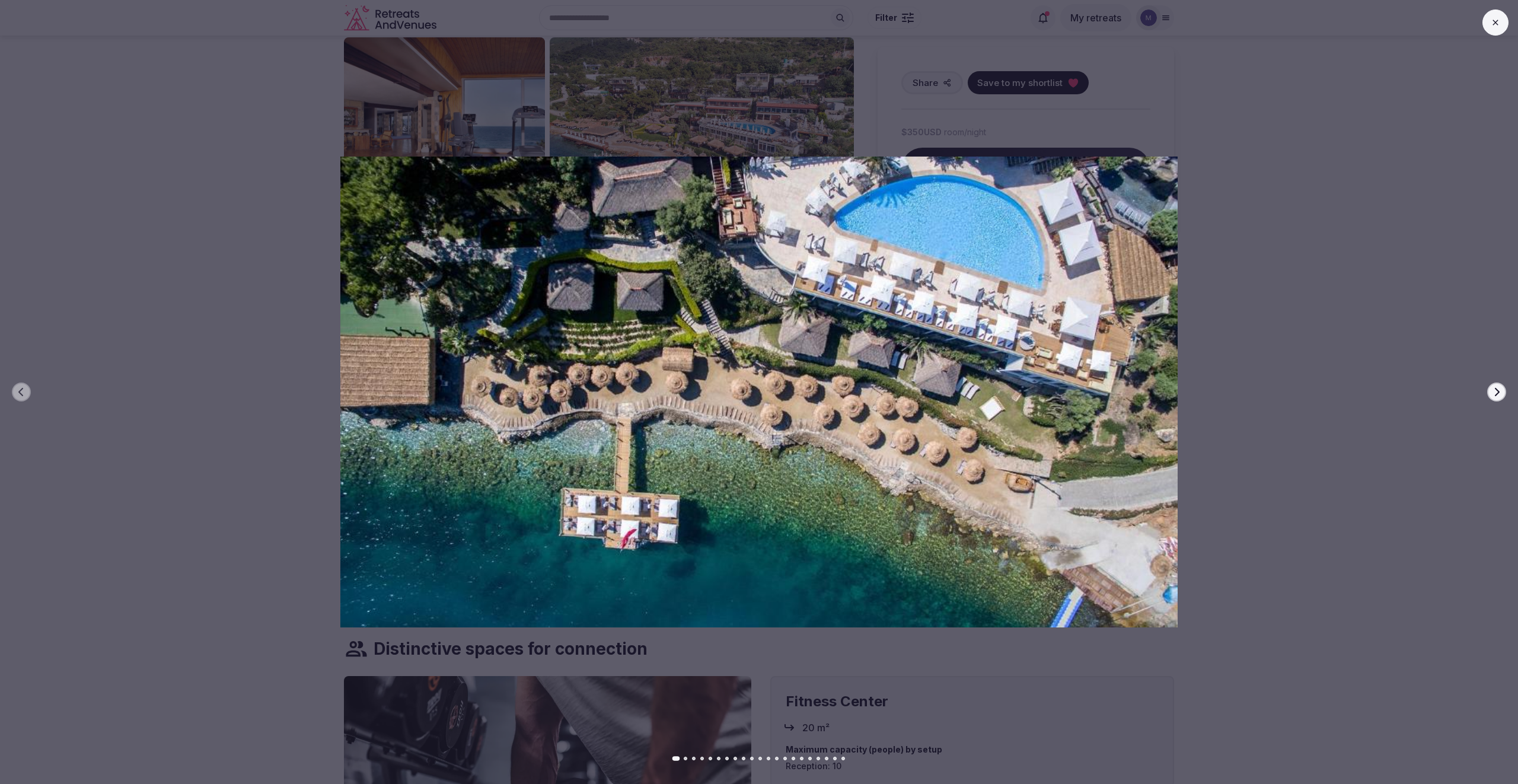
click at [1493, 392] on icon "button" at bounding box center [1497, 392] width 9 height 9
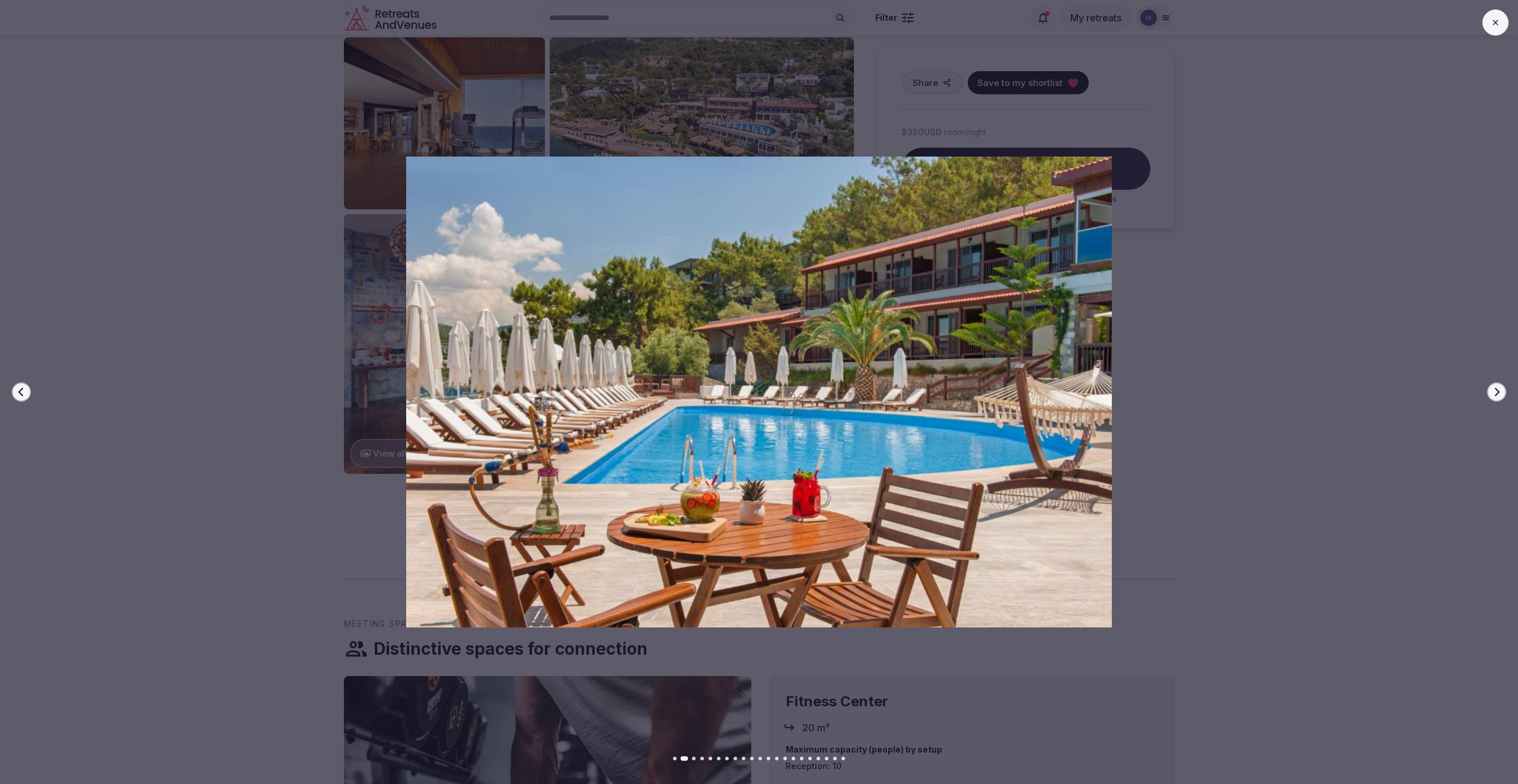
click at [1493, 392] on icon "button" at bounding box center [1497, 392] width 9 height 9
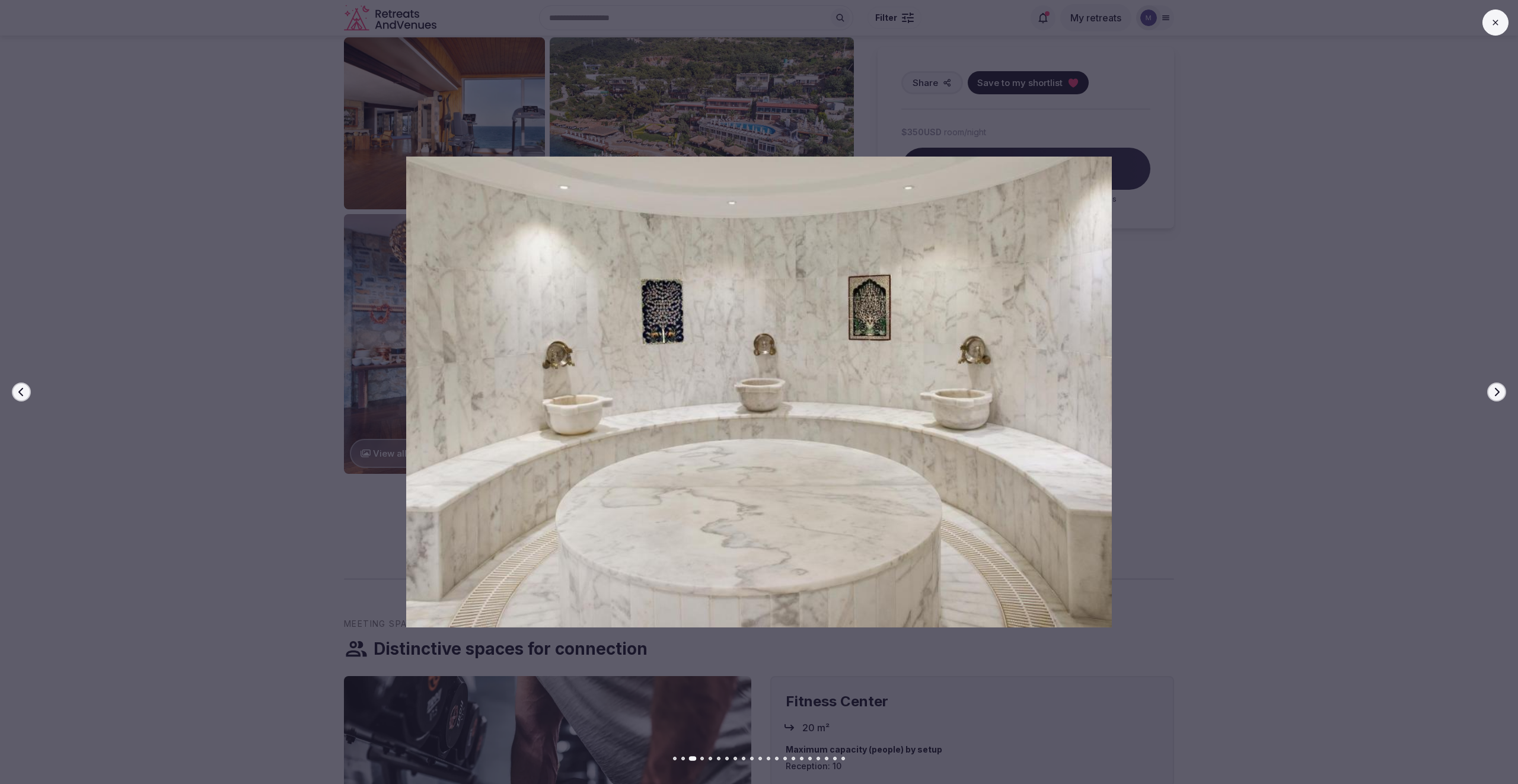
click at [1493, 392] on icon "button" at bounding box center [1497, 392] width 9 height 9
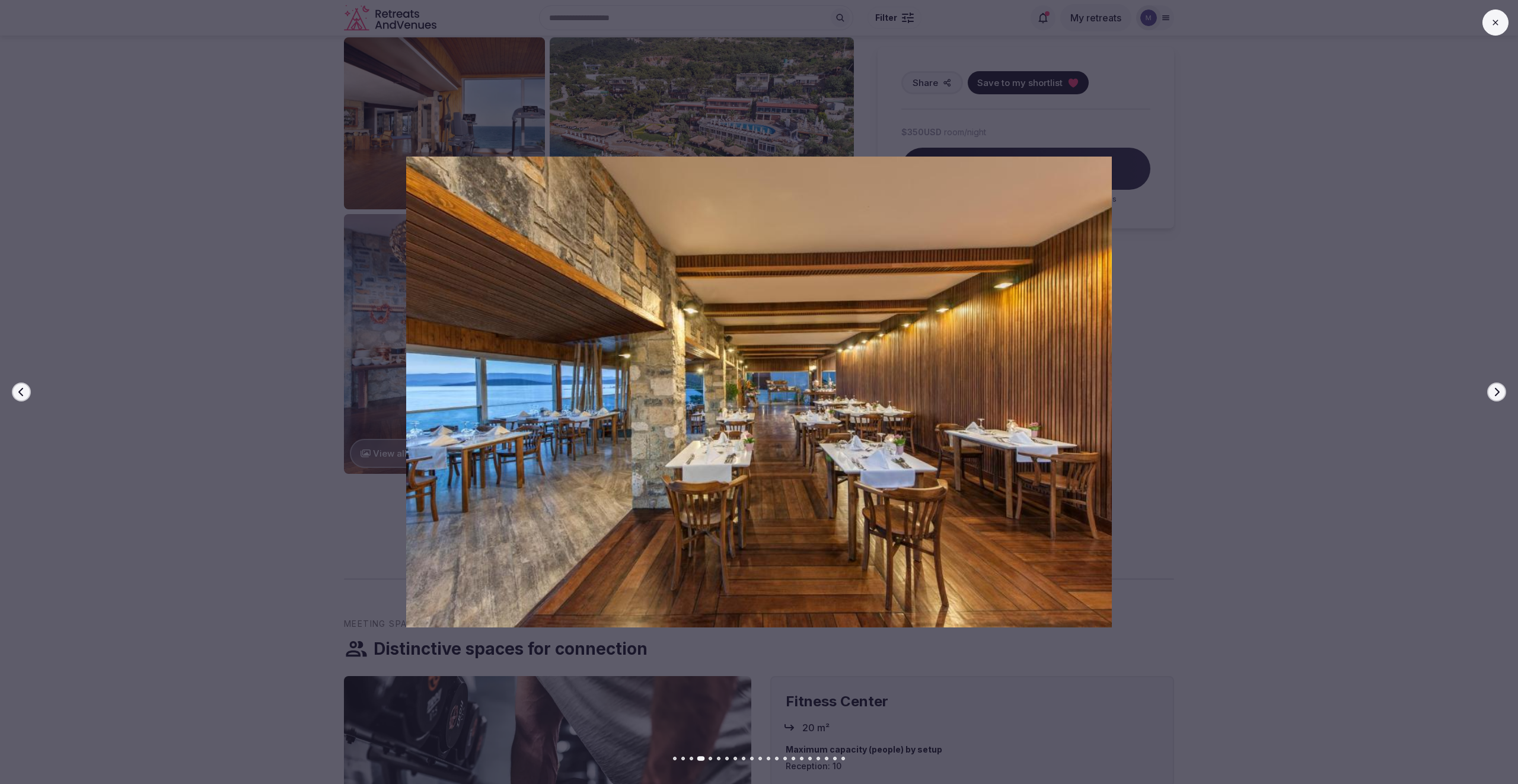
click at [1496, 27] on button at bounding box center [1496, 22] width 26 height 26
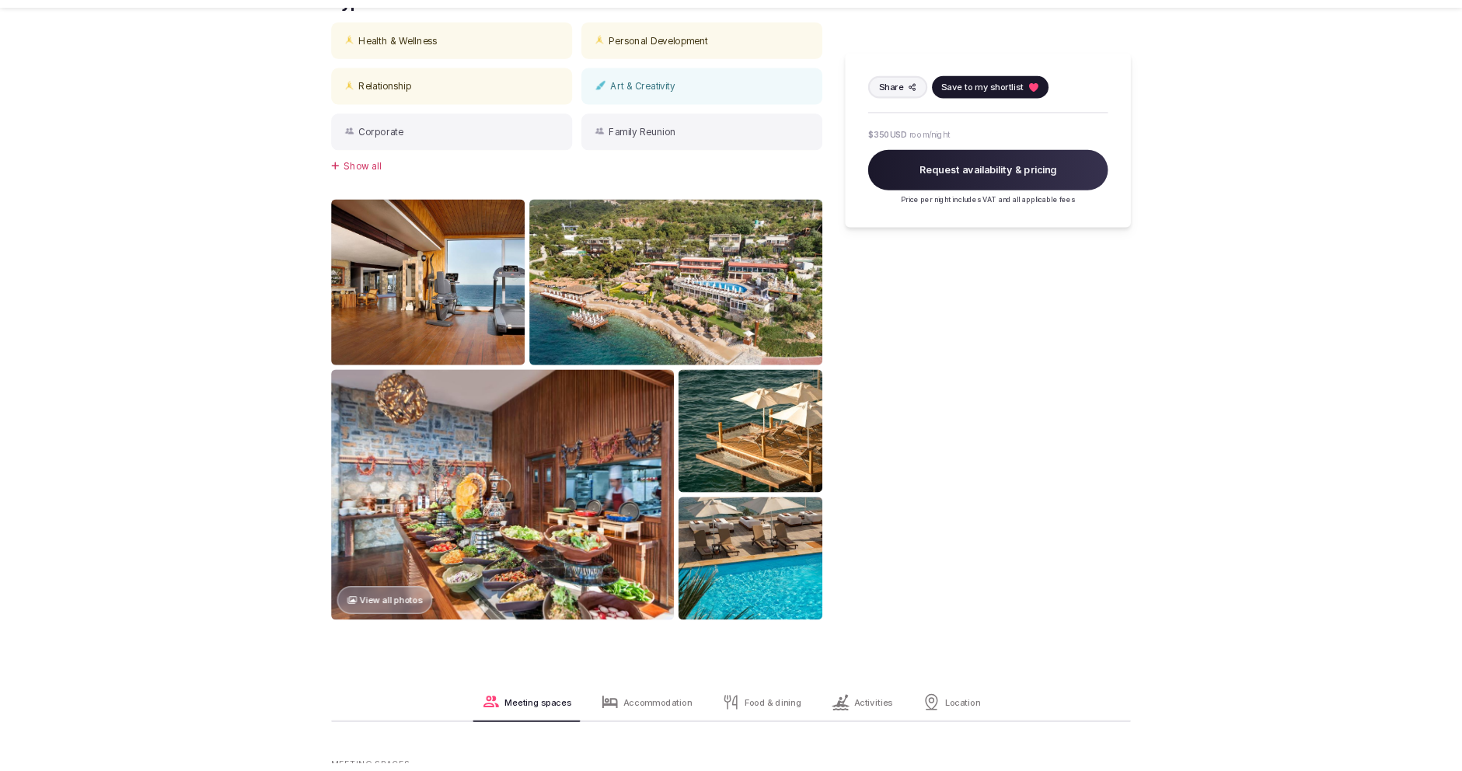
scroll to position [984, 0]
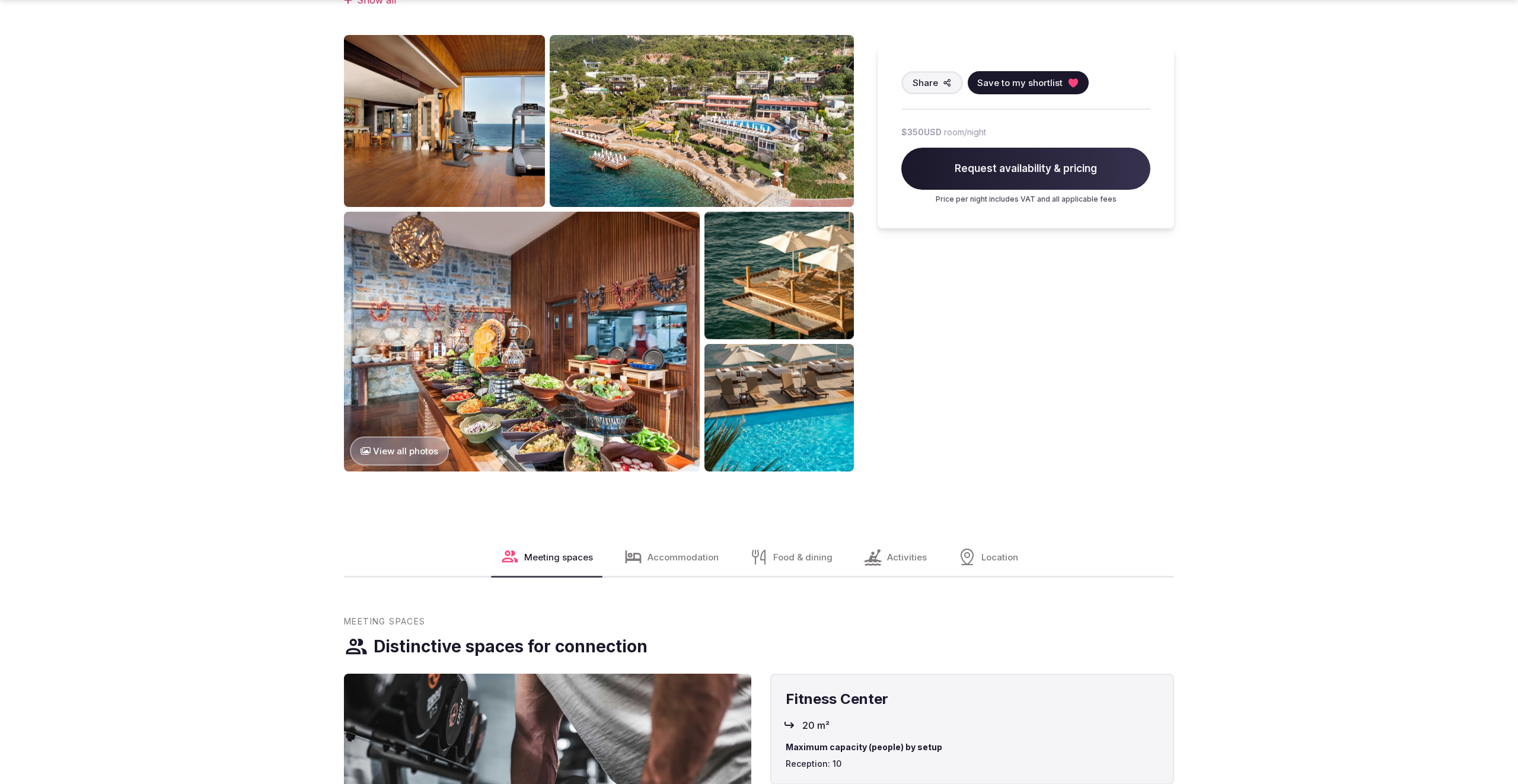
click at [428, 457] on button "View all photos" at bounding box center [400, 451] width 99 height 29
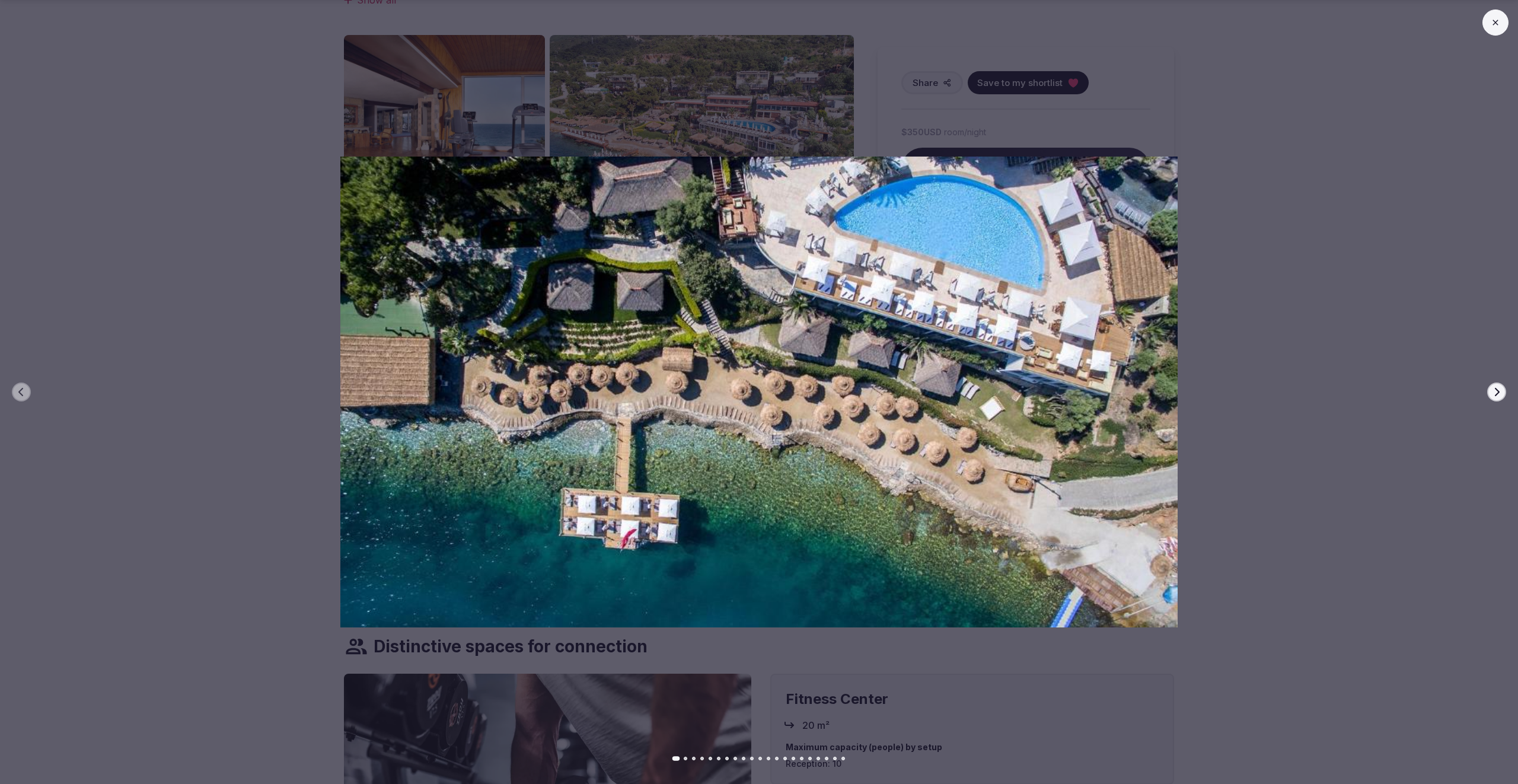
click at [1498, 390] on icon "button" at bounding box center [1497, 392] width 9 height 9
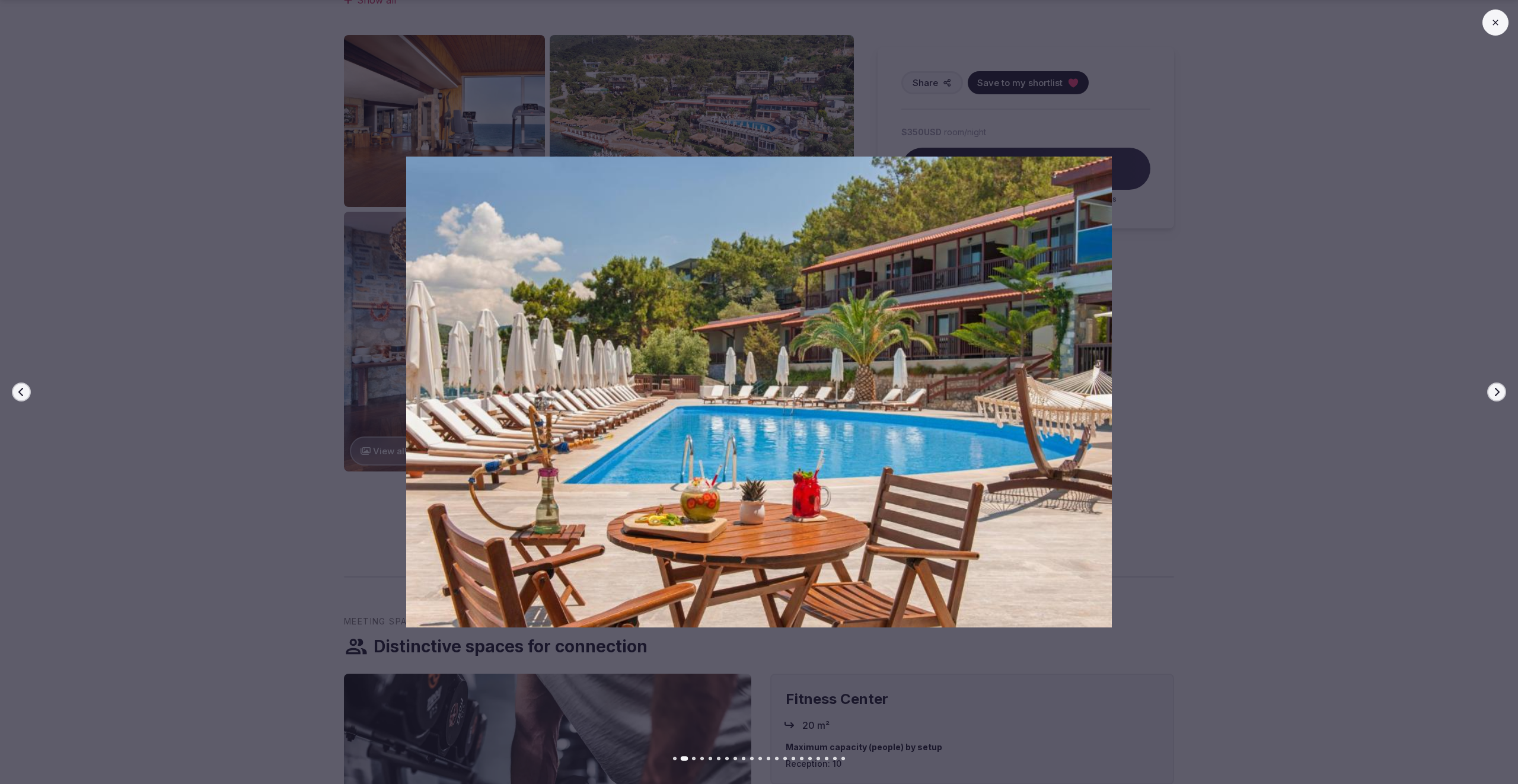
click at [1498, 390] on icon "button" at bounding box center [1497, 392] width 9 height 9
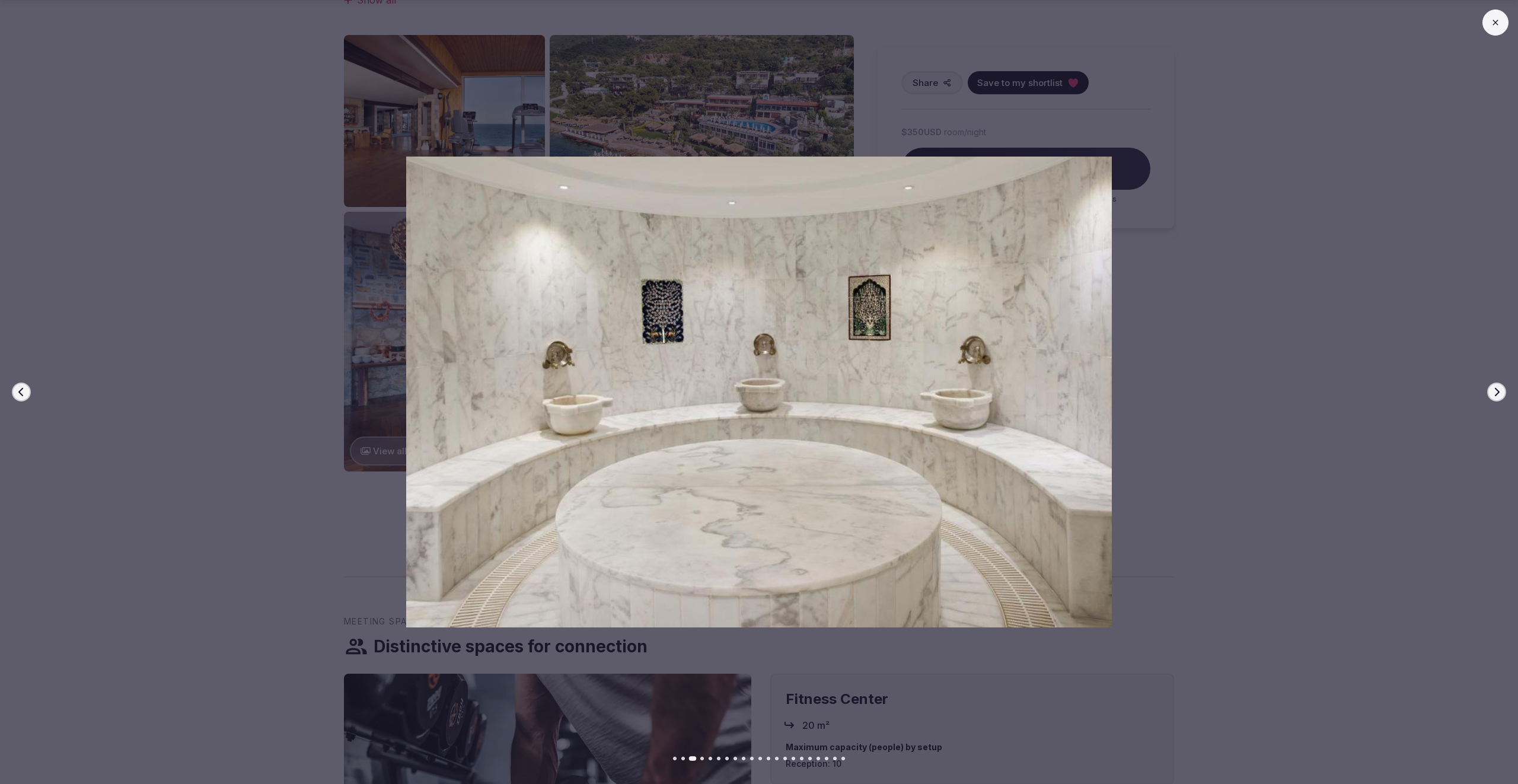
click at [1498, 390] on icon "button" at bounding box center [1497, 392] width 9 height 9
